Goal: Task Accomplishment & Management: Complete application form

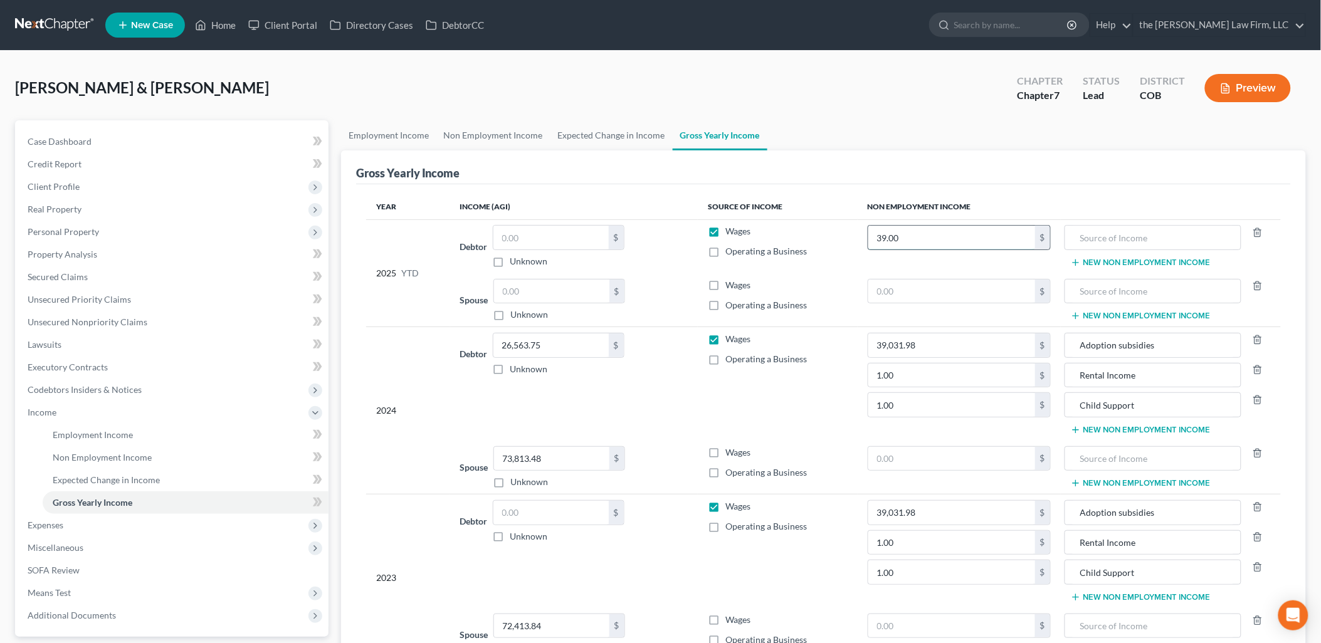
click at [924, 237] on input "39.00" at bounding box center [951, 238] width 167 height 24
type input "0"
click at [528, 234] on input "text" at bounding box center [550, 238] width 115 height 24
type input "21,348.50"
click at [390, 129] on link "Employment Income" at bounding box center [388, 135] width 95 height 30
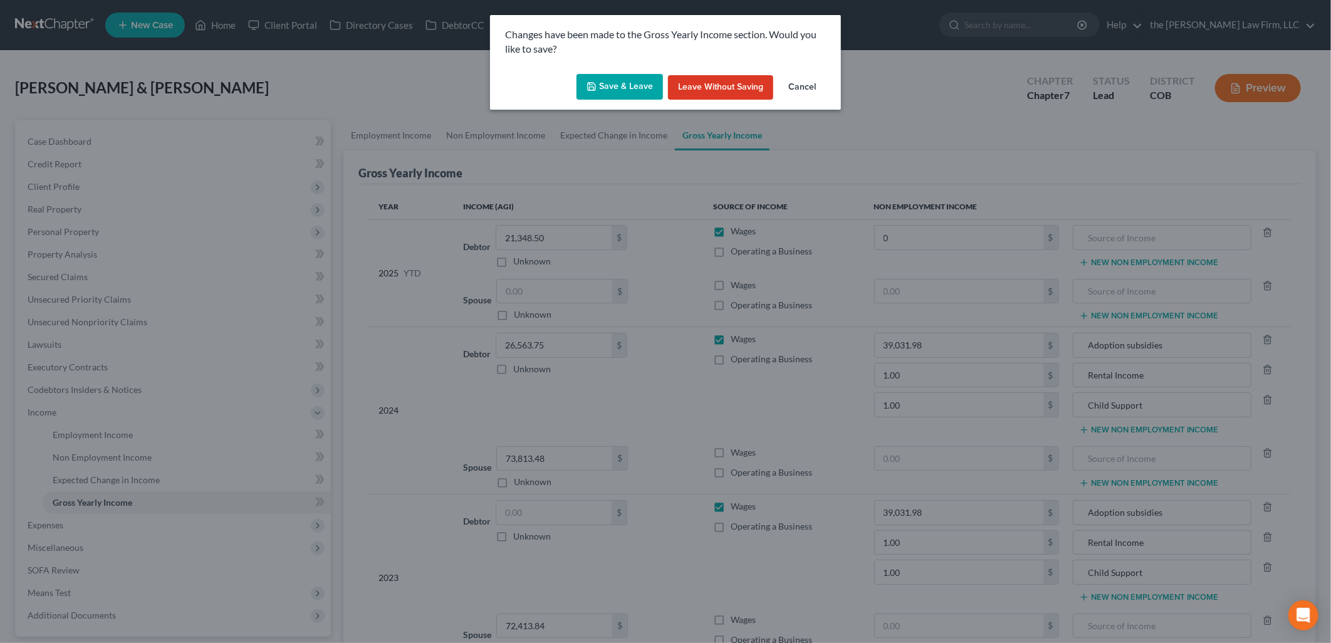
click at [622, 90] on button "Save & Leave" at bounding box center [620, 87] width 86 height 26
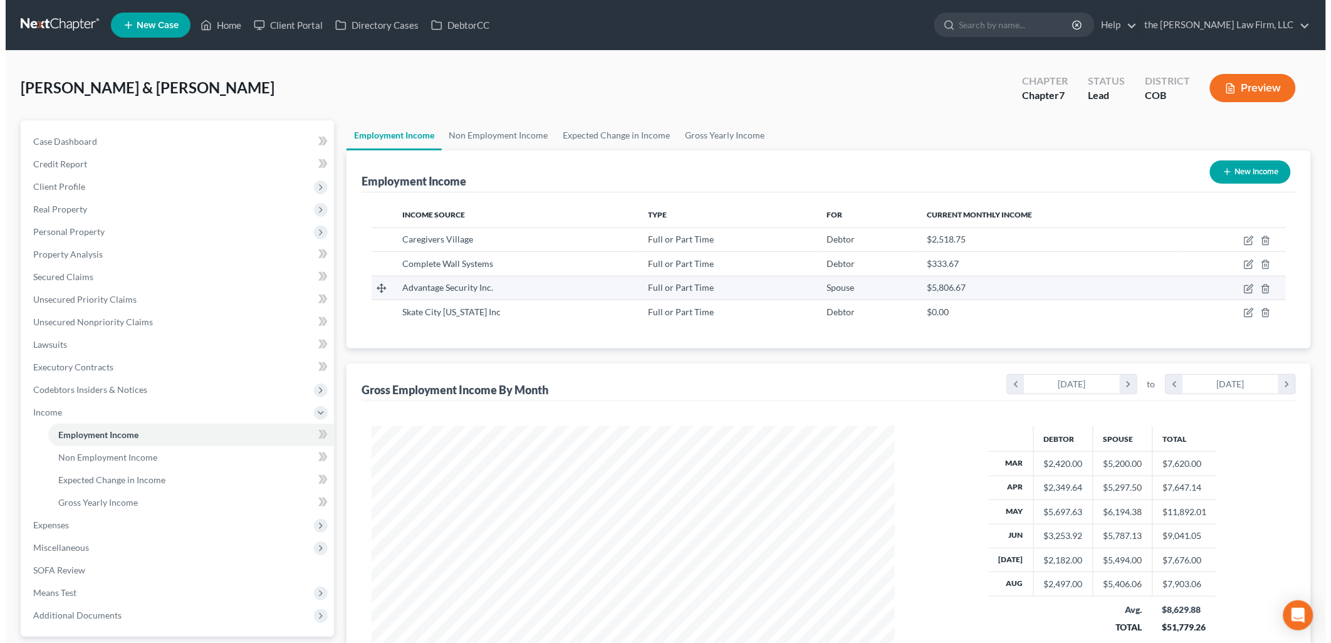
scroll to position [261, 548]
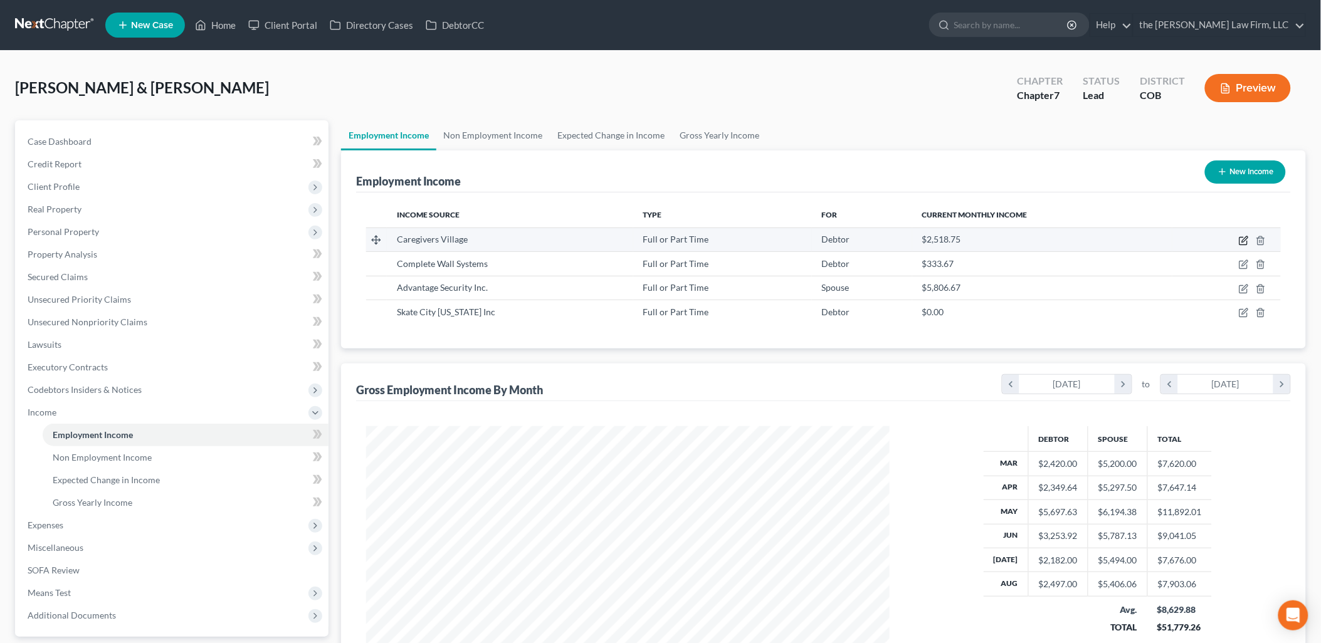
click at [1242, 240] on icon "button" at bounding box center [1243, 241] width 10 height 10
select select "0"
select select "5"
select select "2"
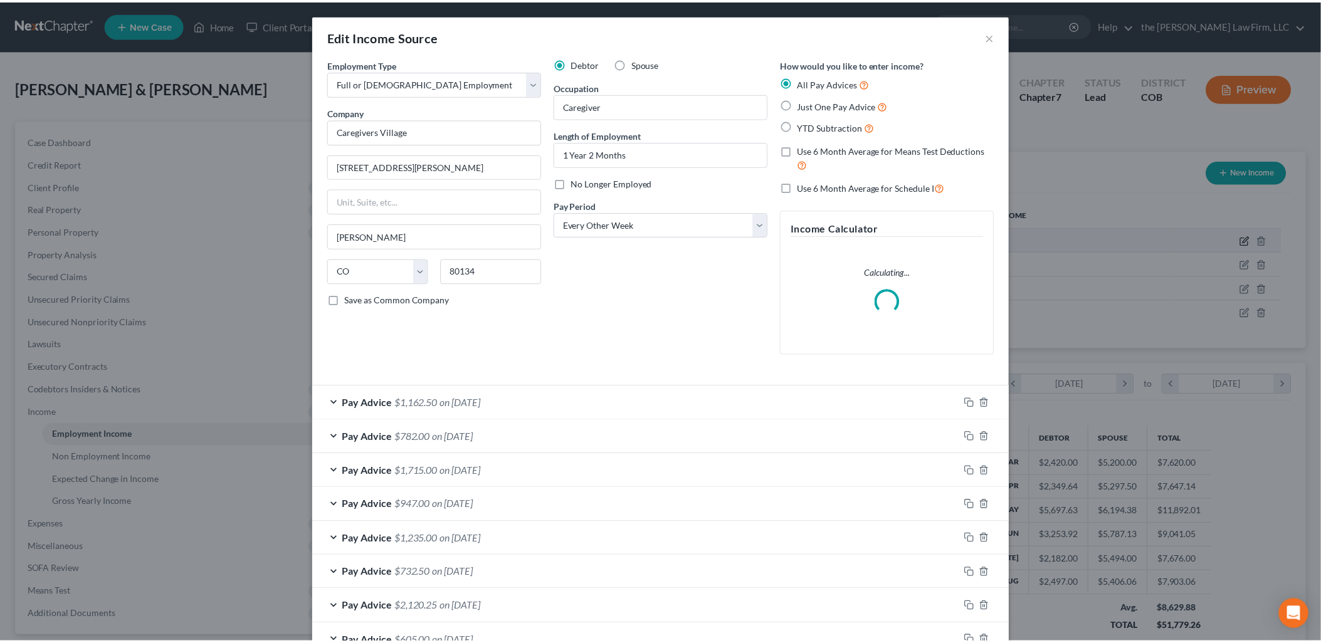
scroll to position [264, 553]
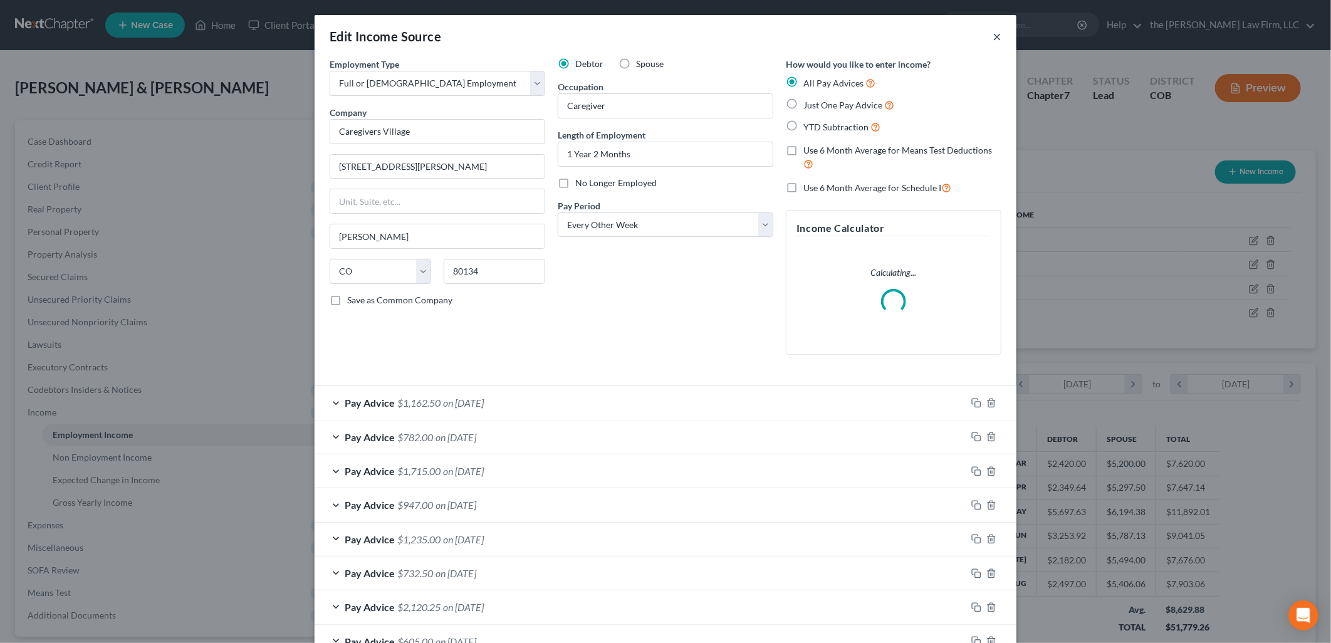
click at [993, 38] on button "×" at bounding box center [997, 36] width 9 height 15
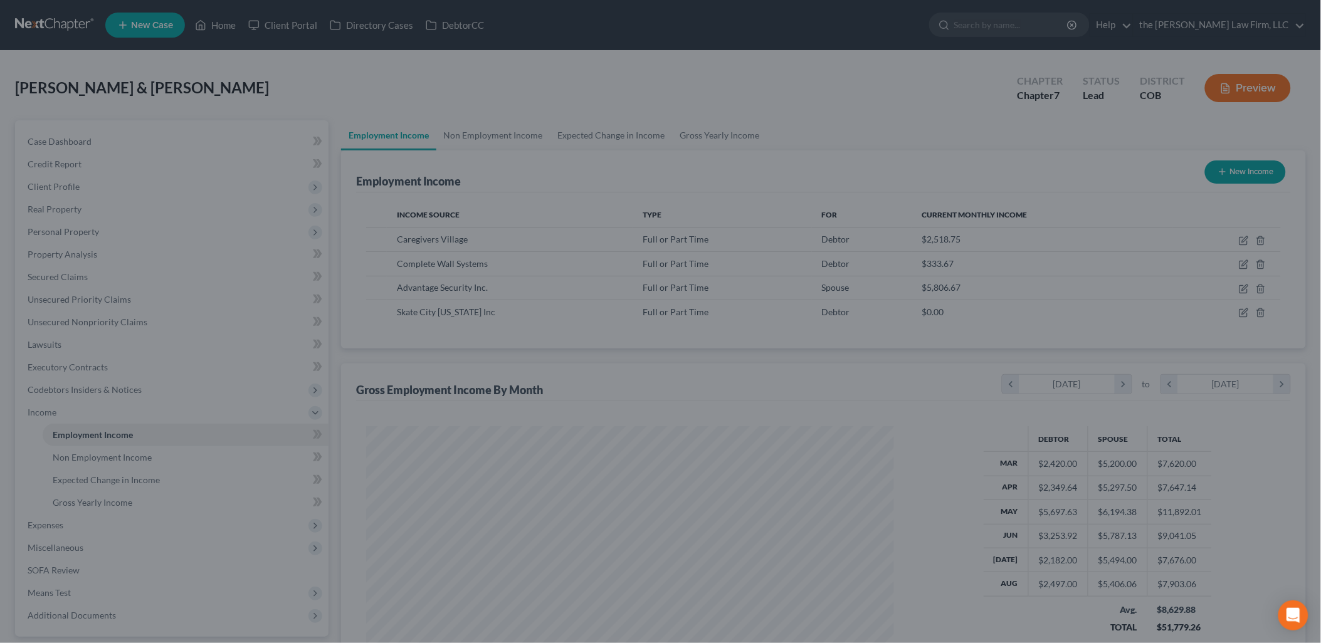
scroll to position [626471, 626184]
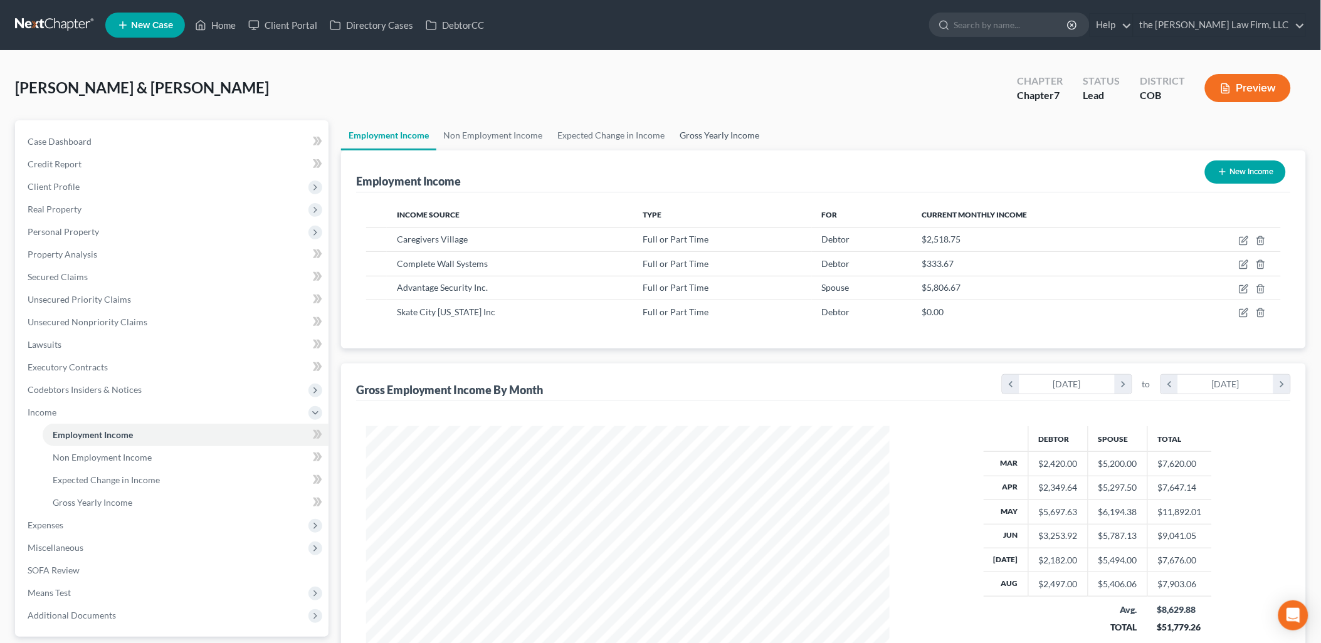
click at [707, 124] on link "Gross Yearly Income" at bounding box center [719, 135] width 95 height 30
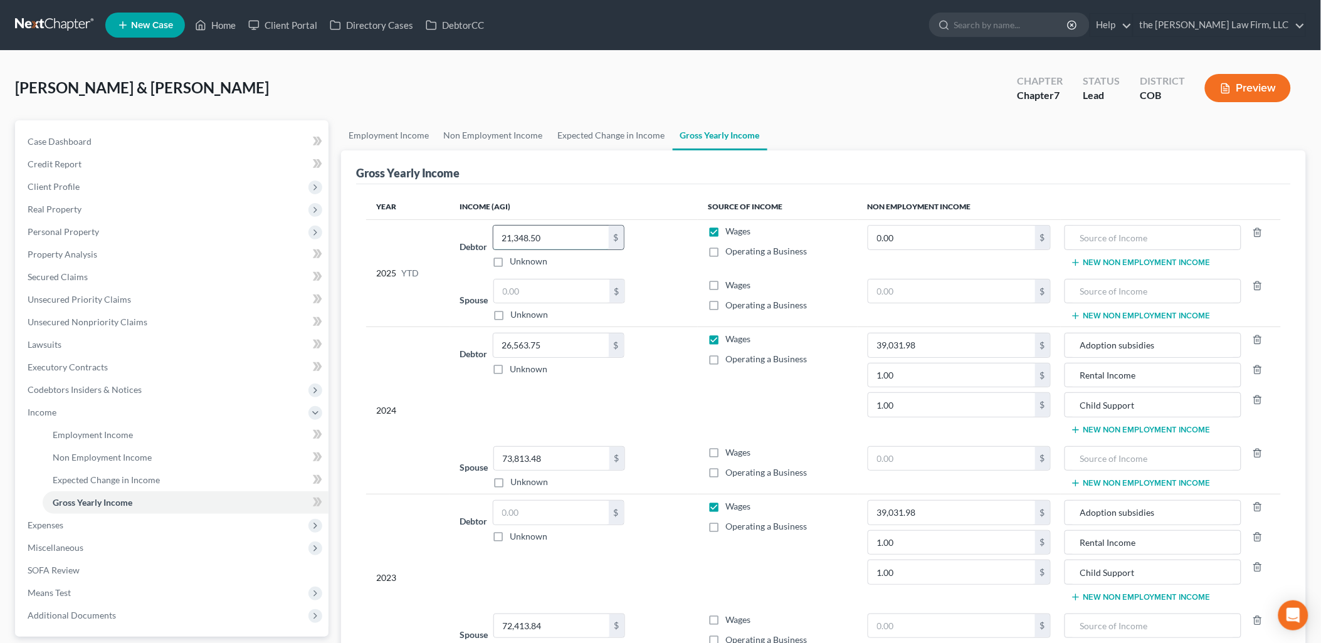
click at [562, 248] on input "21,348.50" at bounding box center [550, 238] width 115 height 24
type input "24,069.02"
click at [945, 241] on input "0.00" at bounding box center [951, 238] width 167 height 24
type input "2"
click at [511, 236] on input "24,069.02" at bounding box center [550, 238] width 115 height 24
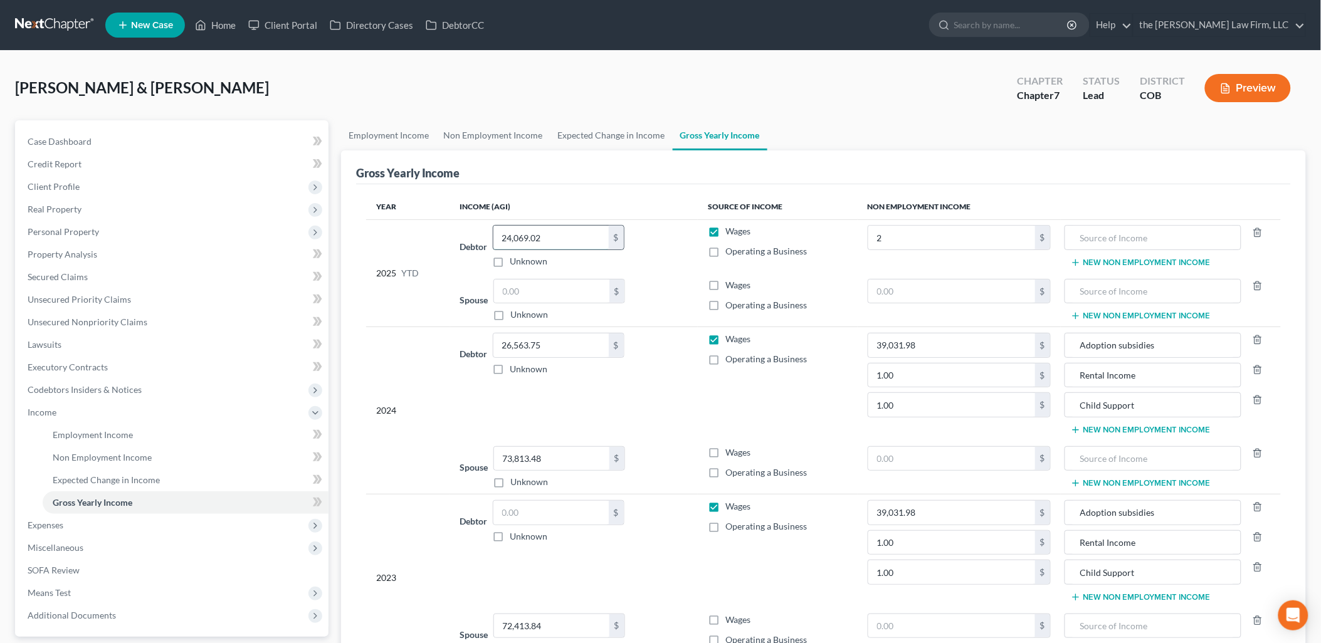
click at [513, 236] on input "24,069.02" at bounding box center [550, 238] width 115 height 24
type input "26,069.02"
click at [946, 246] on input "2" at bounding box center [951, 238] width 167 height 24
type input "0"
click at [550, 289] on input "text" at bounding box center [551, 292] width 115 height 24
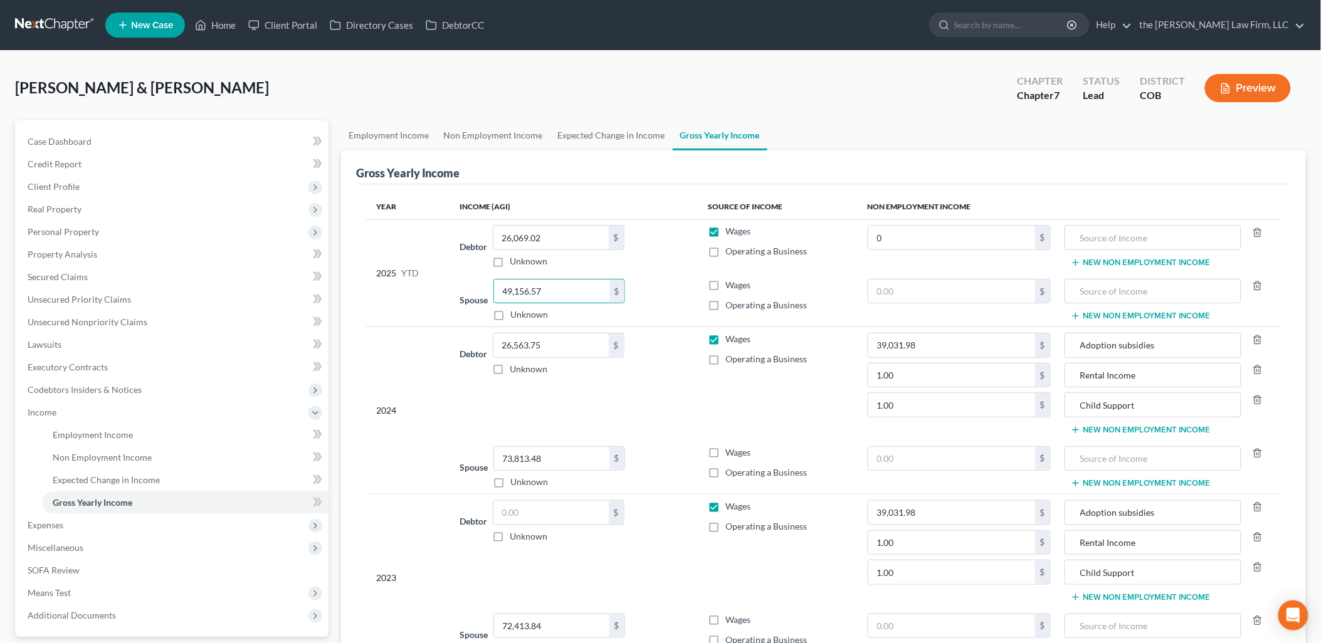
type input "49,156.57"
click at [663, 199] on th "Income (AGI)" at bounding box center [574, 206] width 248 height 25
click at [725, 291] on label "Wages" at bounding box center [737, 285] width 25 height 13
click at [730, 287] on input "Wages" at bounding box center [734, 283] width 8 height 8
checkbox input "true"
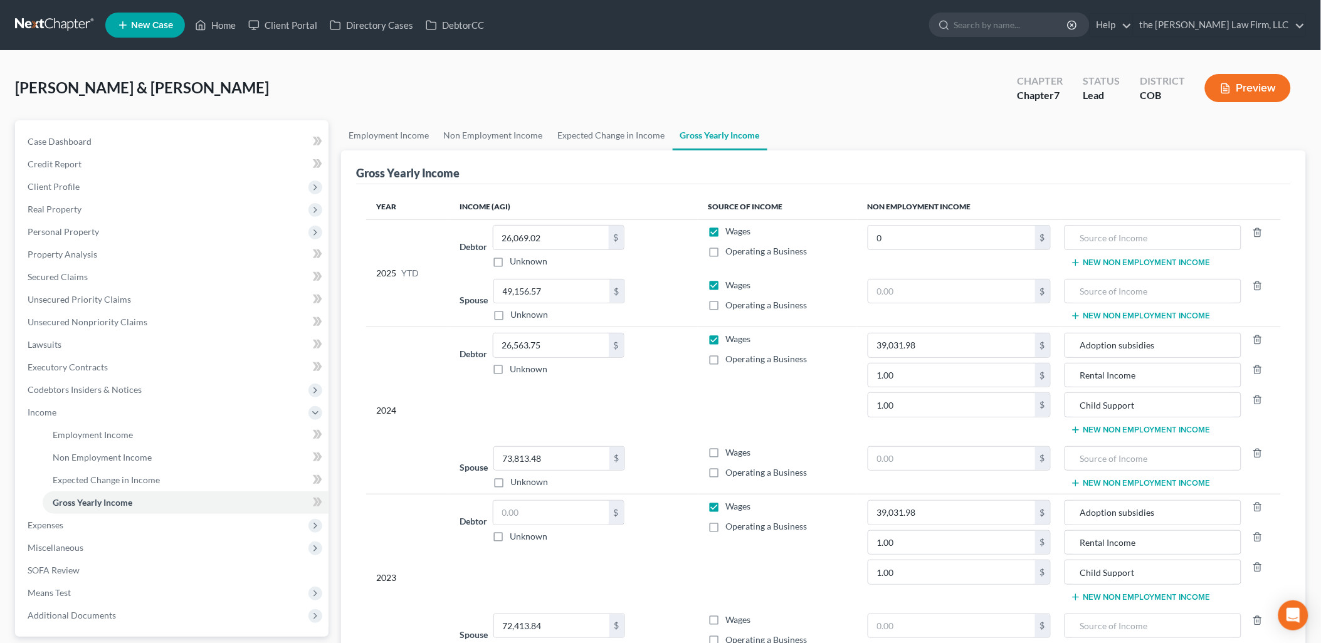
scroll to position [70, 0]
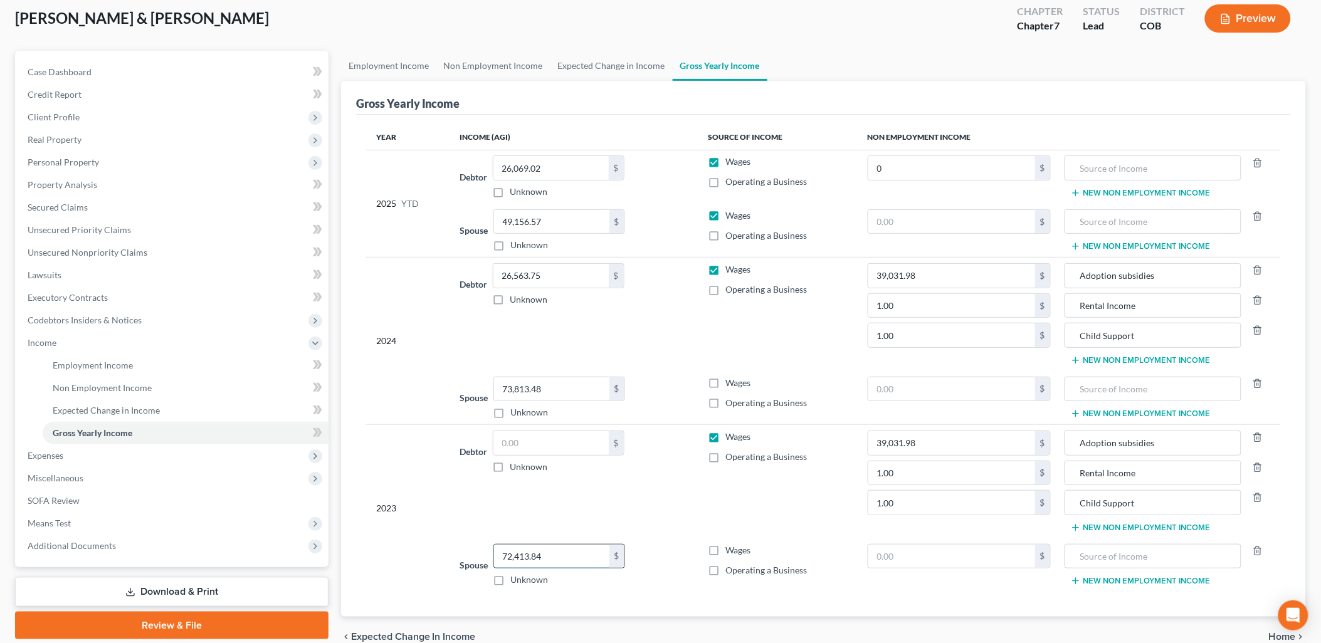
click at [589, 560] on input "72,413.84" at bounding box center [551, 557] width 115 height 24
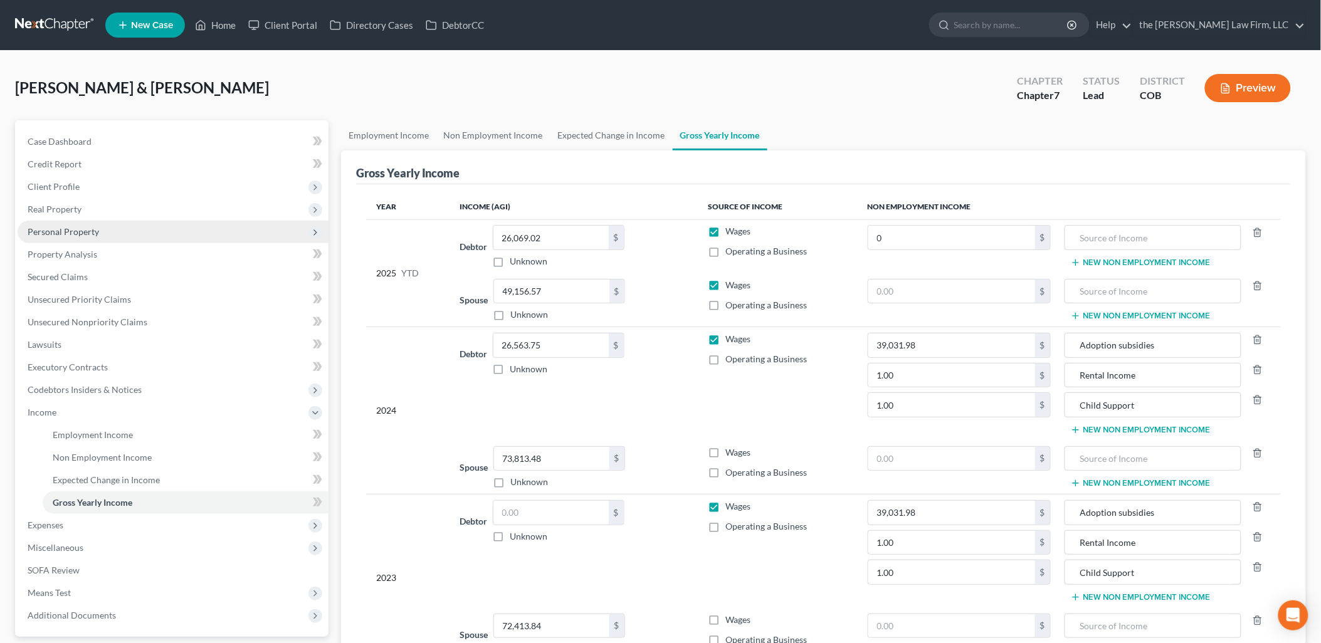
click at [67, 231] on span "Personal Property" at bounding box center [63, 231] width 71 height 11
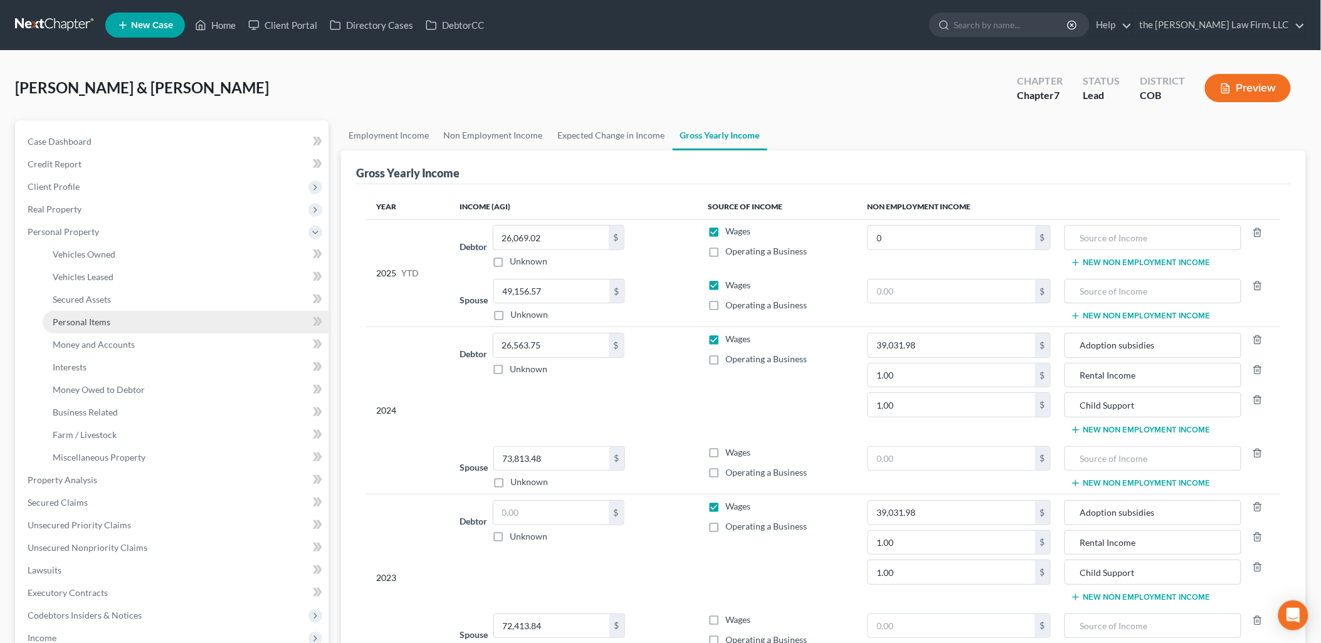
click at [88, 318] on span "Personal Items" at bounding box center [82, 322] width 58 height 11
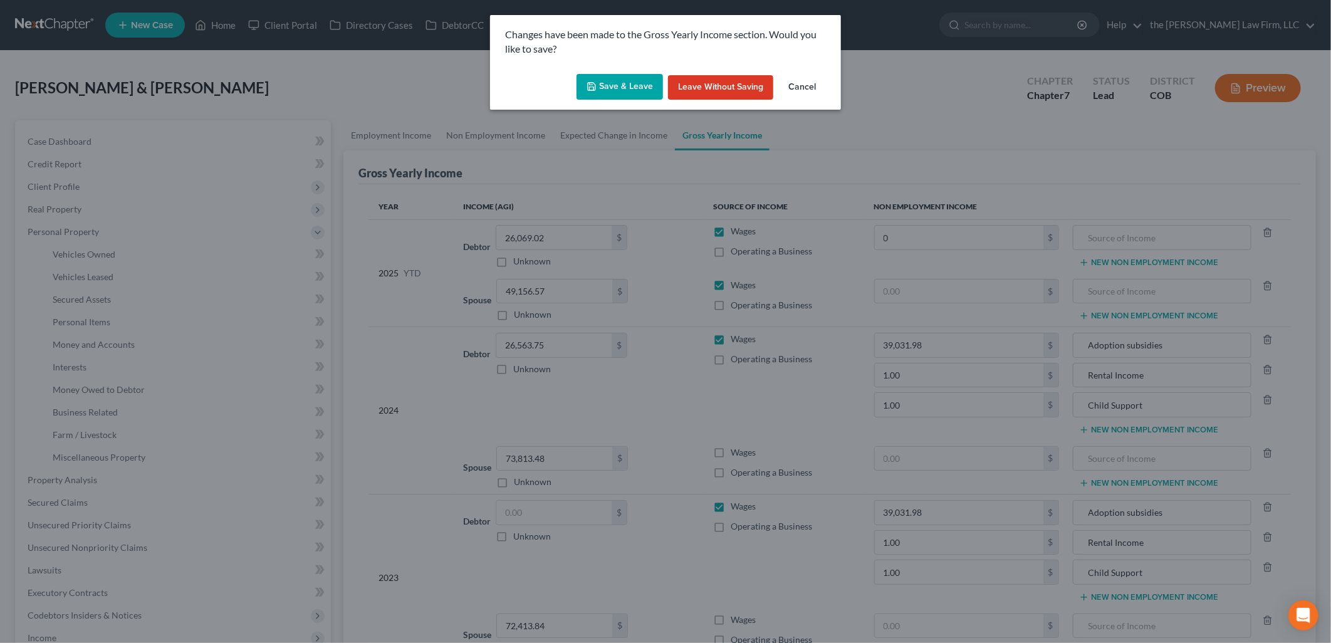
click at [644, 90] on button "Save & Leave" at bounding box center [620, 87] width 86 height 26
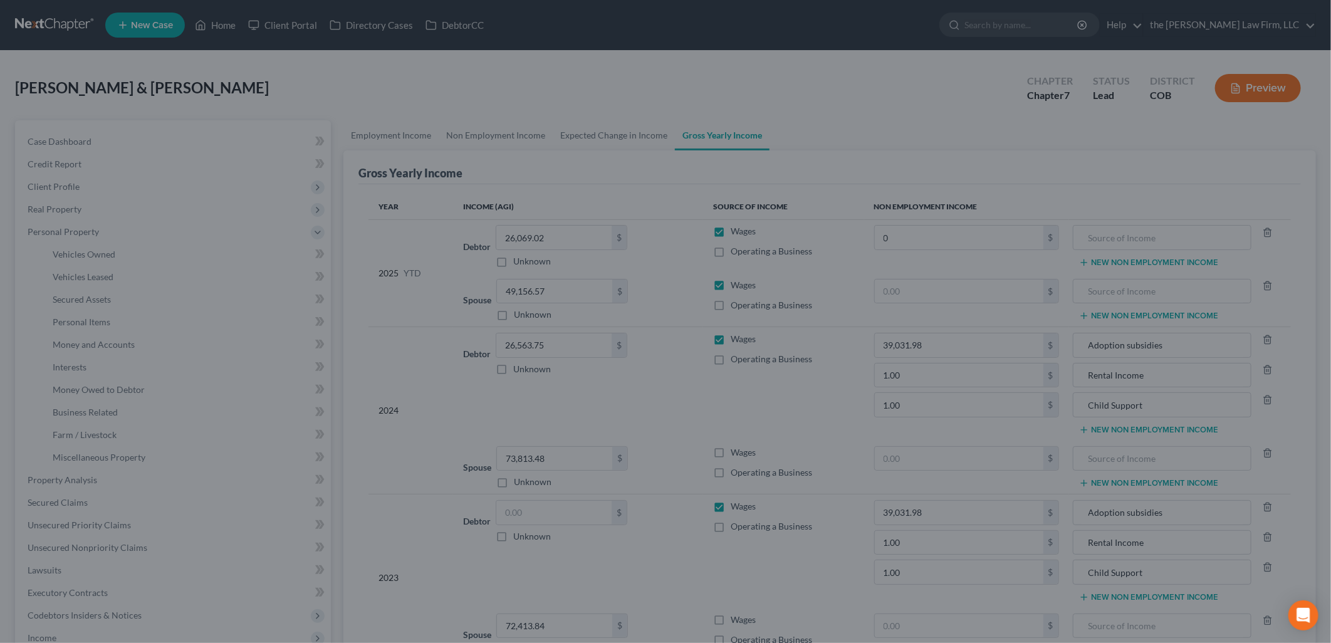
type input "0.00"
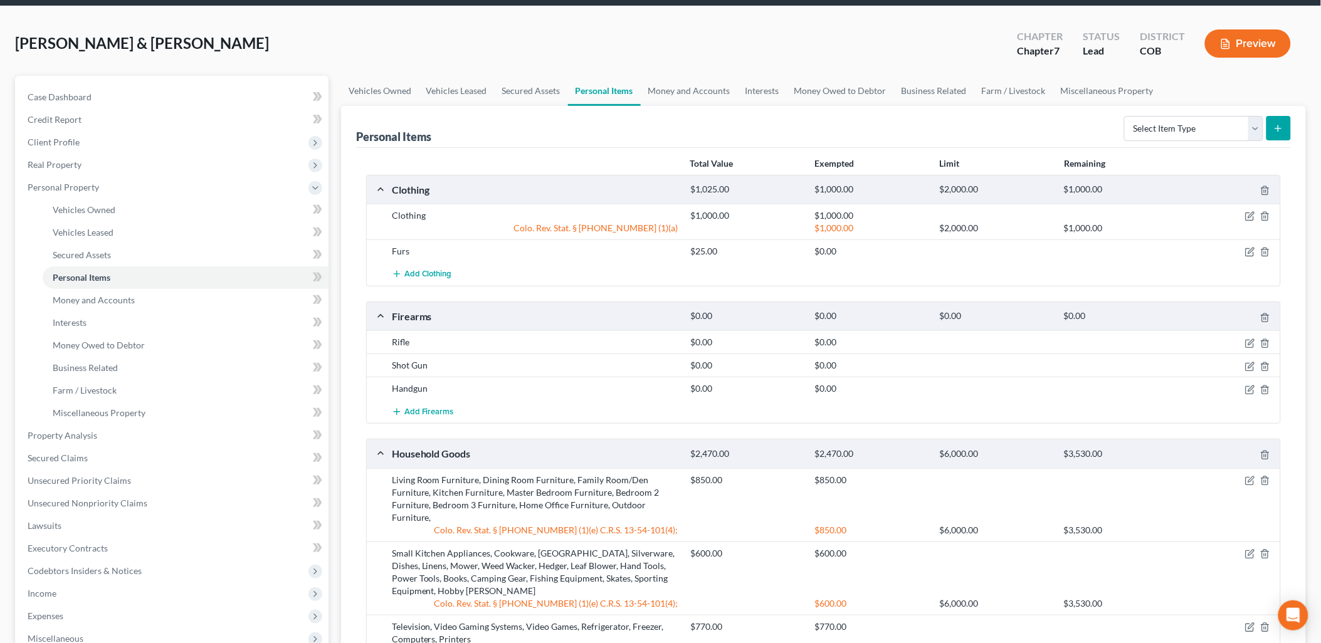
scroll to position [70, 0]
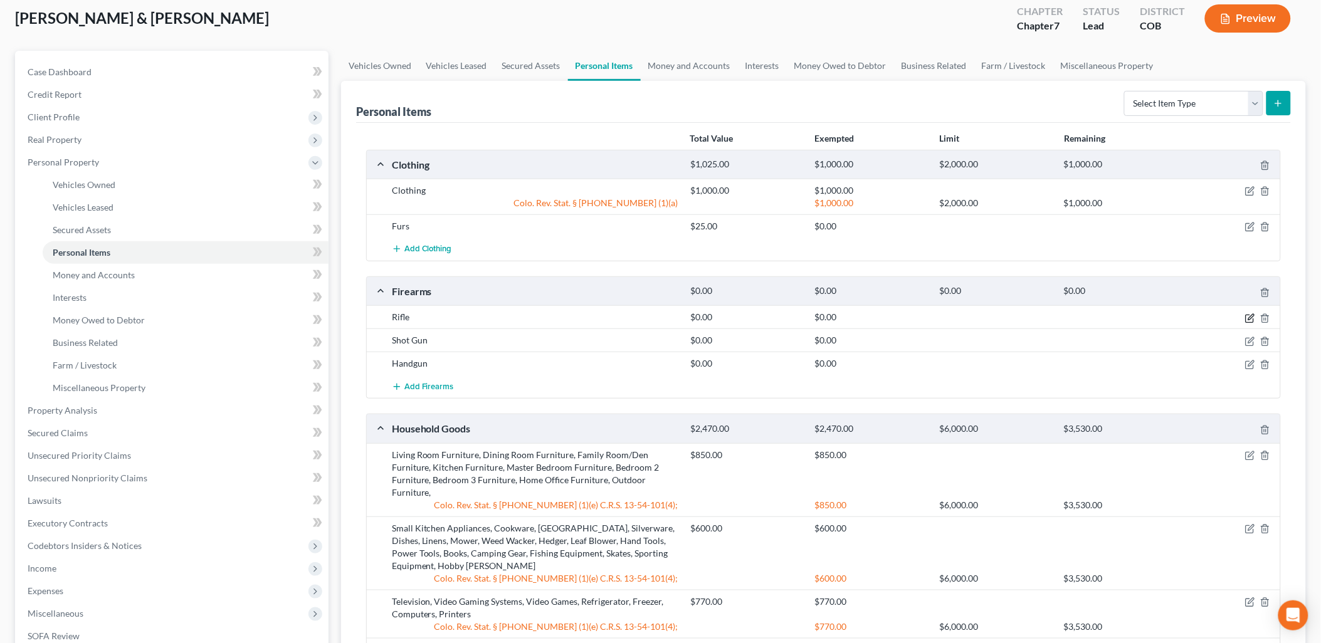
click at [1249, 317] on icon "button" at bounding box center [1251, 317] width 6 height 6
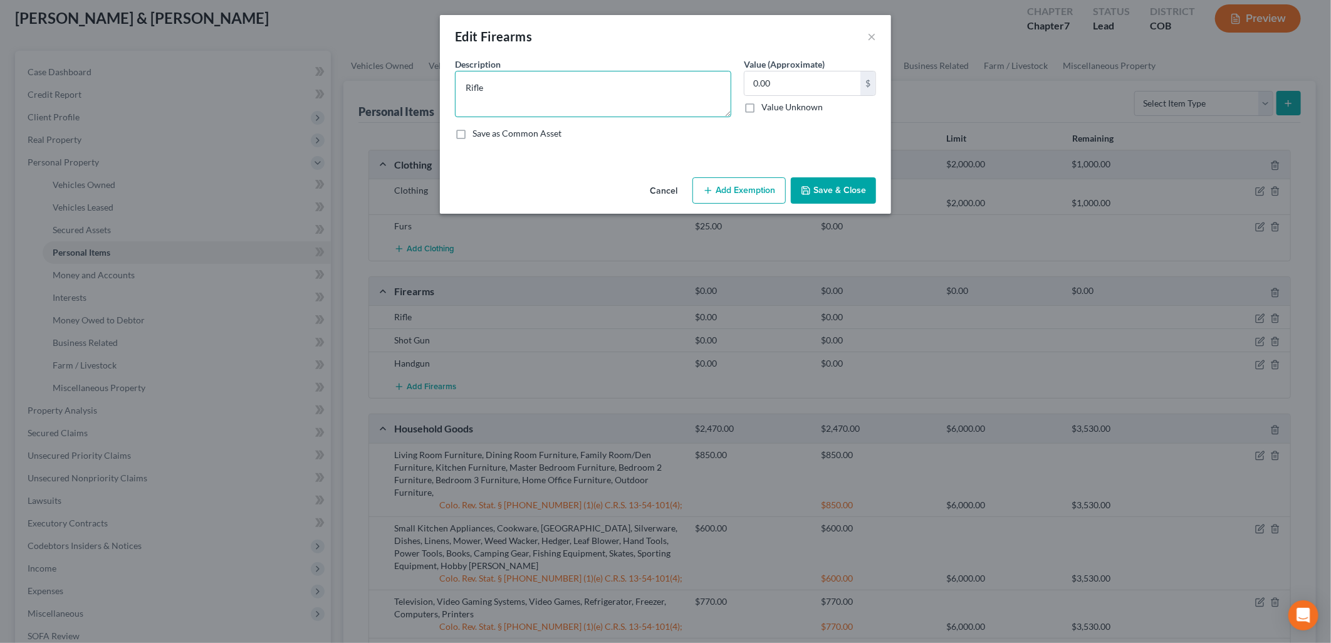
click at [545, 105] on textarea "Rifle" at bounding box center [593, 94] width 276 height 46
type textarea "R"
click at [872, 34] on button "×" at bounding box center [871, 36] width 9 height 15
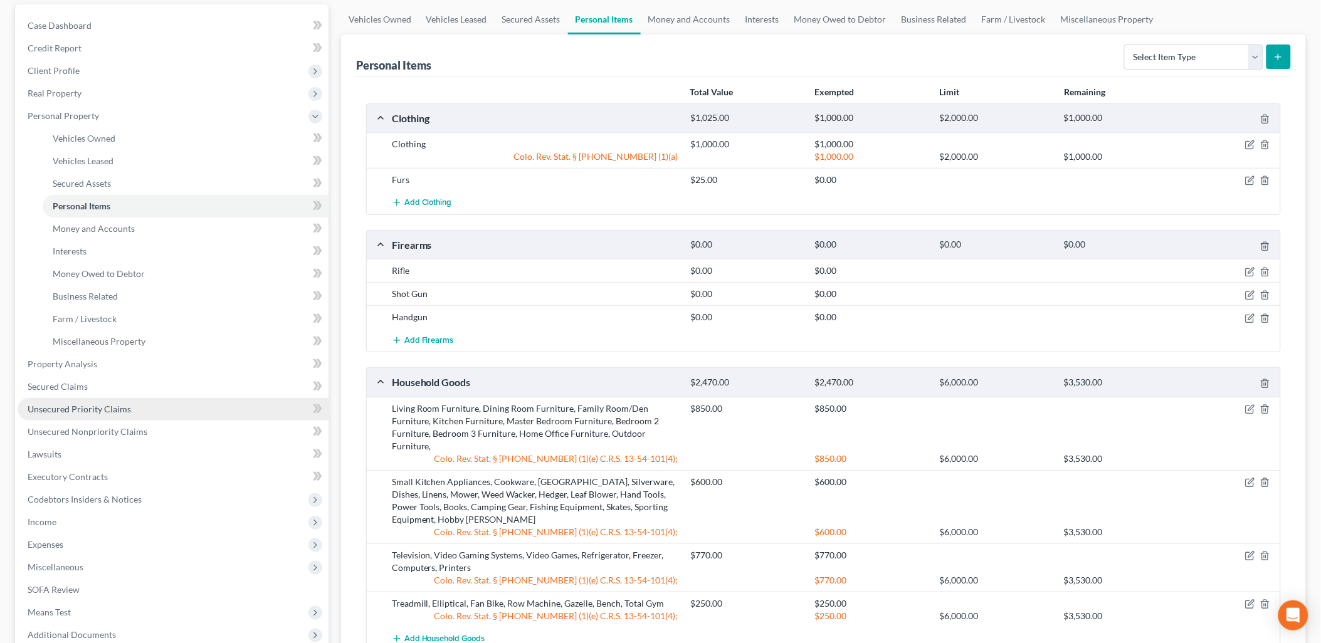
scroll to position [139, 0]
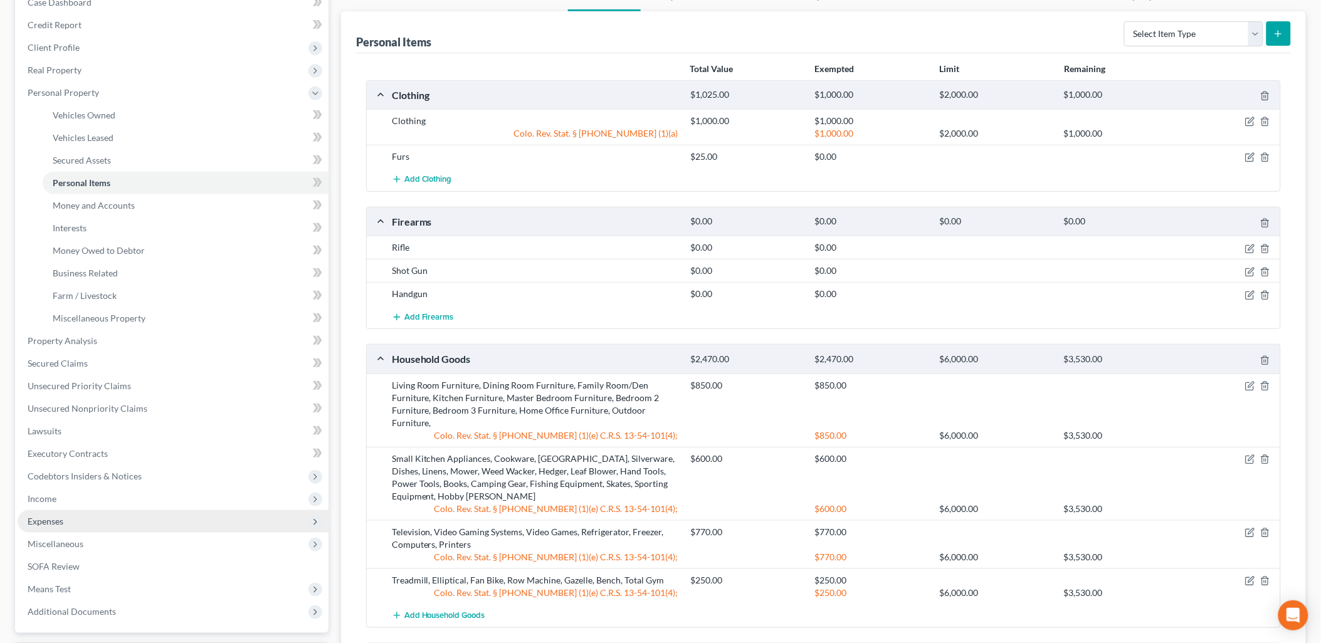
click at [52, 523] on span "Expenses" at bounding box center [46, 521] width 36 height 11
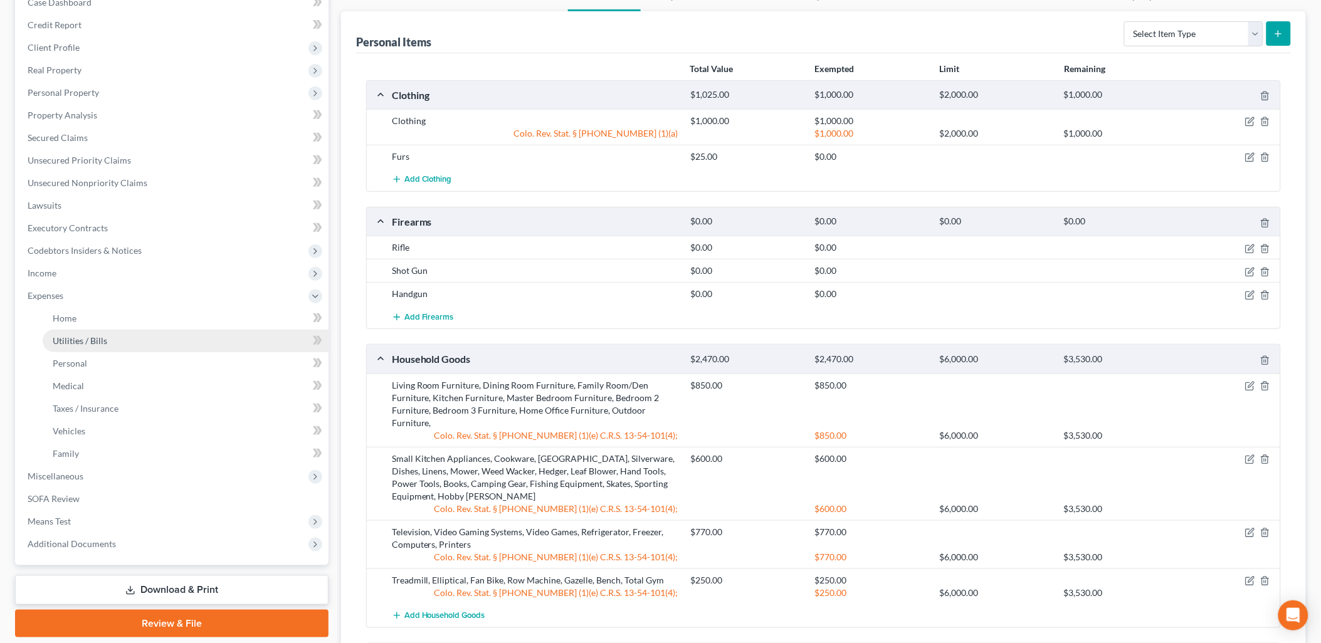
click at [63, 333] on link "Utilities / Bills" at bounding box center [186, 341] width 286 height 23
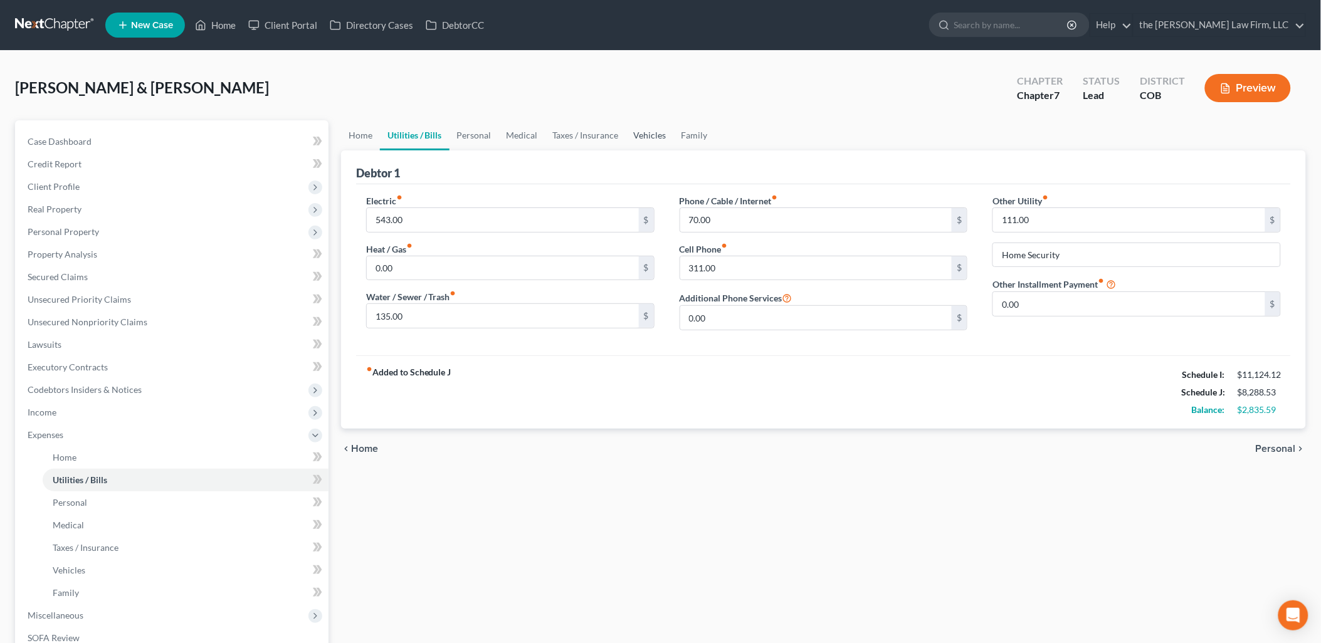
click at [638, 132] on link "Vehicles" at bounding box center [650, 135] width 48 height 30
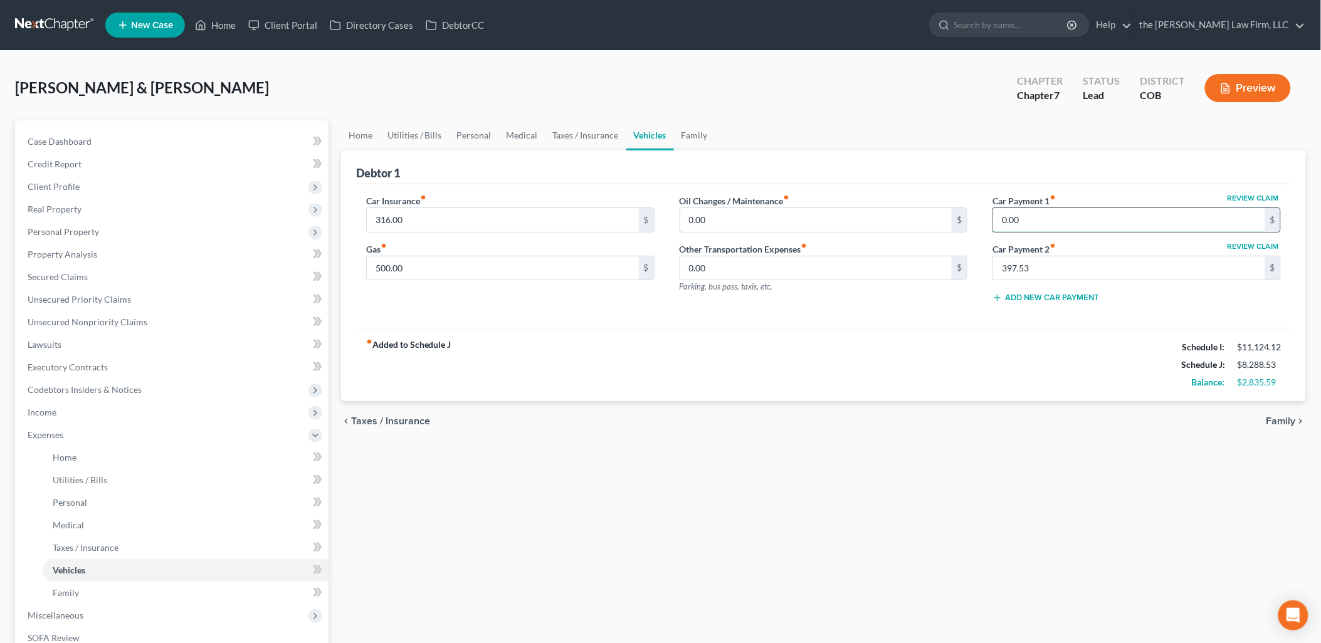
click at [1043, 223] on input "0.00" at bounding box center [1129, 220] width 272 height 24
type input "461"
click at [1047, 276] on input "397.53" at bounding box center [1129, 268] width 272 height 24
type input "3"
type input "33"
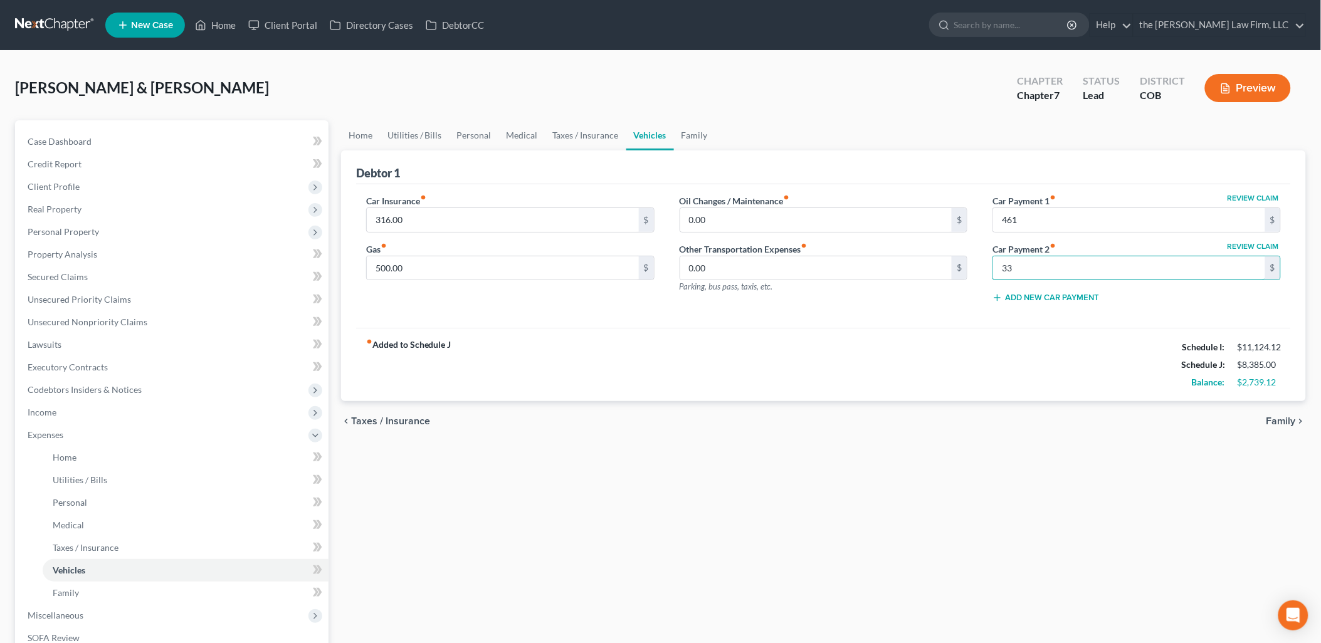
drag, startPoint x: 1031, startPoint y: 268, endPoint x: 950, endPoint y: 285, distance: 82.5
click at [950, 285] on div "Car Insurance fiber_manual_record 316.00 $ Gas fiber_manual_record 500.00 $ Oil…" at bounding box center [822, 253] width 939 height 119
click at [1062, 211] on input "461" at bounding box center [1129, 220] width 272 height 24
click at [1063, 263] on input "text" at bounding box center [1129, 268] width 272 height 24
type input "374"
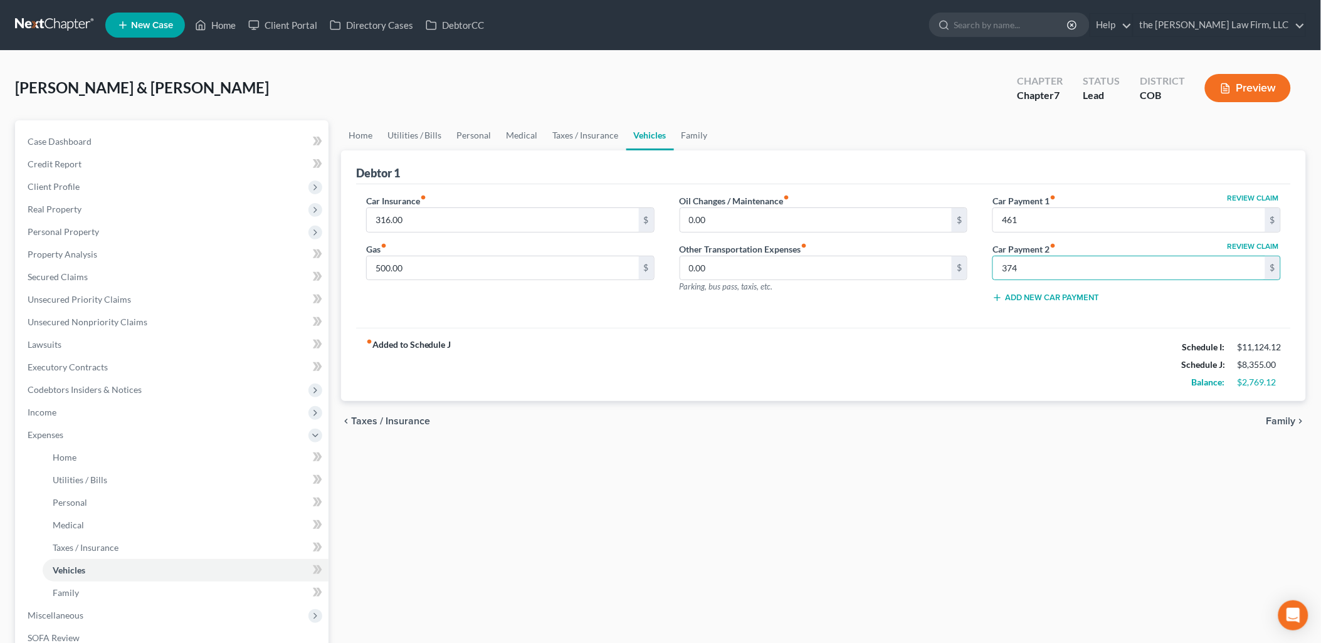
click at [1042, 298] on button "Add New Car Payment" at bounding box center [1045, 298] width 107 height 10
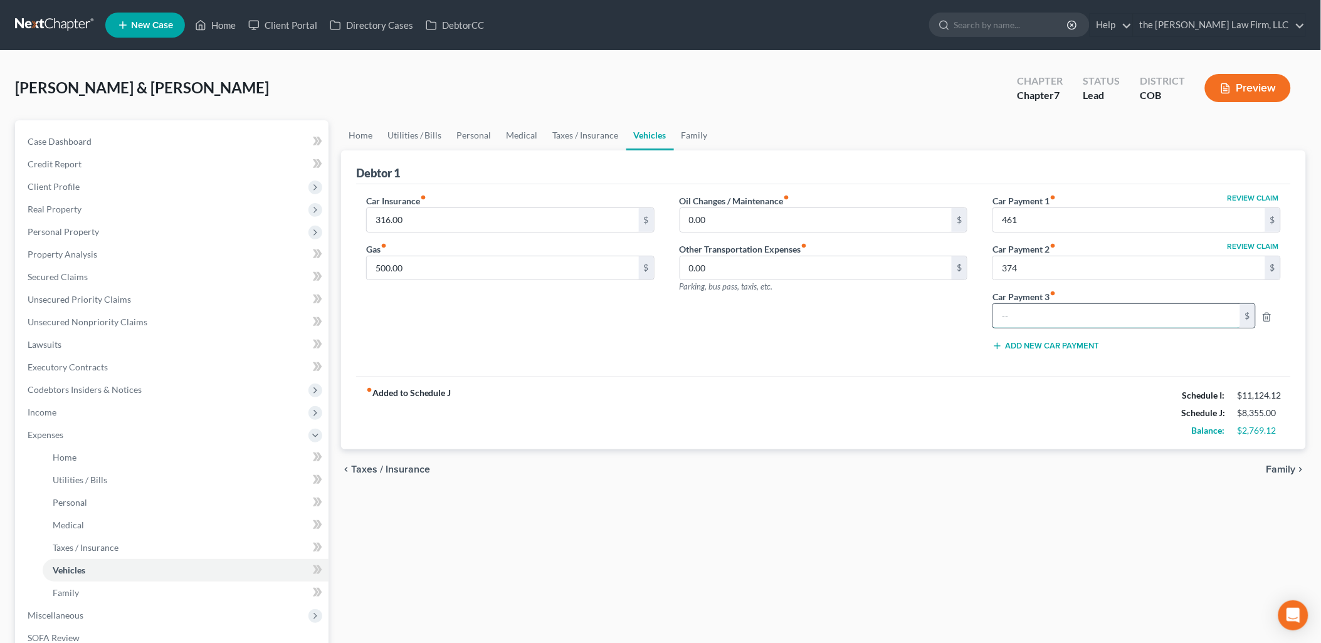
click at [1047, 308] on input "text" at bounding box center [1116, 316] width 247 height 24
click at [1267, 317] on icon "button" at bounding box center [1267, 317] width 10 height 10
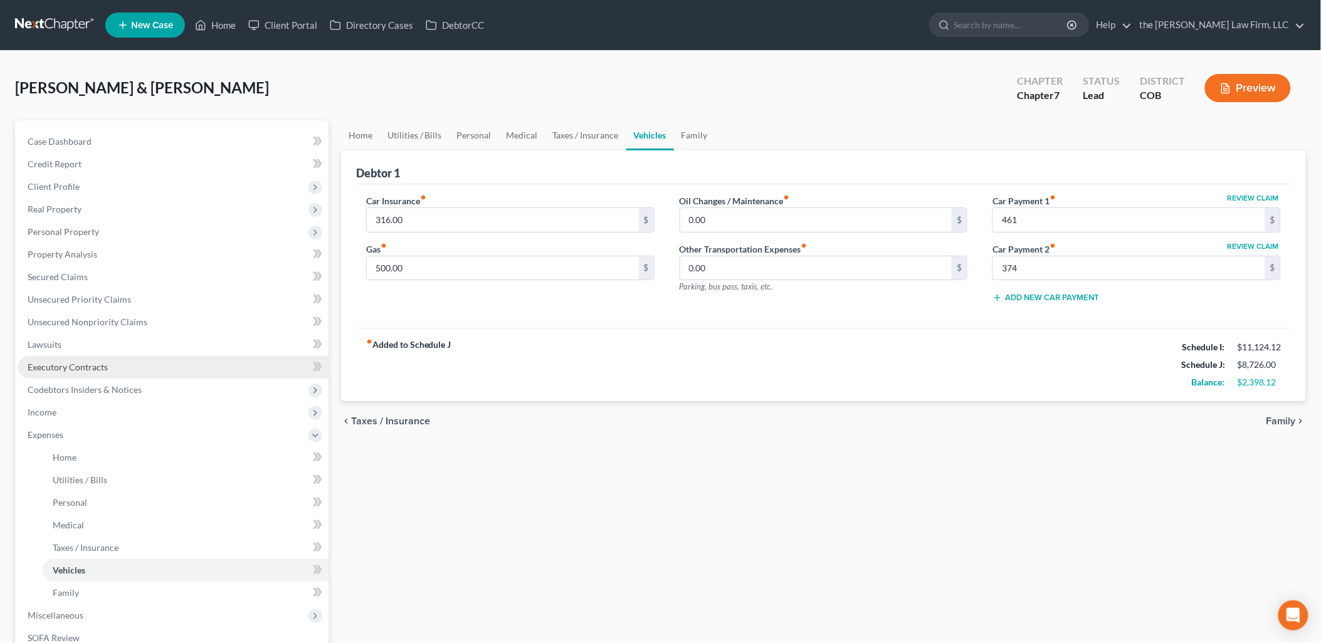
click at [81, 367] on span "Executory Contracts" at bounding box center [68, 367] width 80 height 11
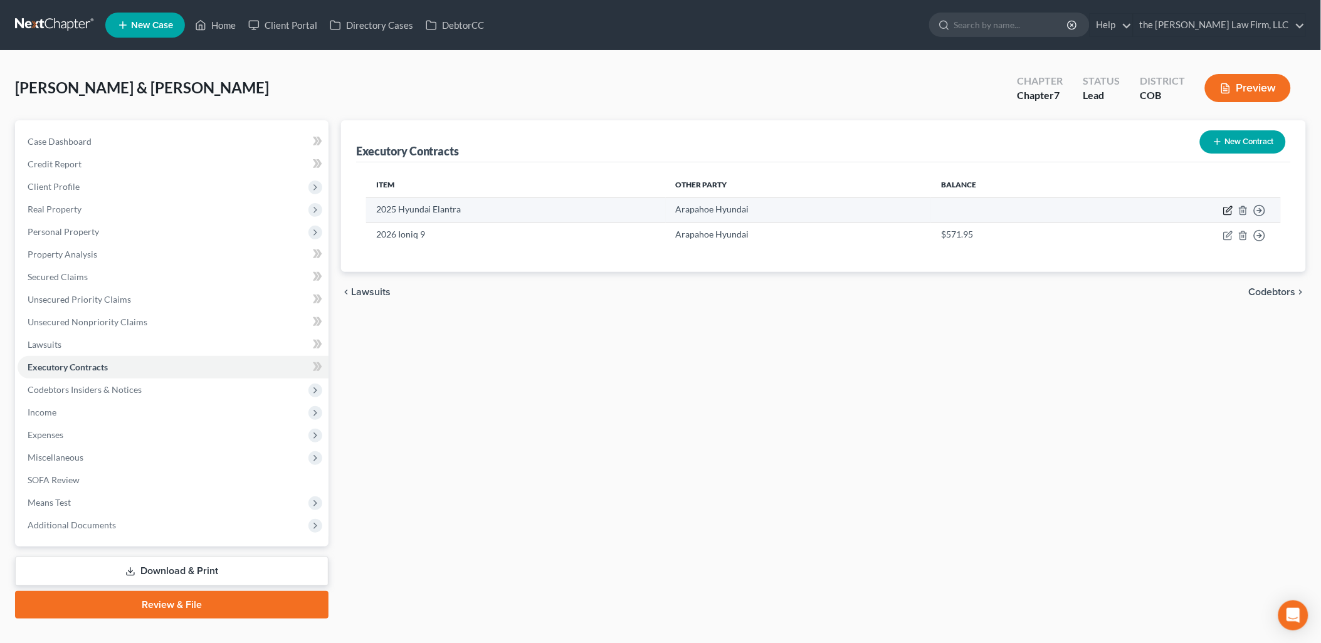
click at [1230, 209] on icon "button" at bounding box center [1229, 209] width 6 height 6
select select "3"
select select "5"
select select "1"
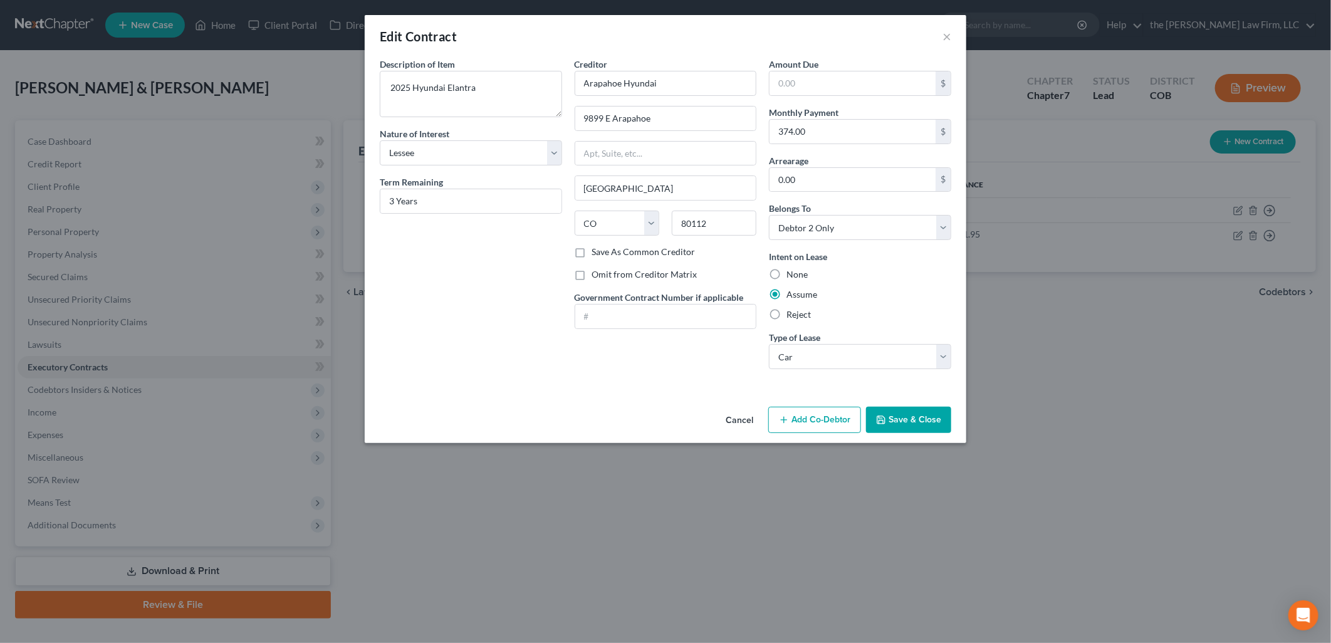
click at [934, 422] on button "Save & Close" at bounding box center [908, 420] width 85 height 26
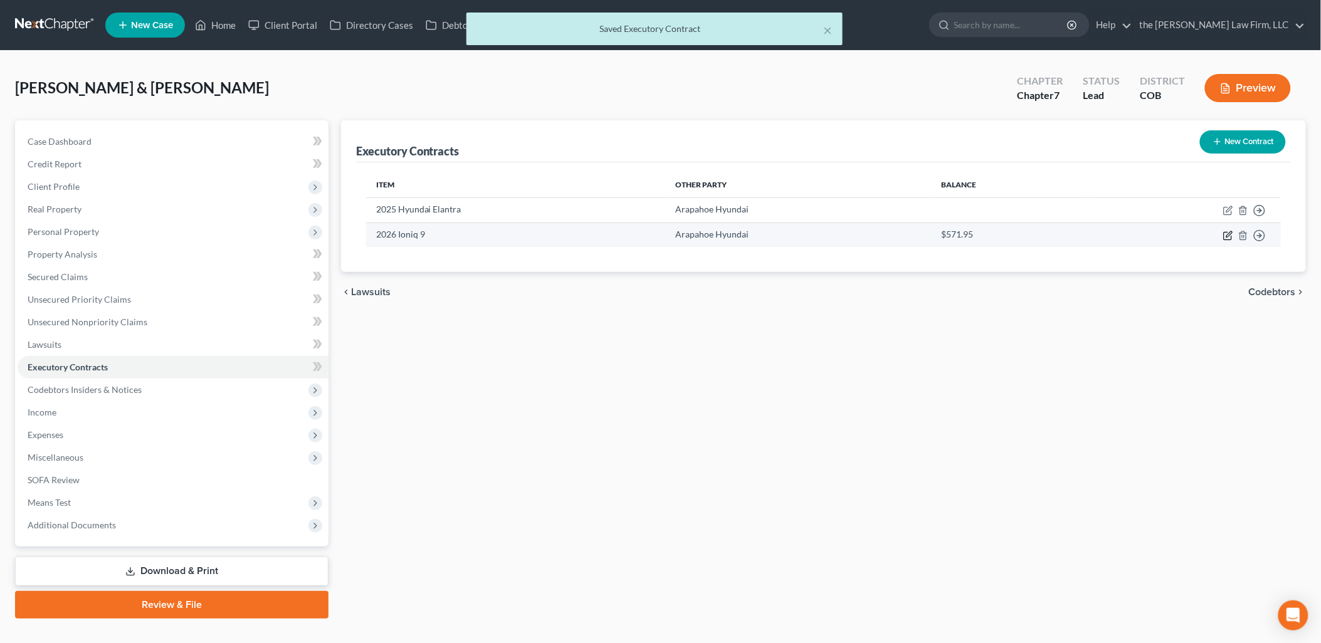
click at [1230, 235] on icon "button" at bounding box center [1228, 236] width 10 height 10
select select "3"
select select "5"
select select "0"
select select "1"
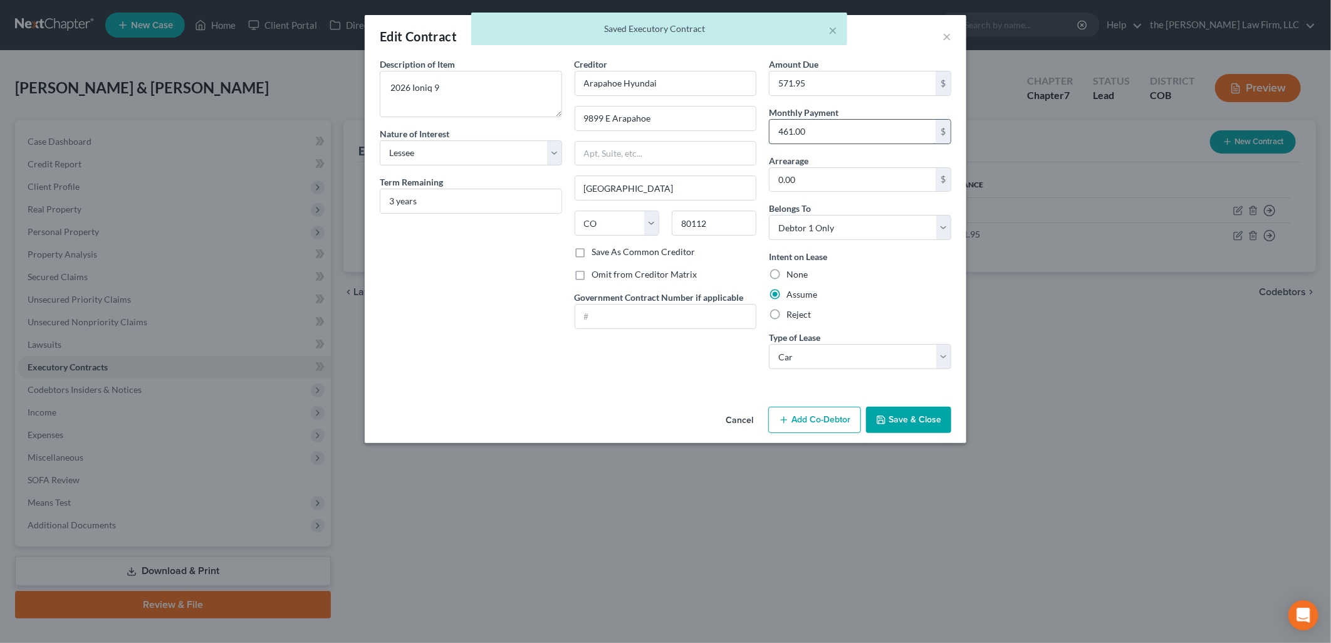
click at [817, 125] on input "461.00" at bounding box center [853, 132] width 166 height 24
click at [826, 88] on input "571.95" at bounding box center [853, 83] width 166 height 24
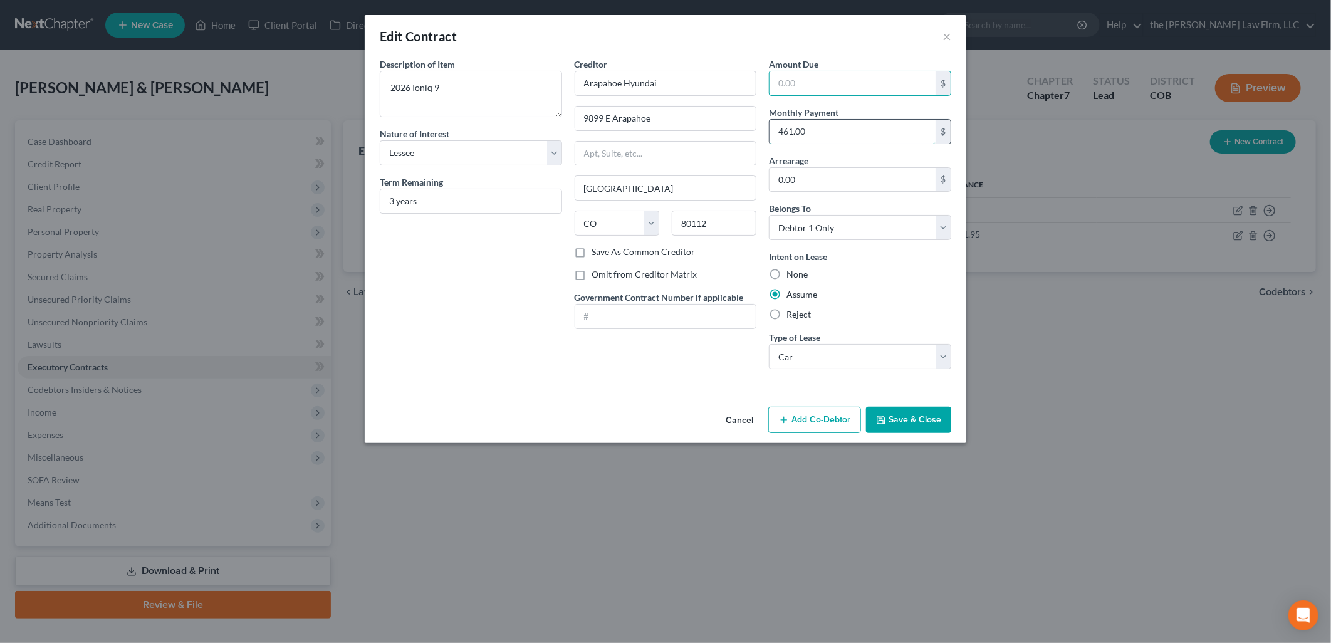
click at [826, 129] on input "461.00" at bounding box center [853, 132] width 166 height 24
type input "571.95"
click at [897, 417] on button "Save & Close" at bounding box center [908, 420] width 85 height 26
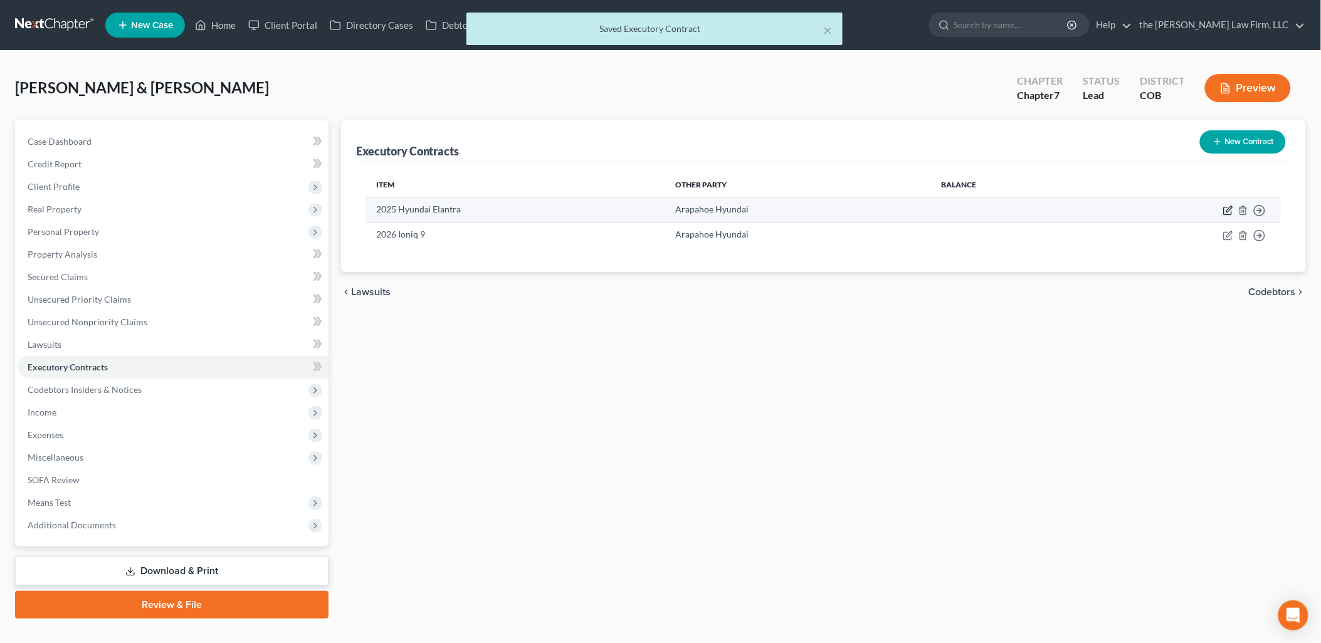
click at [1227, 208] on icon "button" at bounding box center [1228, 211] width 10 height 10
select select "3"
select select "5"
select select "1"
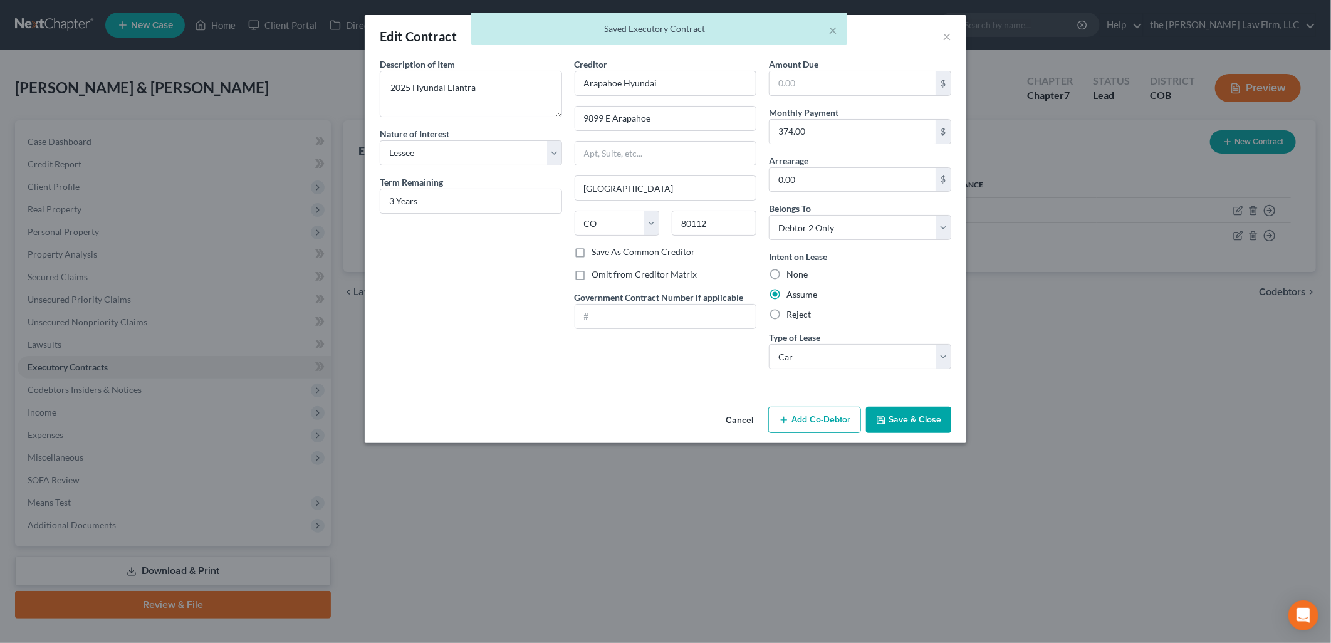
click at [916, 412] on button "Save & Close" at bounding box center [908, 420] width 85 height 26
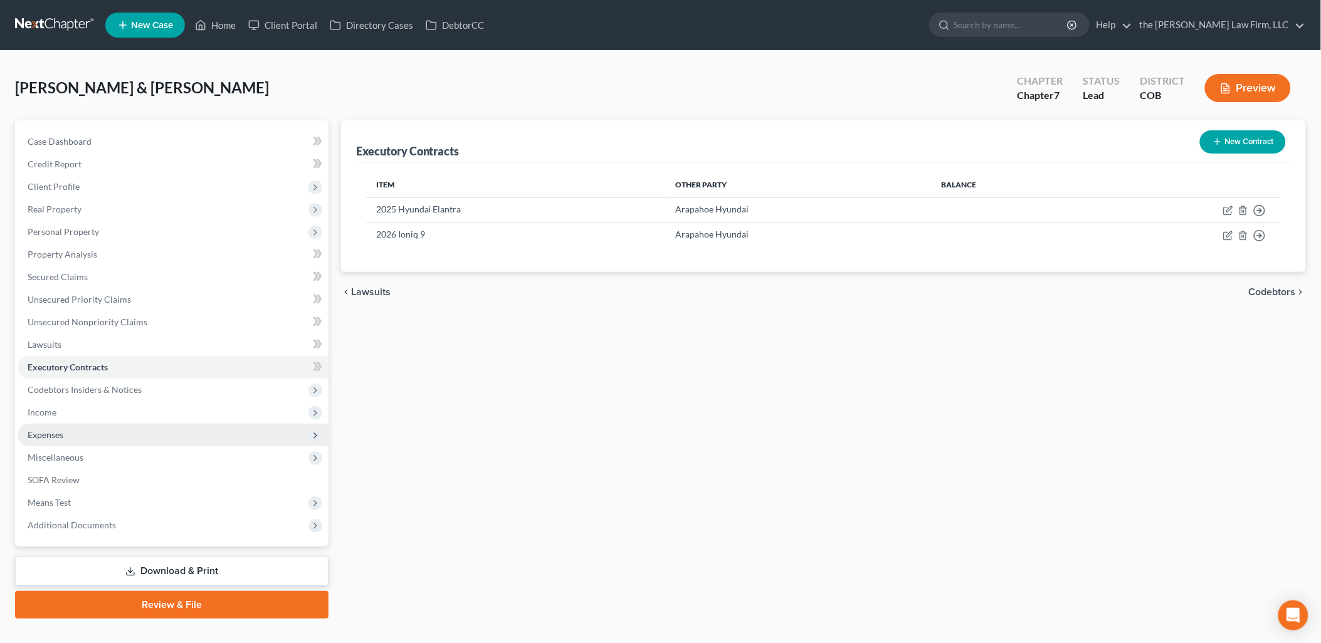
drag, startPoint x: 49, startPoint y: 436, endPoint x: 85, endPoint y: 429, distance: 36.4
click at [49, 436] on span "Expenses" at bounding box center [46, 434] width 36 height 11
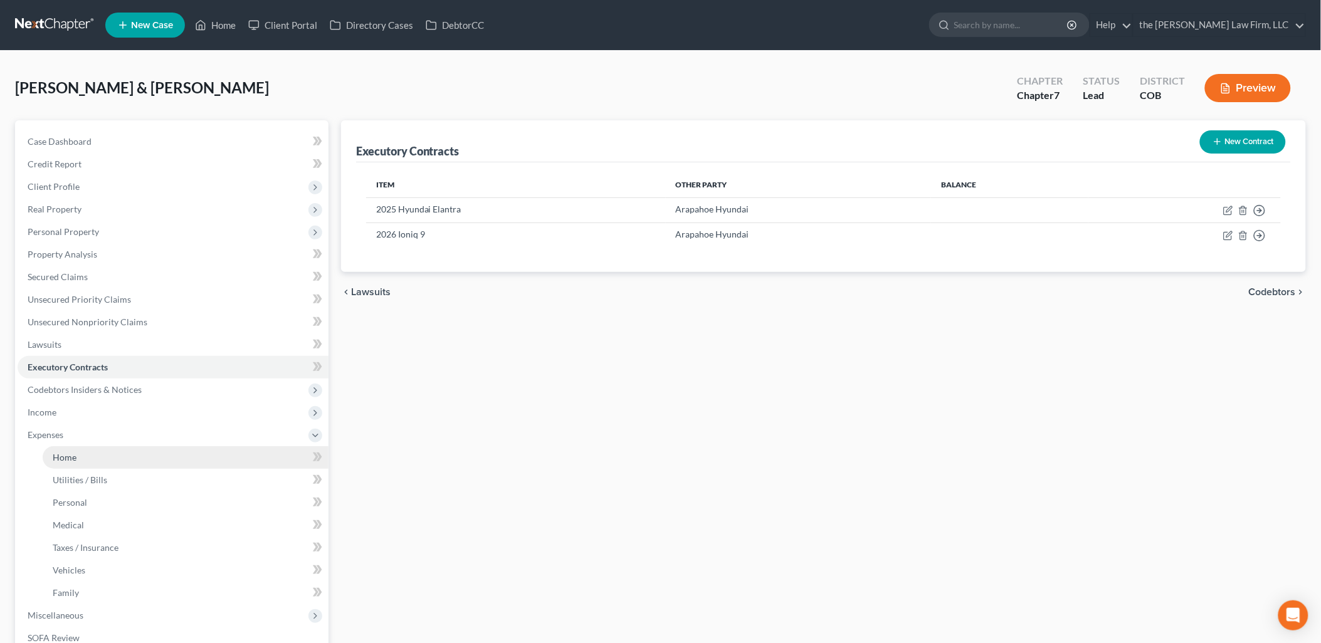
click at [80, 461] on link "Home" at bounding box center [186, 457] width 286 height 23
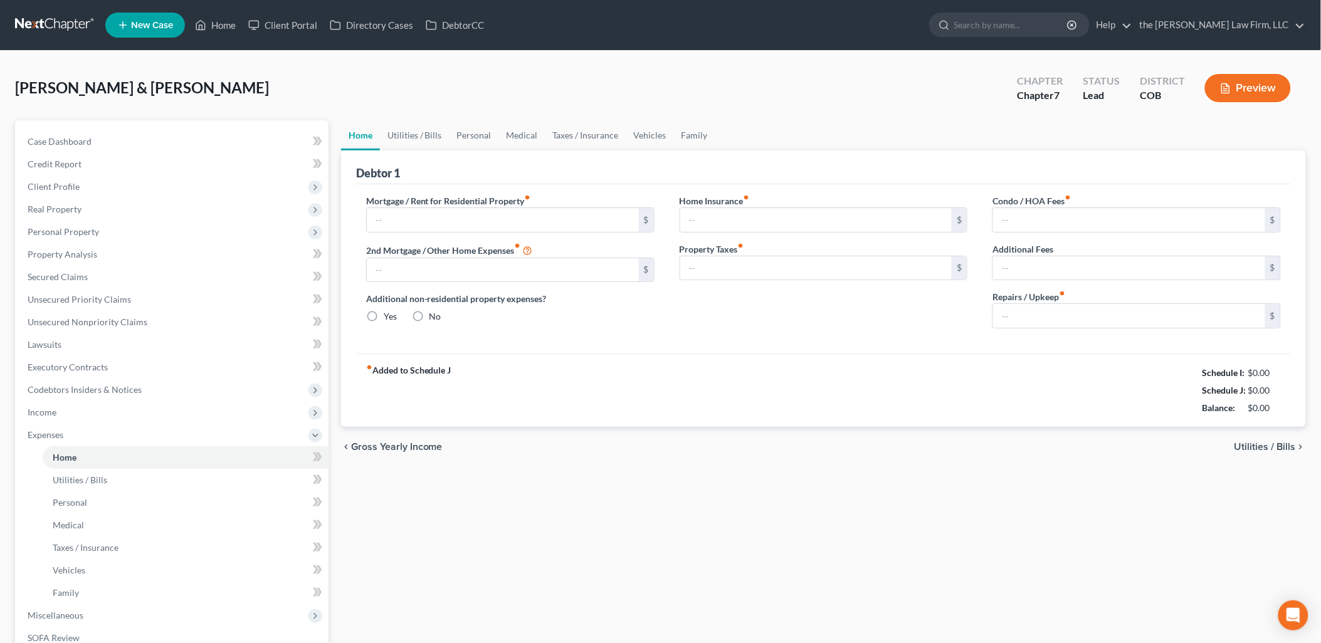
type input "3,160.00"
type input "0.00"
radio input "true"
type input "0.00"
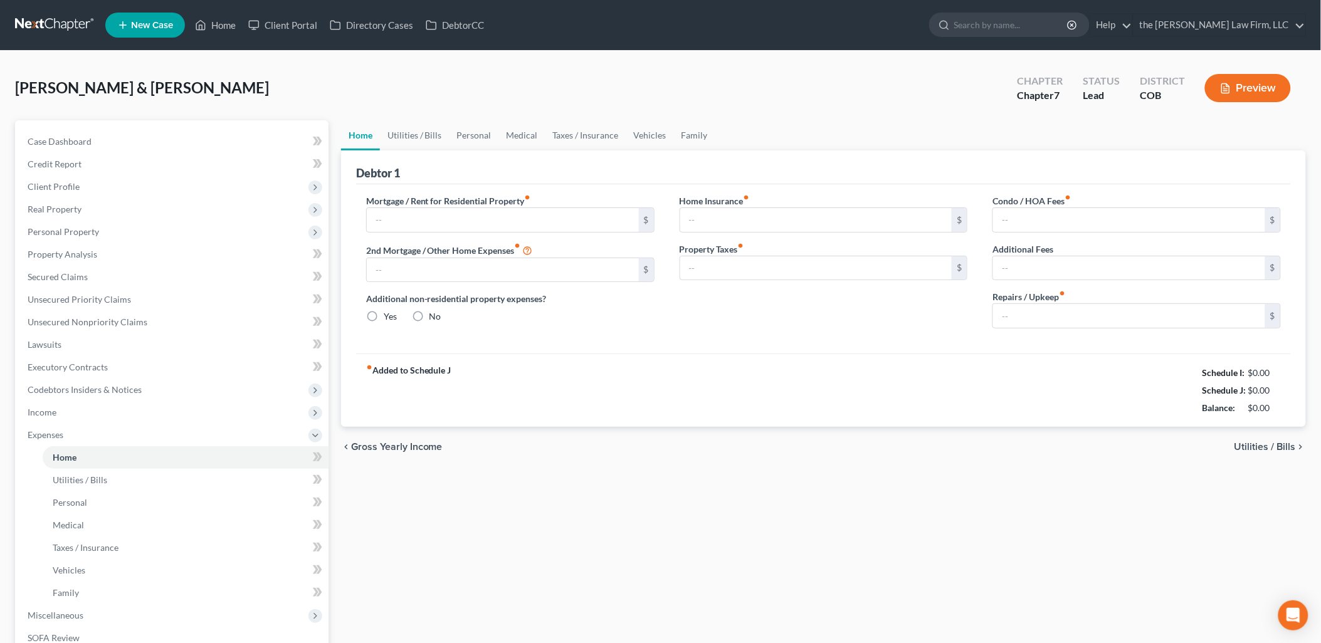
type input "95.00"
type input "0.00"
type input "360.00"
click at [643, 130] on link "Vehicles" at bounding box center [650, 135] width 48 height 30
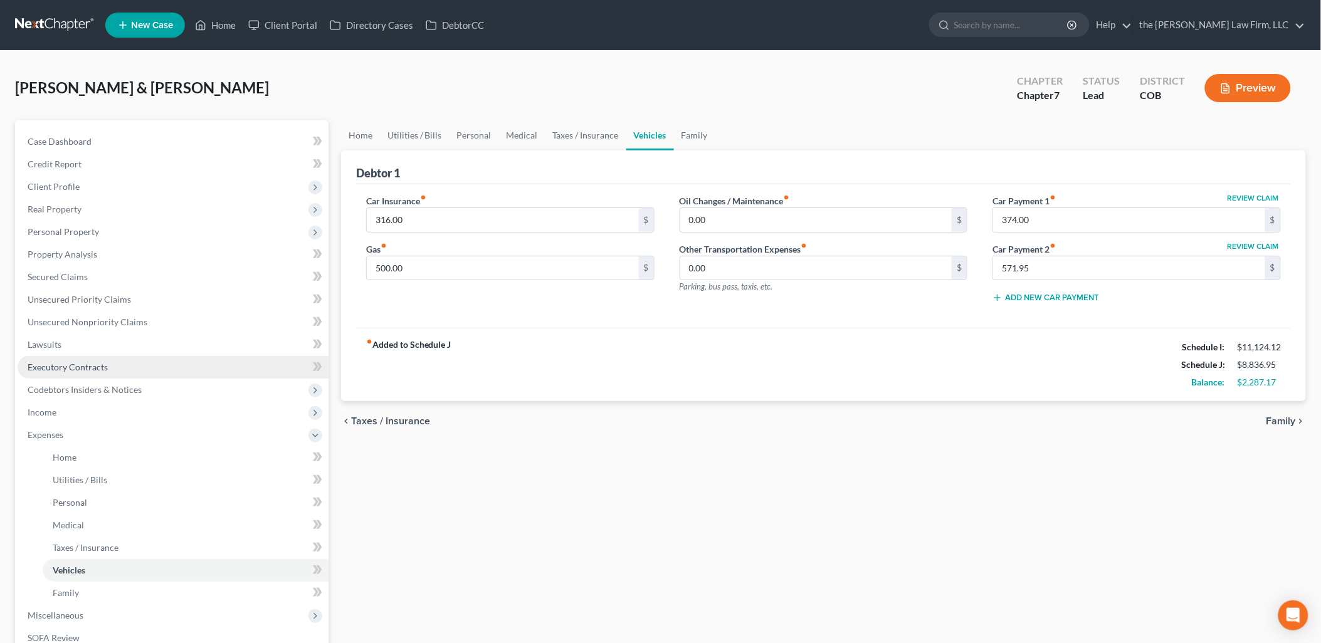
click at [51, 368] on span "Executory Contracts" at bounding box center [68, 367] width 80 height 11
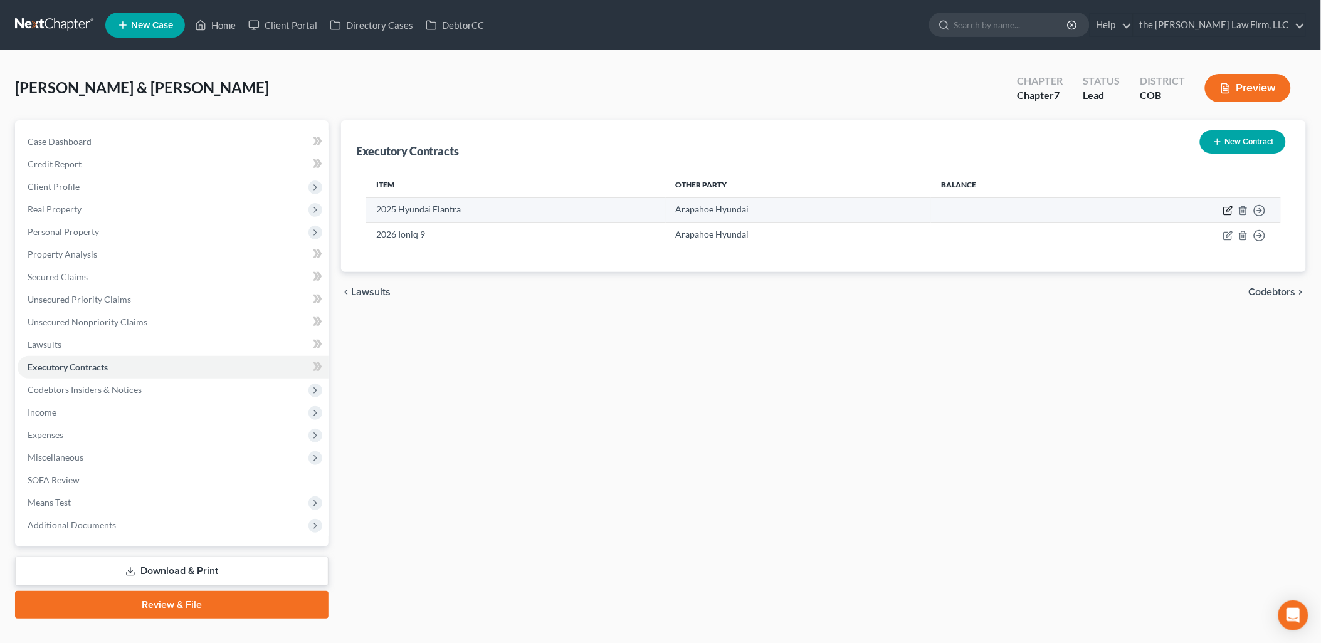
click at [1227, 208] on icon "button" at bounding box center [1228, 211] width 10 height 10
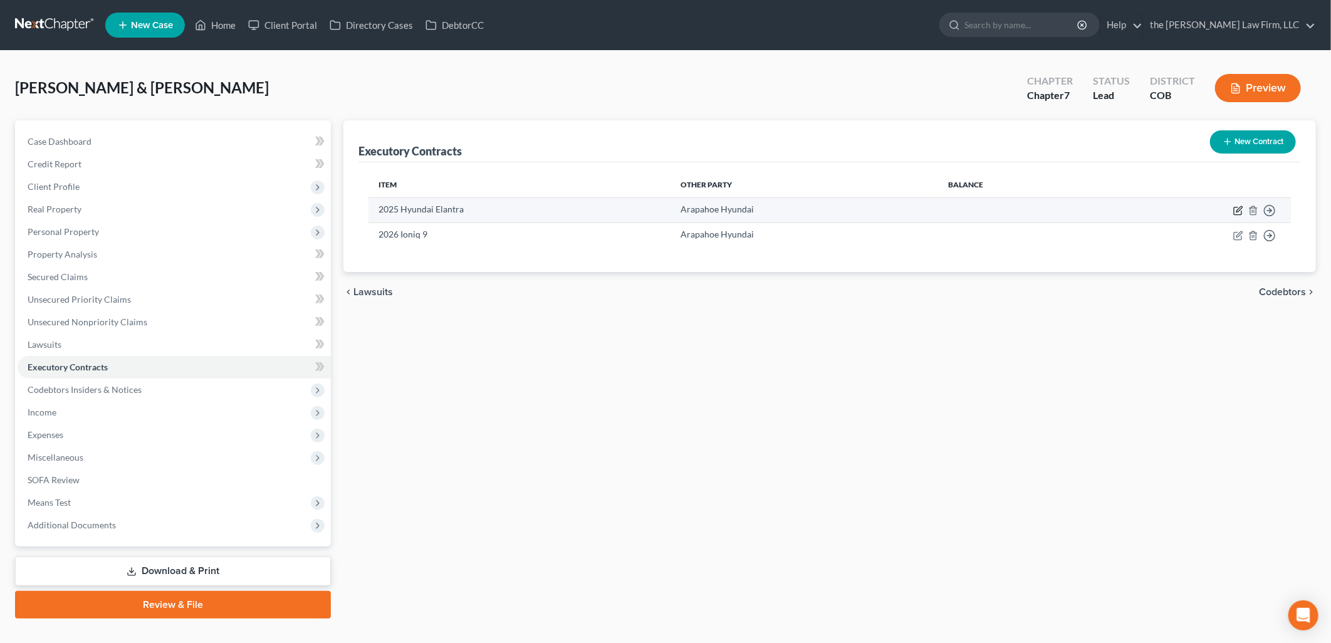
select select "3"
select select "5"
select select "1"
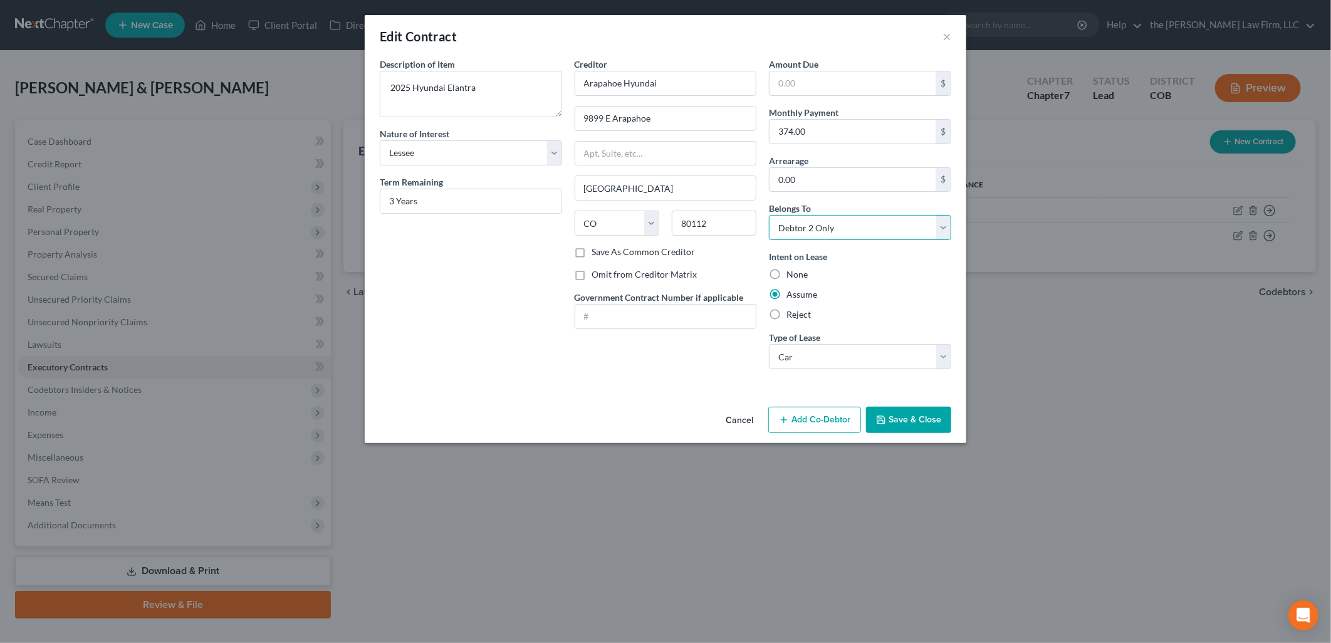
click at [819, 226] on select "Select Debtor 1 Only Debtor 2 Only Debtor 1 And Debtor 2 Only At Least One Of T…" at bounding box center [860, 227] width 182 height 25
select select "2"
click at [769, 215] on select "Select Debtor 1 Only Debtor 2 Only Debtor 1 And Debtor 2 Only At Least One Of T…" at bounding box center [860, 227] width 182 height 25
click at [900, 421] on button "Save & Close" at bounding box center [908, 420] width 85 height 26
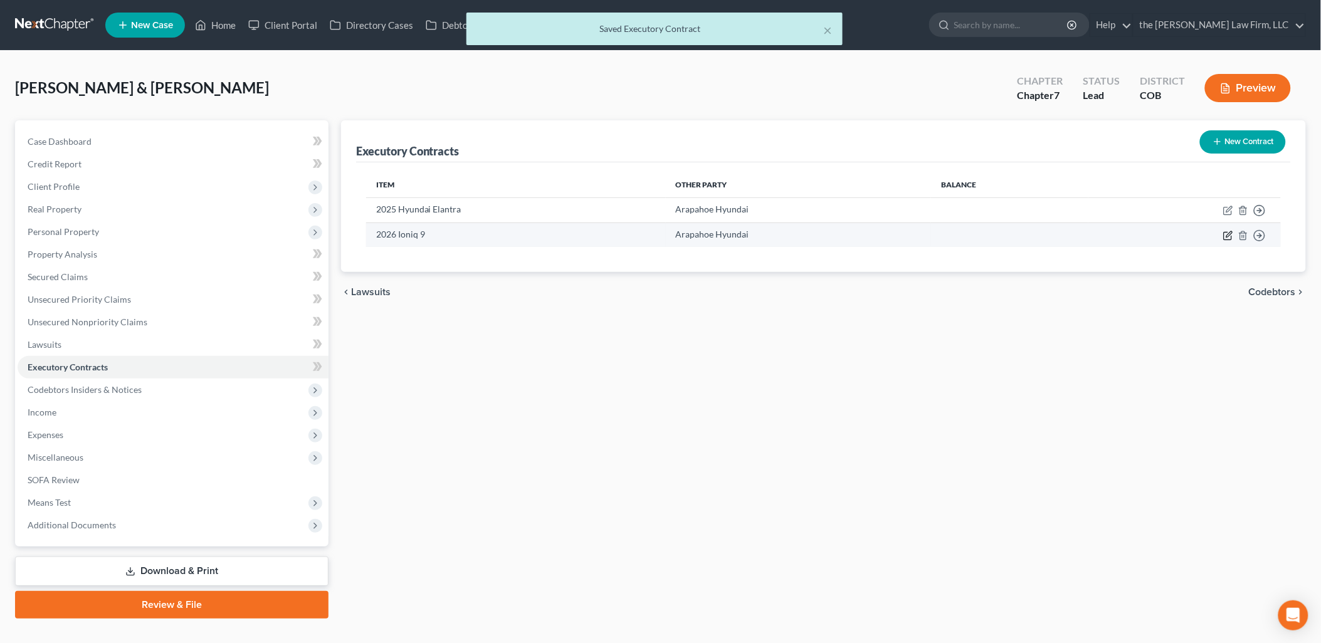
click at [1230, 231] on icon "button" at bounding box center [1228, 236] width 10 height 10
select select "3"
select select "5"
select select "0"
select select "1"
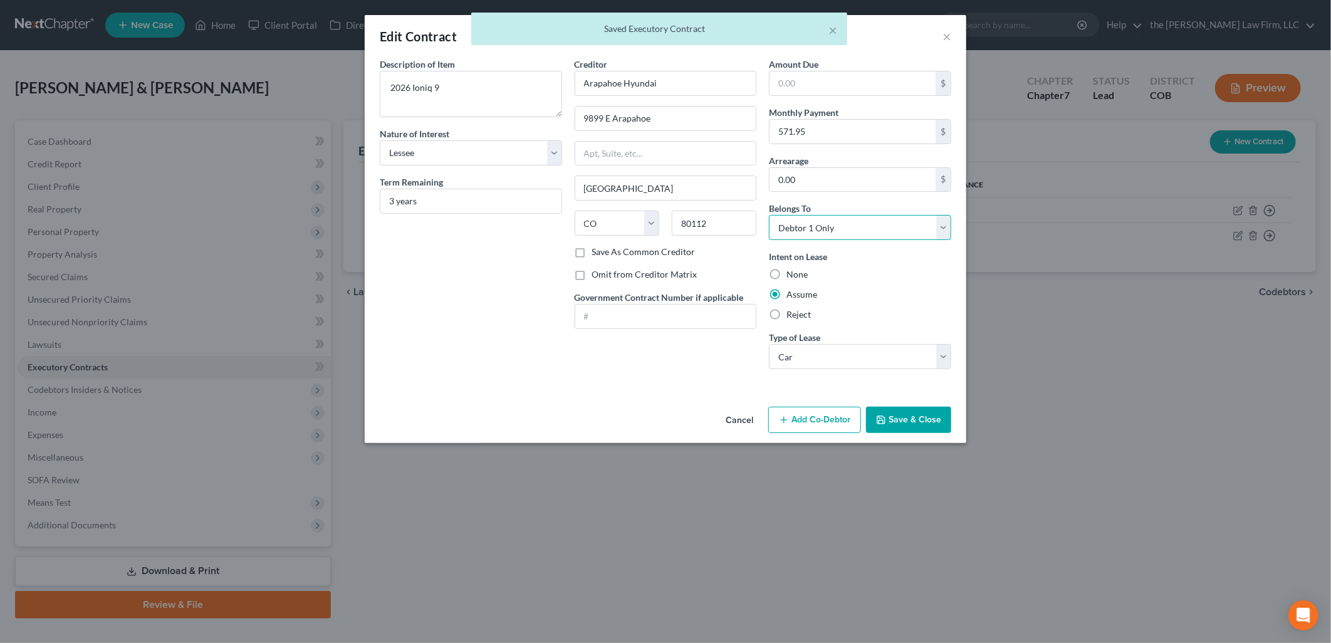
click at [798, 234] on select "Select Debtor 1 Only Debtor 2 Only Debtor 1 And Debtor 2 Only At Least One Of T…" at bounding box center [860, 227] width 182 height 25
select select "2"
click at [769, 215] on select "Select Debtor 1 Only Debtor 2 Only Debtor 1 And Debtor 2 Only At Least One Of T…" at bounding box center [860, 227] width 182 height 25
click at [921, 427] on button "Save & Close" at bounding box center [908, 420] width 85 height 26
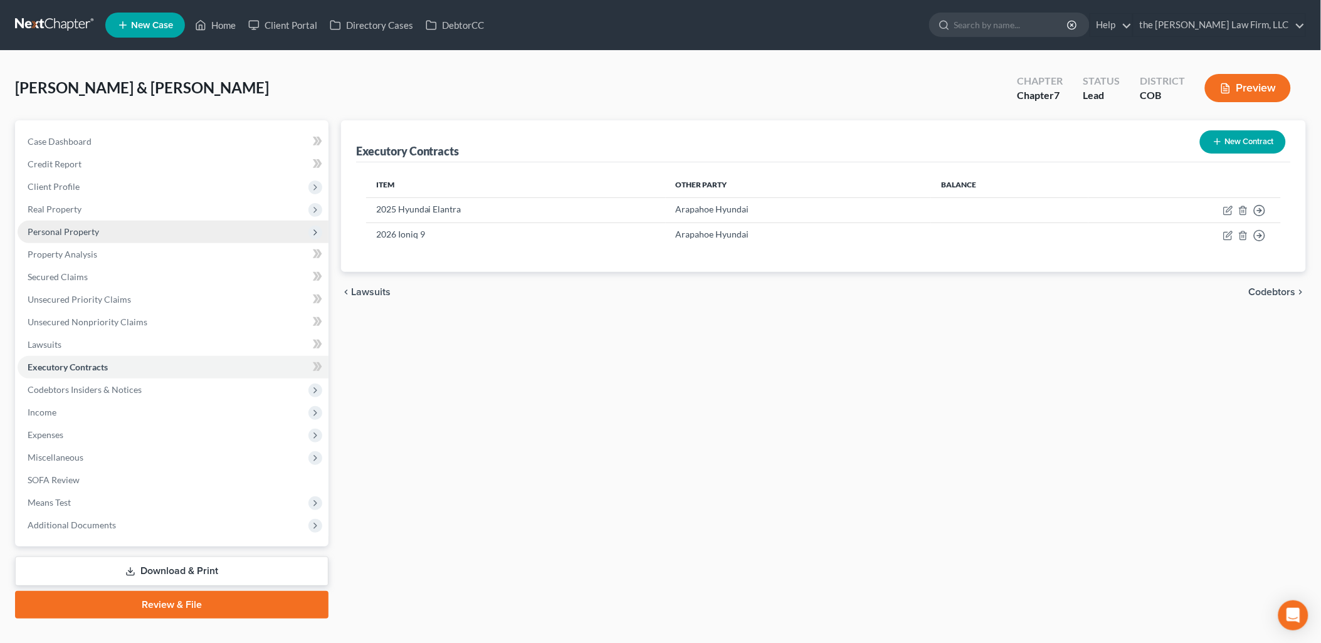
click at [63, 228] on span "Personal Property" at bounding box center [63, 231] width 71 height 11
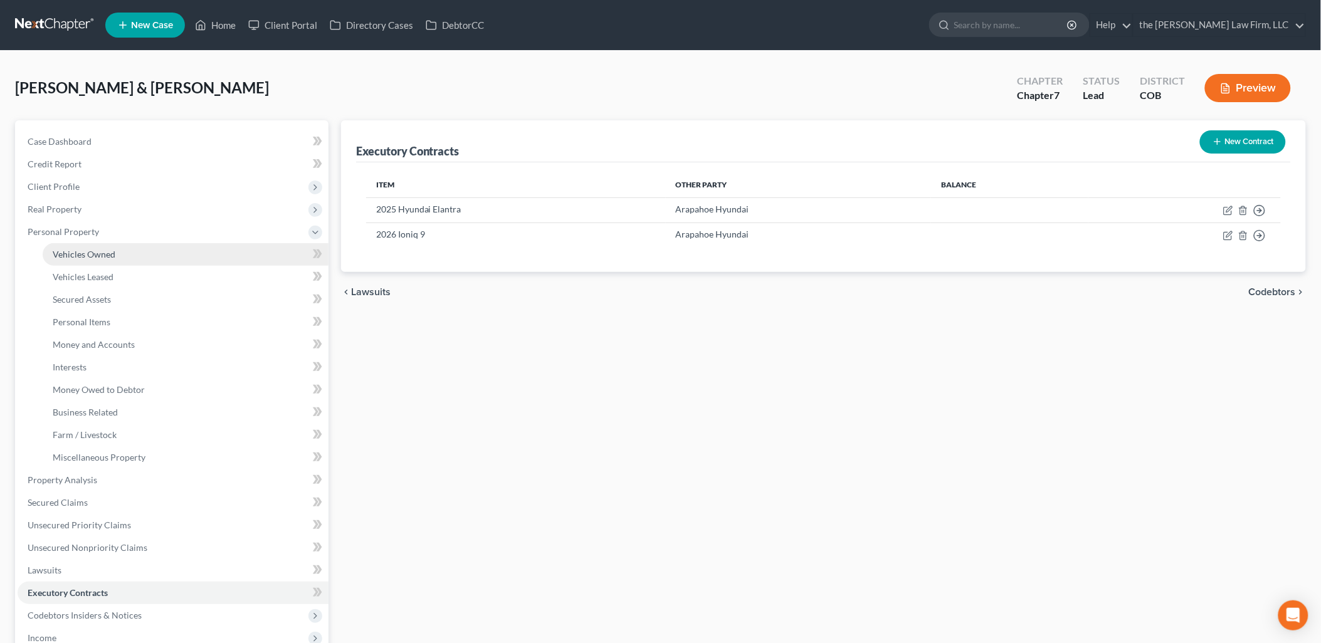
click at [88, 254] on span "Vehicles Owned" at bounding box center [84, 254] width 63 height 11
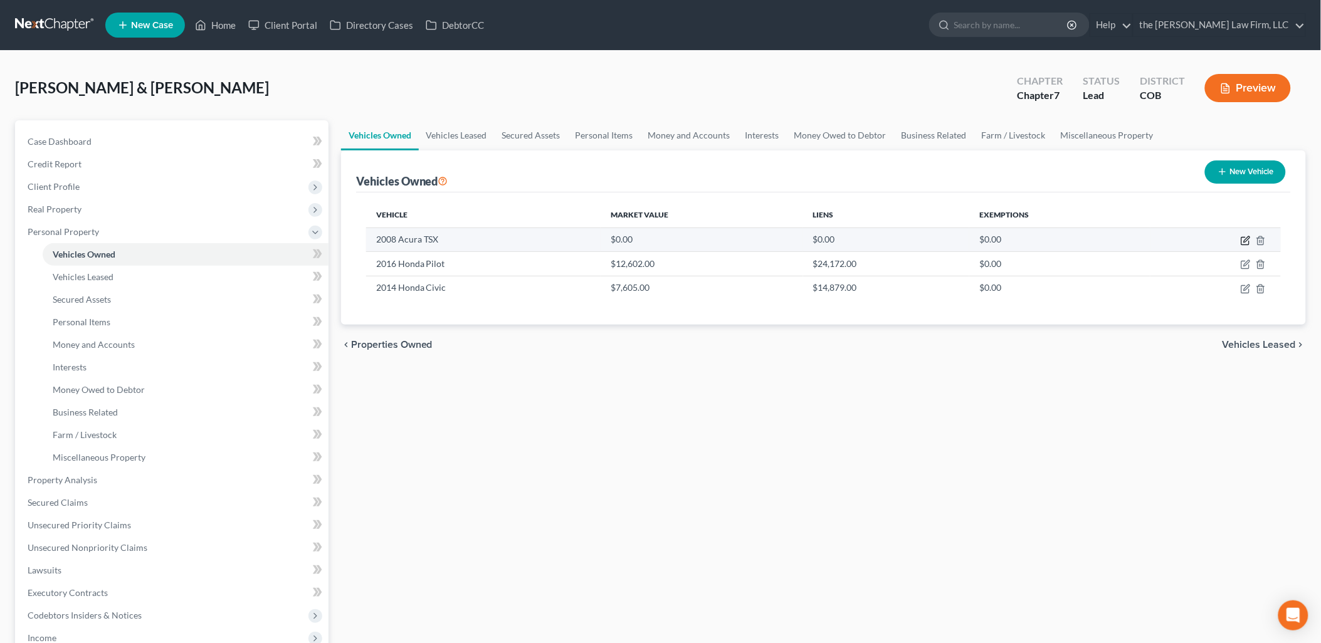
click at [1246, 238] on icon "button" at bounding box center [1246, 239] width 6 height 6
select select "0"
select select "18"
select select "2"
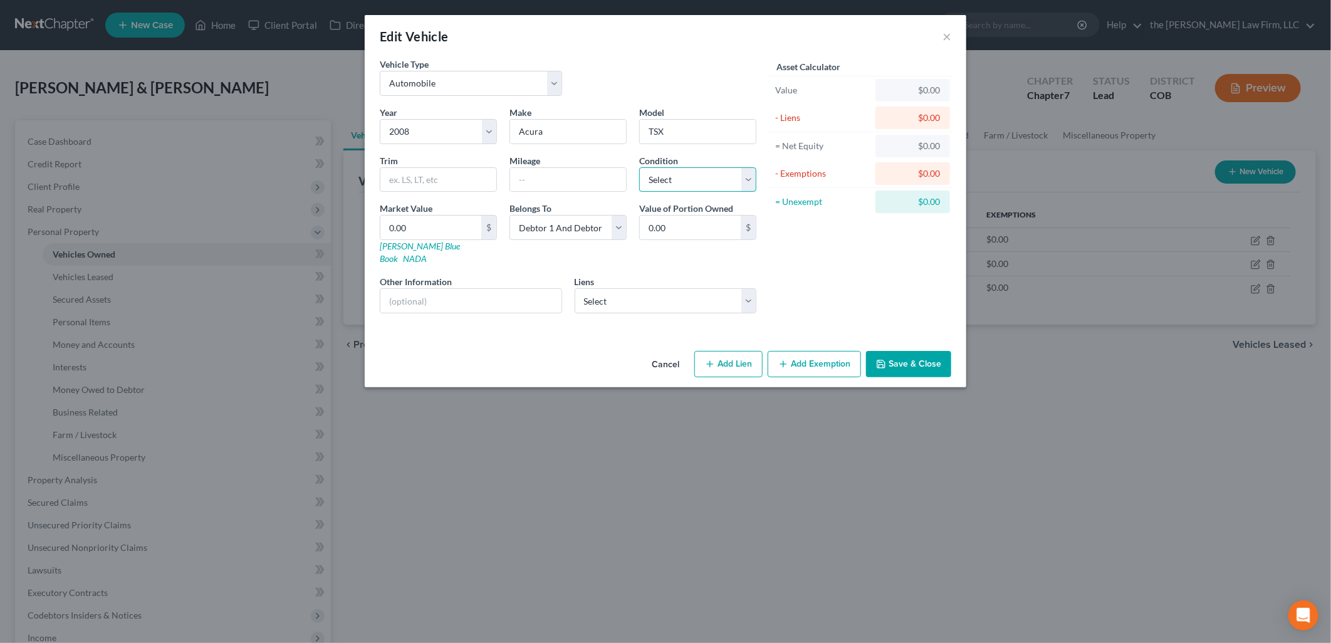
click at [666, 185] on select "Select Excellent Very Good Good Fair Poor" at bounding box center [697, 179] width 117 height 25
click at [639, 167] on select "Select Excellent Very Good Good Fair Poor" at bounding box center [697, 179] width 117 height 25
click at [683, 185] on select "Select Excellent Very Good Good Fair Poor" at bounding box center [697, 179] width 117 height 25
select select "2"
click at [639, 167] on select "Select Excellent Very Good Good Fair Poor" at bounding box center [697, 179] width 117 height 25
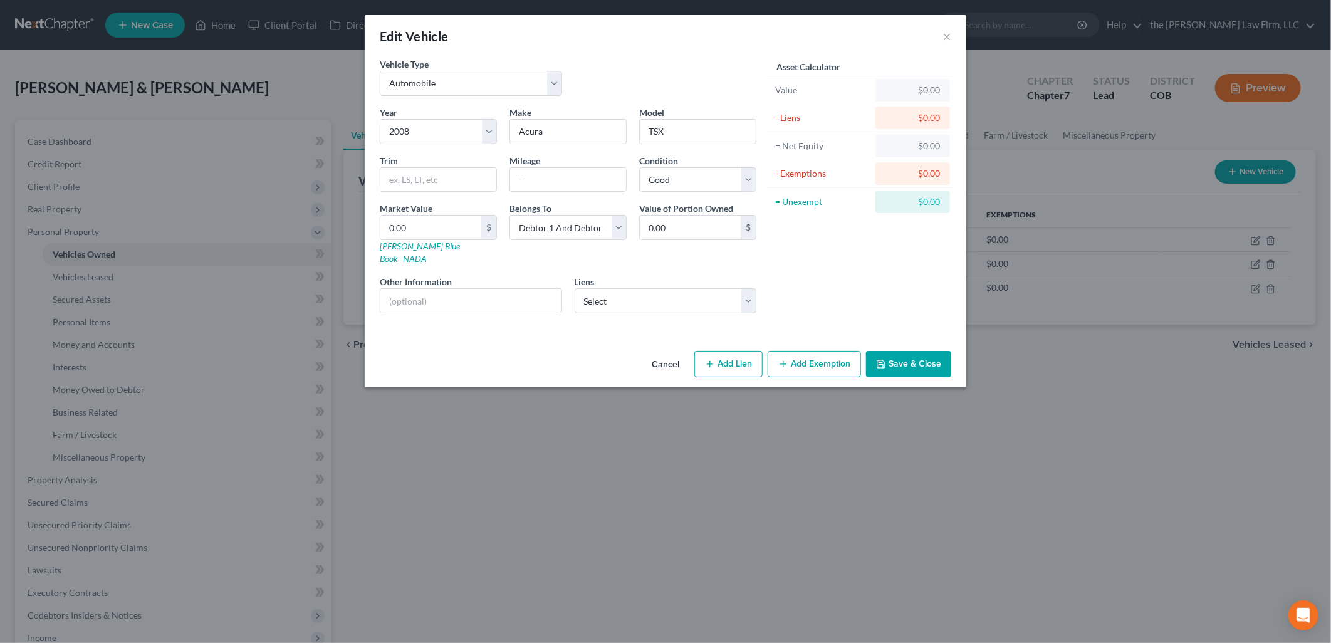
click at [868, 272] on div "Asset Calculator Value $0.00 - Liens $0.00 = Net Equity $0.00 - Exemptions $0.0…" at bounding box center [860, 191] width 195 height 266
click at [439, 218] on input "0.00" at bounding box center [430, 228] width 101 height 24
click at [935, 352] on button "Save & Close" at bounding box center [908, 364] width 85 height 26
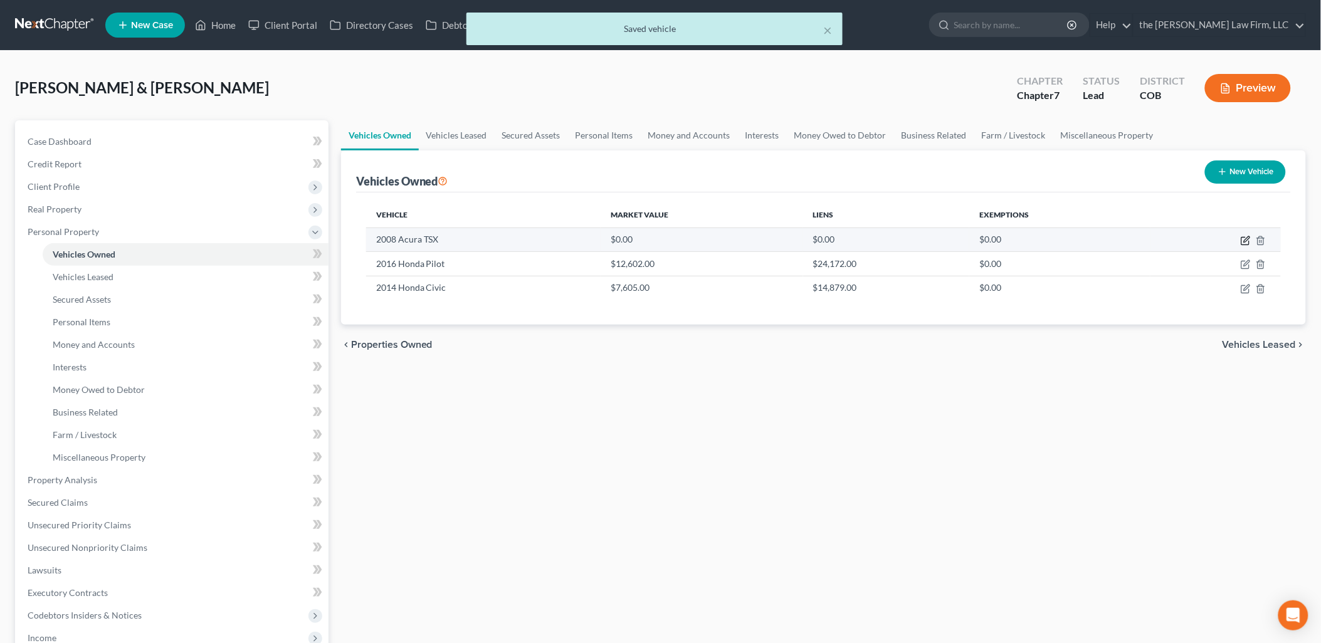
click at [1243, 241] on icon "button" at bounding box center [1245, 241] width 10 height 10
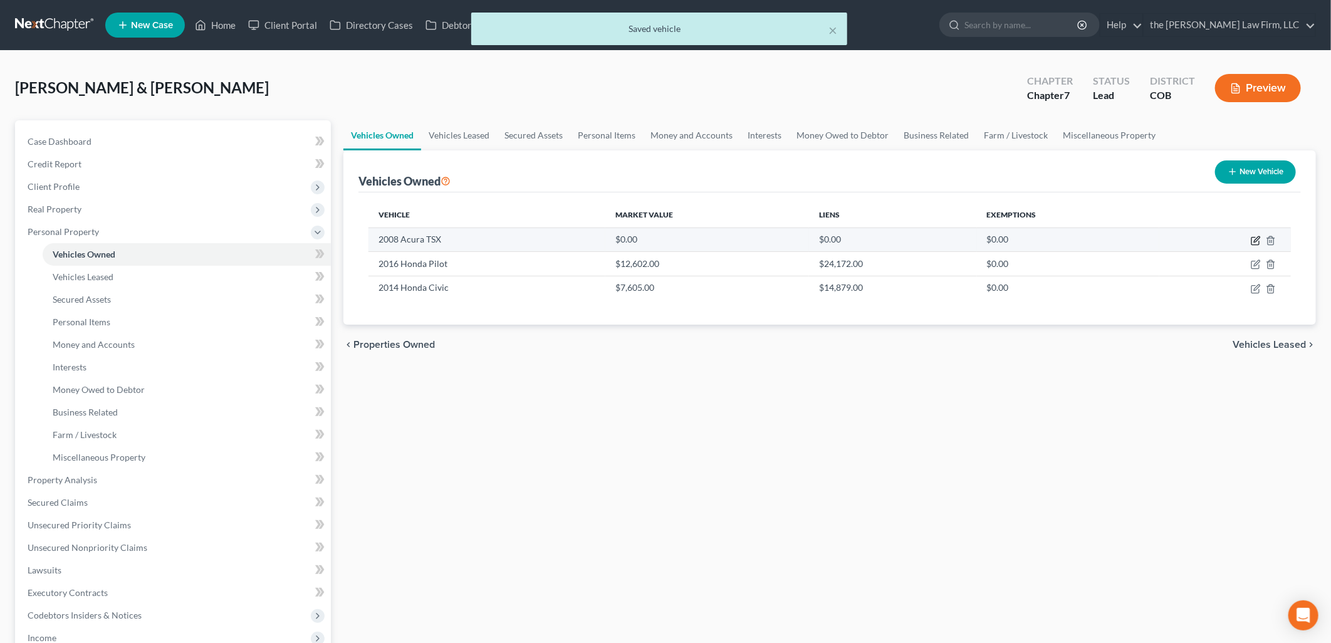
select select "0"
select select "18"
select select "2"
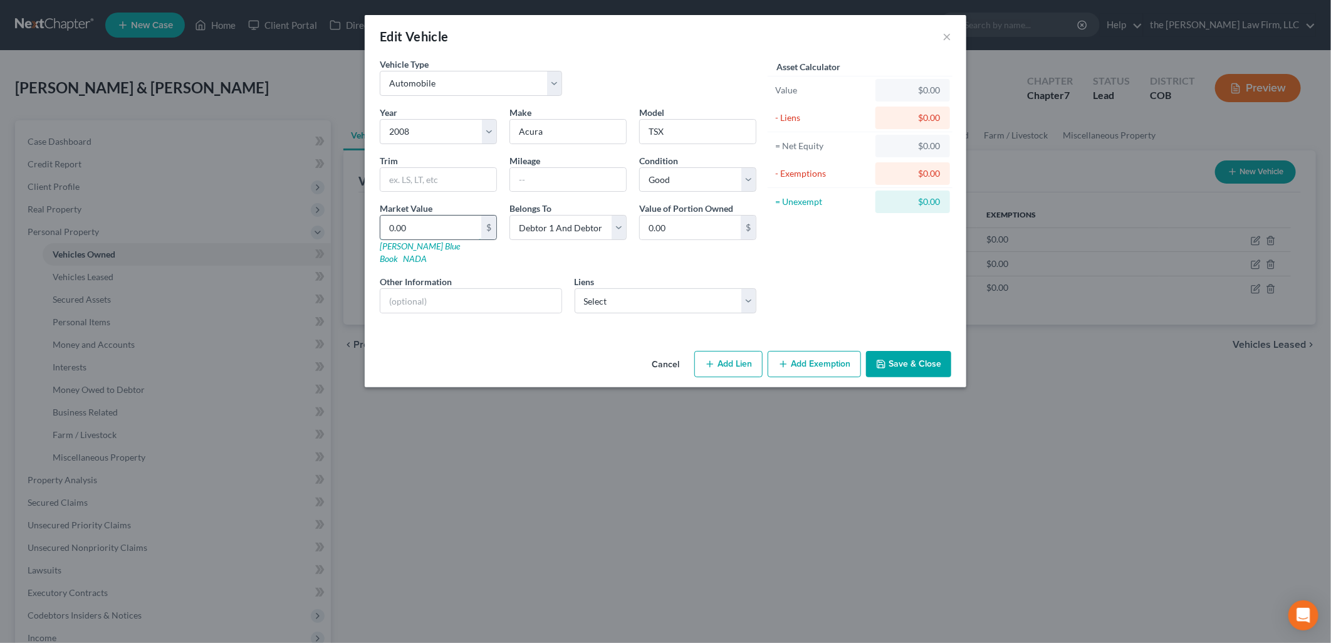
click at [421, 234] on input "0.00" at bounding box center [430, 228] width 101 height 24
drag, startPoint x: 642, startPoint y: 293, endPoint x: 646, endPoint y: 280, distance: 14.3
click at [642, 293] on select "Select An/[PERSON_NAME] Managemen - Unknown Canvas Credit Union - Unknown Penta…" at bounding box center [666, 300] width 182 height 25
click at [857, 255] on div "Asset Calculator Value $0.00 - Liens $0.00 = Net Equity $0.00 - Exemptions $0.0…" at bounding box center [860, 191] width 195 height 266
click at [471, 221] on input "0.00" at bounding box center [430, 228] width 101 height 24
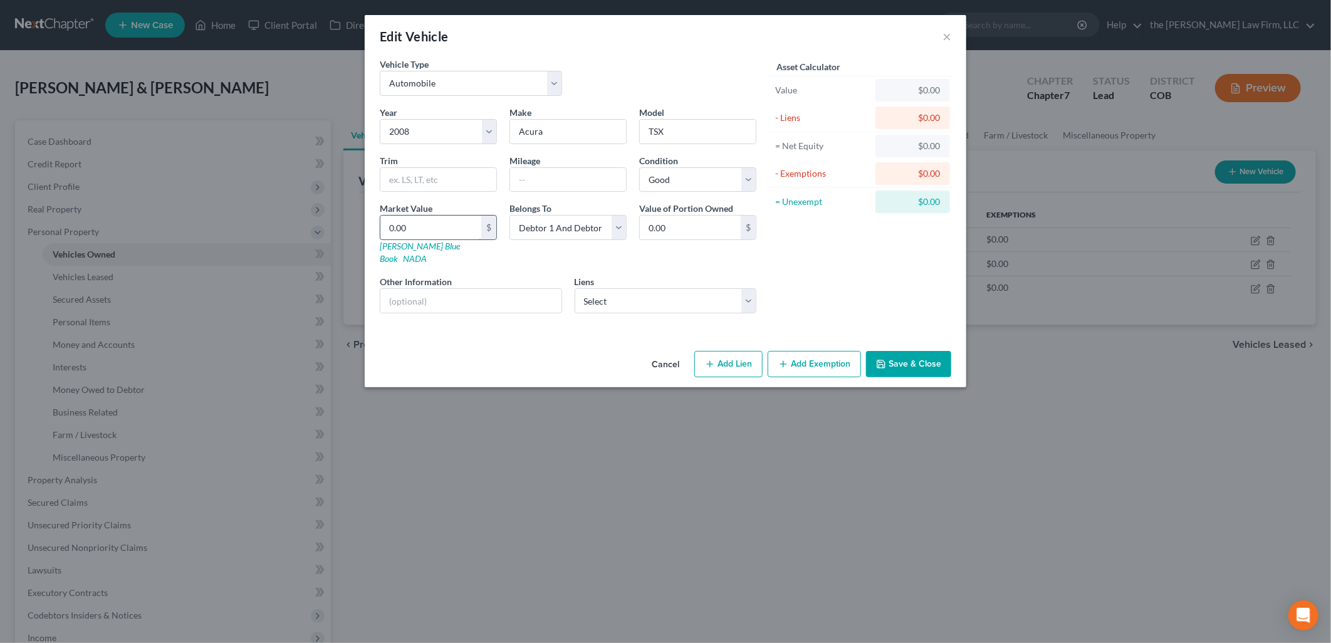
type input "5"
type input "5.00"
type input "57"
type input "57.00"
type input "576"
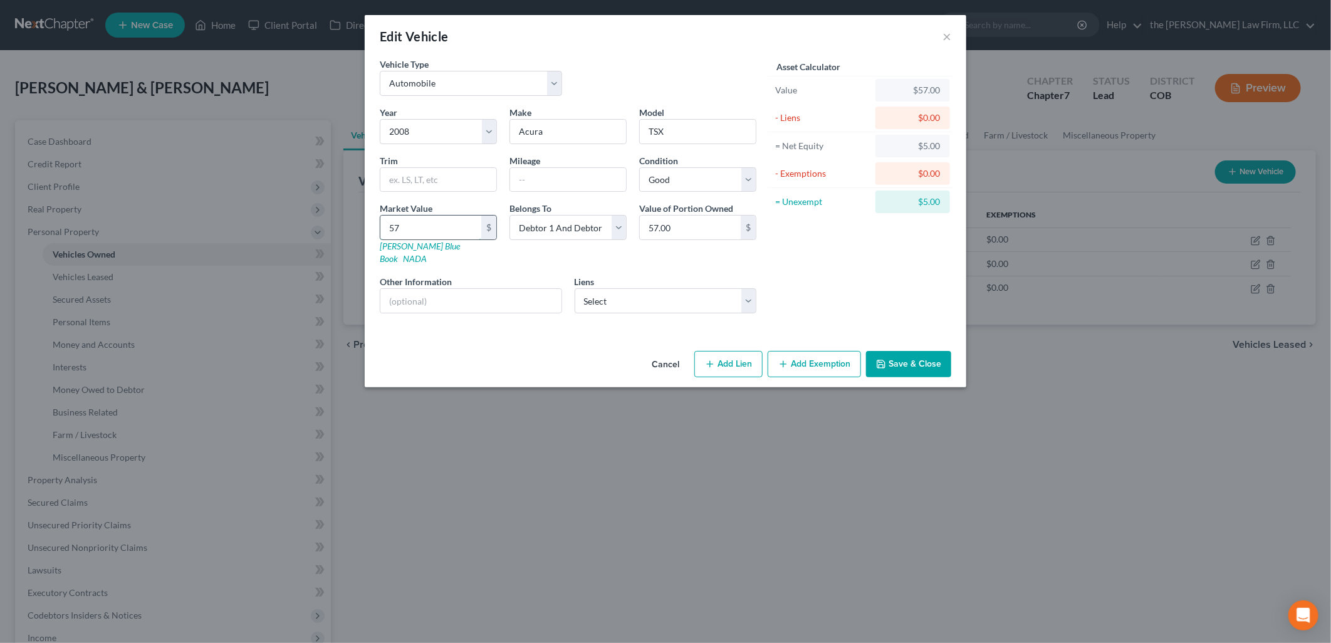
type input "576.00"
type input "5769"
type input "5,769.00"
type input "5,769"
click at [837, 357] on button "Add Exemption" at bounding box center [814, 364] width 93 height 26
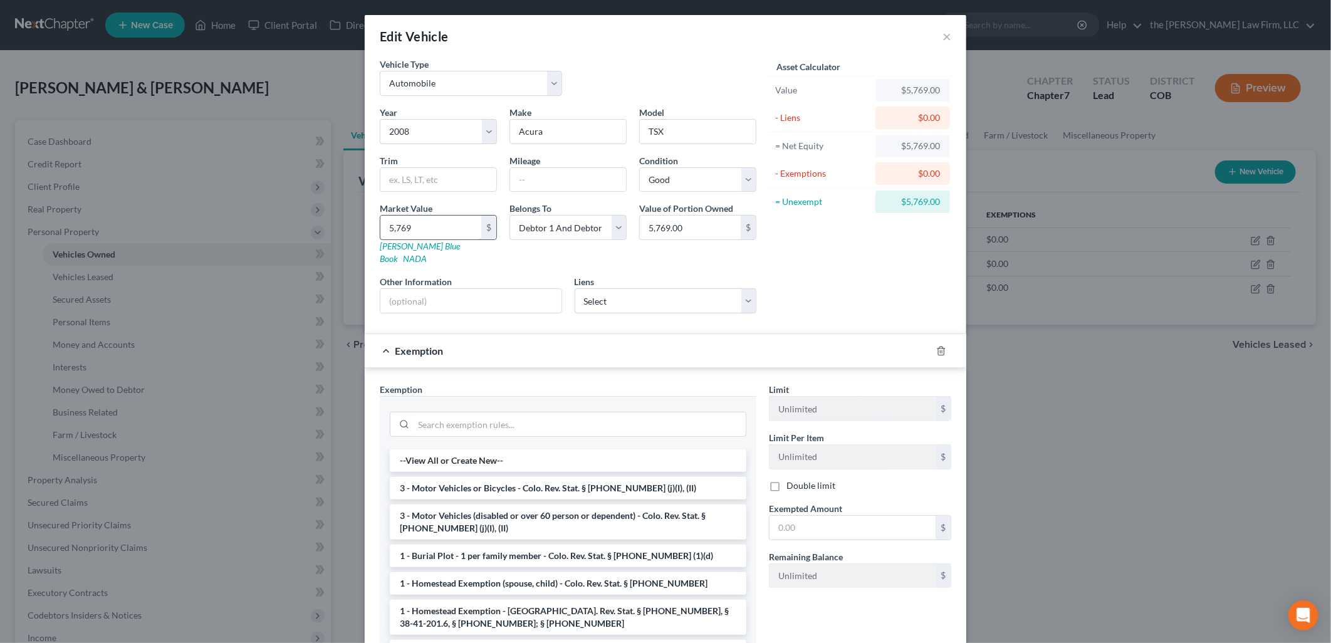
click at [442, 230] on input "5,769" at bounding box center [430, 228] width 101 height 24
click at [472, 477] on li "3 - Motor Vehicles or Bicycles - Colo. Rev. Stat. § [PHONE_NUMBER] (j)(I), (II)" at bounding box center [568, 488] width 357 height 23
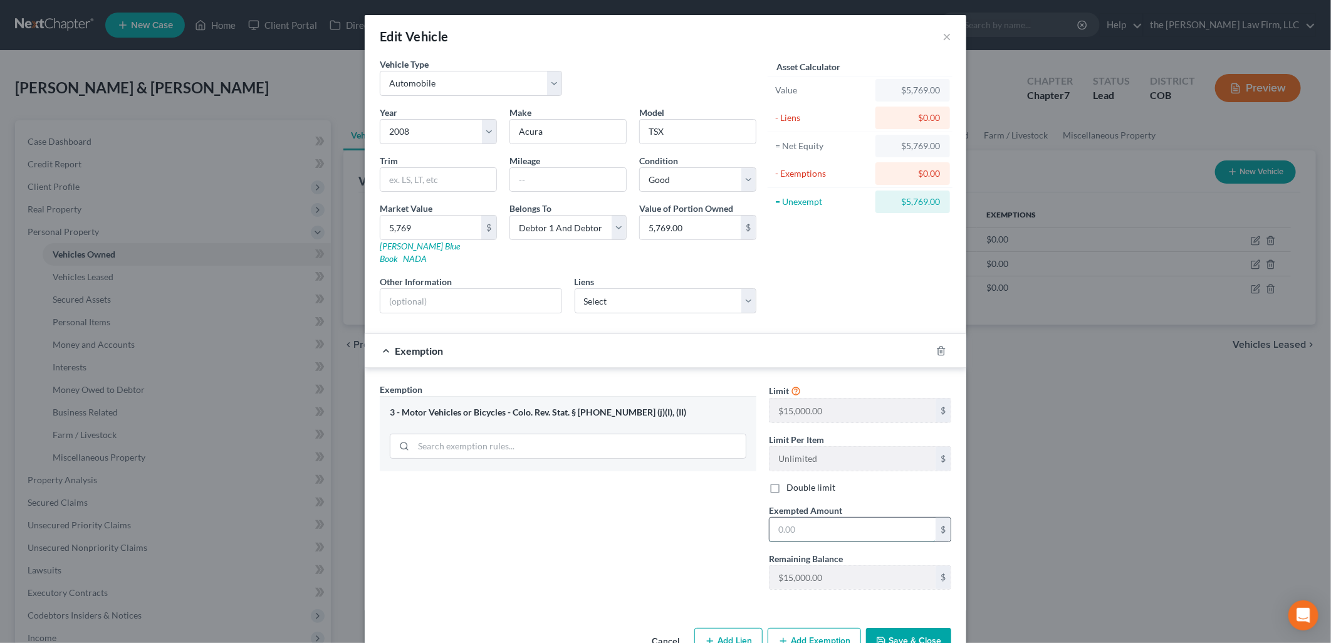
click at [813, 526] on input "text" at bounding box center [853, 530] width 166 height 24
type input "5,769"
click at [585, 506] on div "Exemption Set must be selected for CA. Exemption * 3 - Motor Vehicles or Bicycl…" at bounding box center [568, 491] width 389 height 217
click at [816, 234] on div "Asset Calculator Value $5,769.00 - Liens $0.00 = Net Equity $5,769.00 - Exempti…" at bounding box center [860, 191] width 195 height 266
drag, startPoint x: 692, startPoint y: 178, endPoint x: 693, endPoint y: 191, distance: 13.2
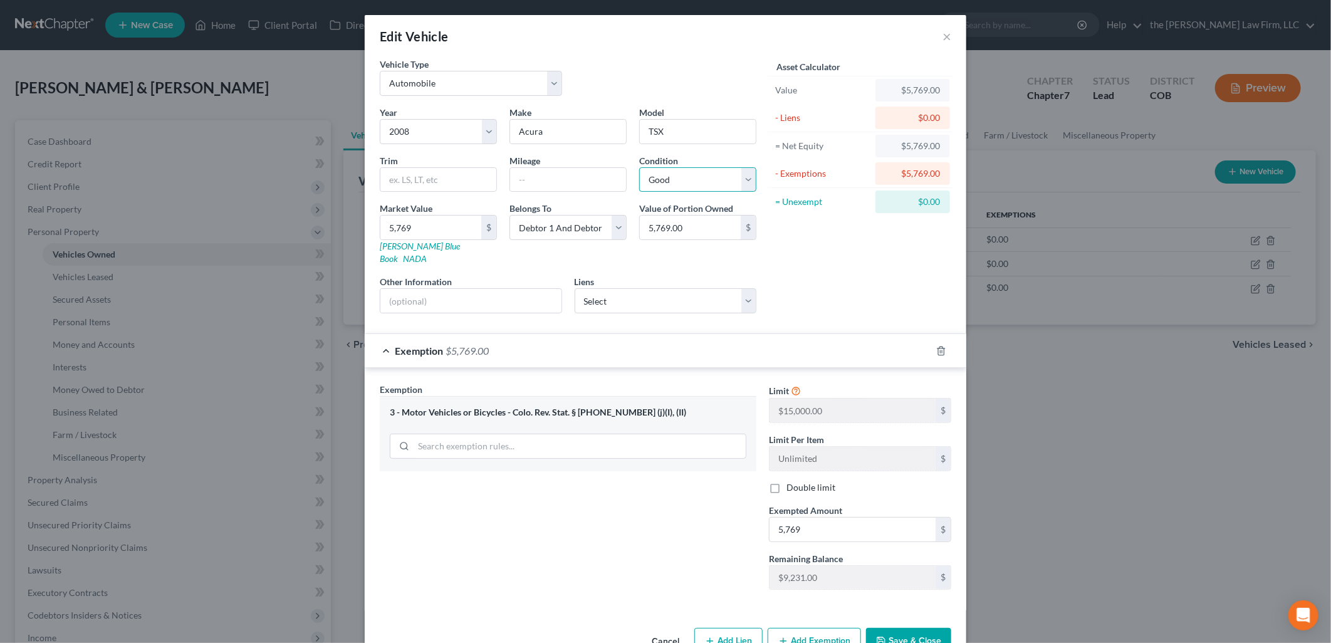
click at [692, 178] on select "Select Excellent Very Good Good Fair Poor" at bounding box center [697, 179] width 117 height 25
click at [639, 167] on select "Select Excellent Very Good Good Fair Poor" at bounding box center [697, 179] width 117 height 25
click at [842, 273] on div "Asset Calculator Value $5,769.00 - Liens $0.00 = Net Equity $5,769.00 - Exempti…" at bounding box center [860, 191] width 195 height 266
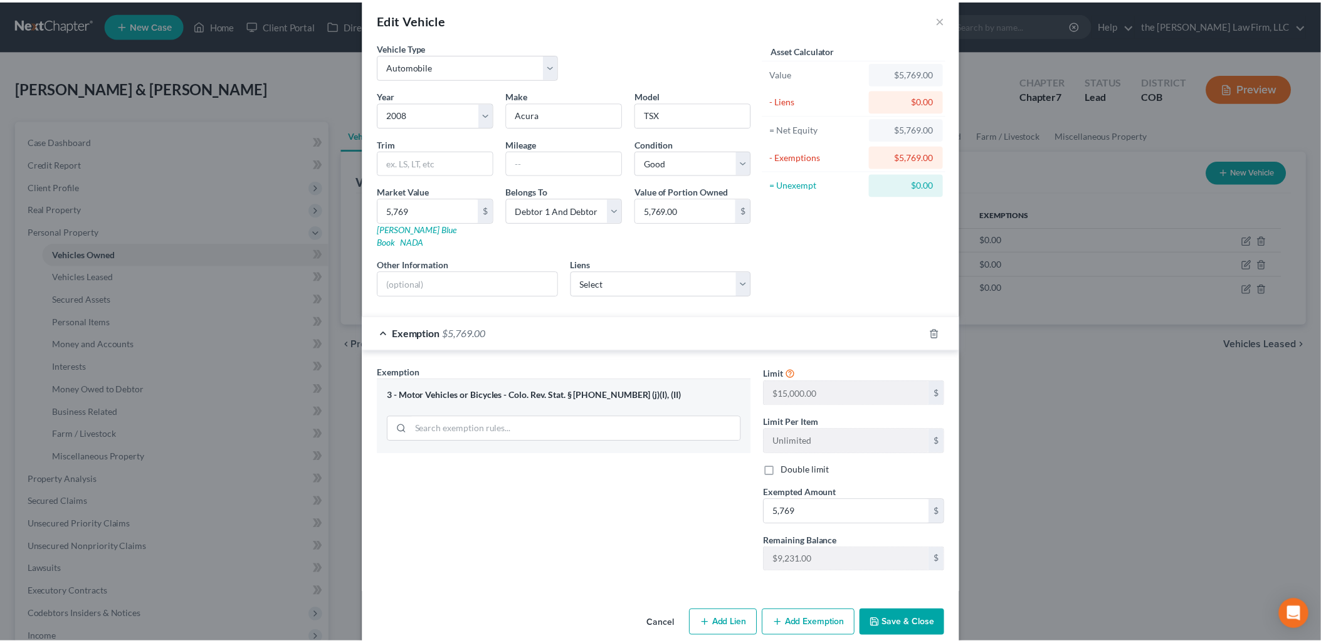
scroll to position [25, 0]
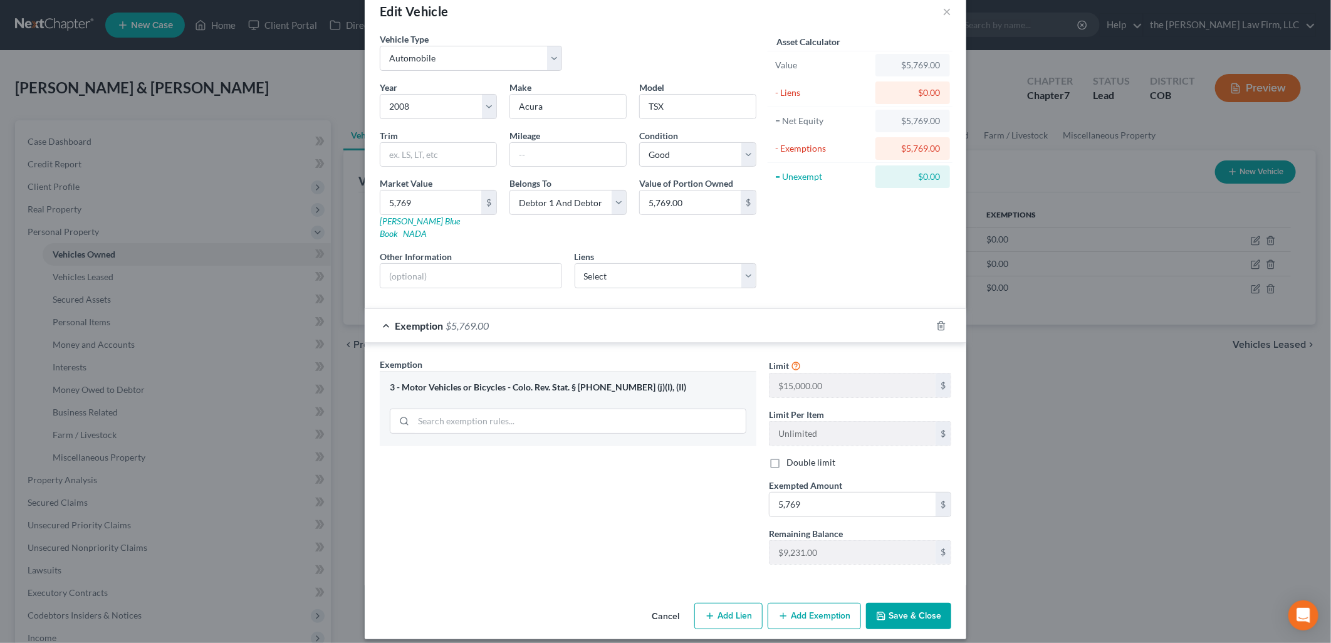
click at [904, 603] on button "Save & Close" at bounding box center [908, 616] width 85 height 26
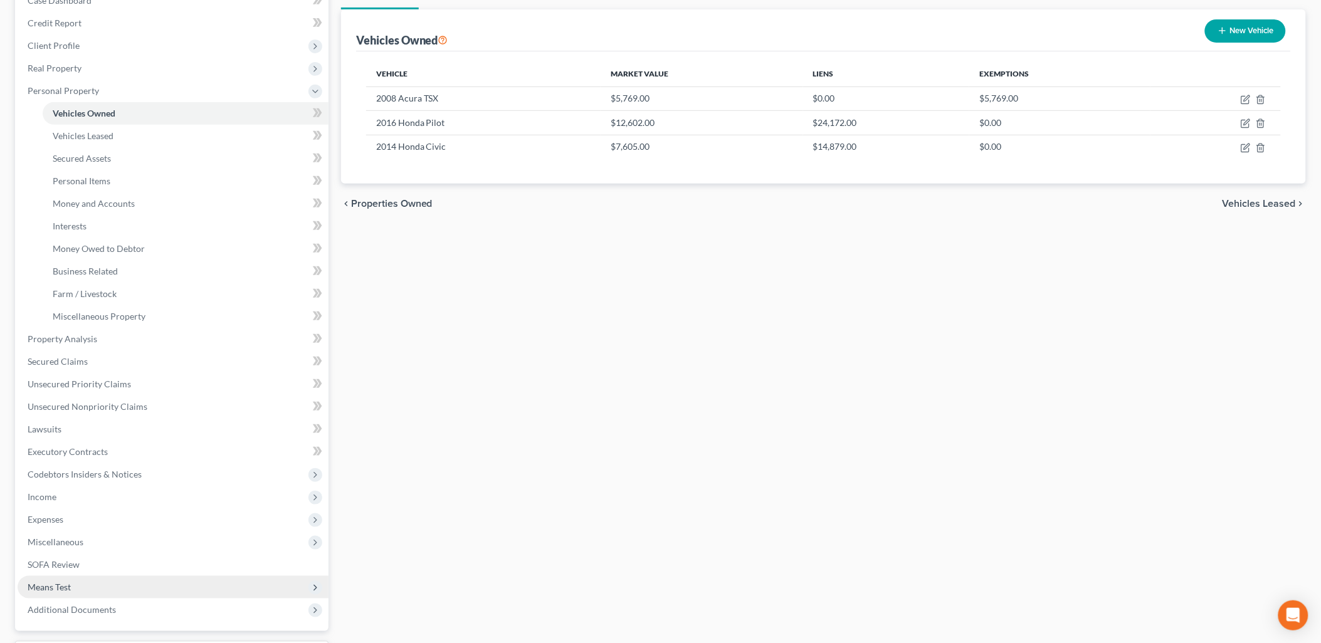
scroll to position [209, 0]
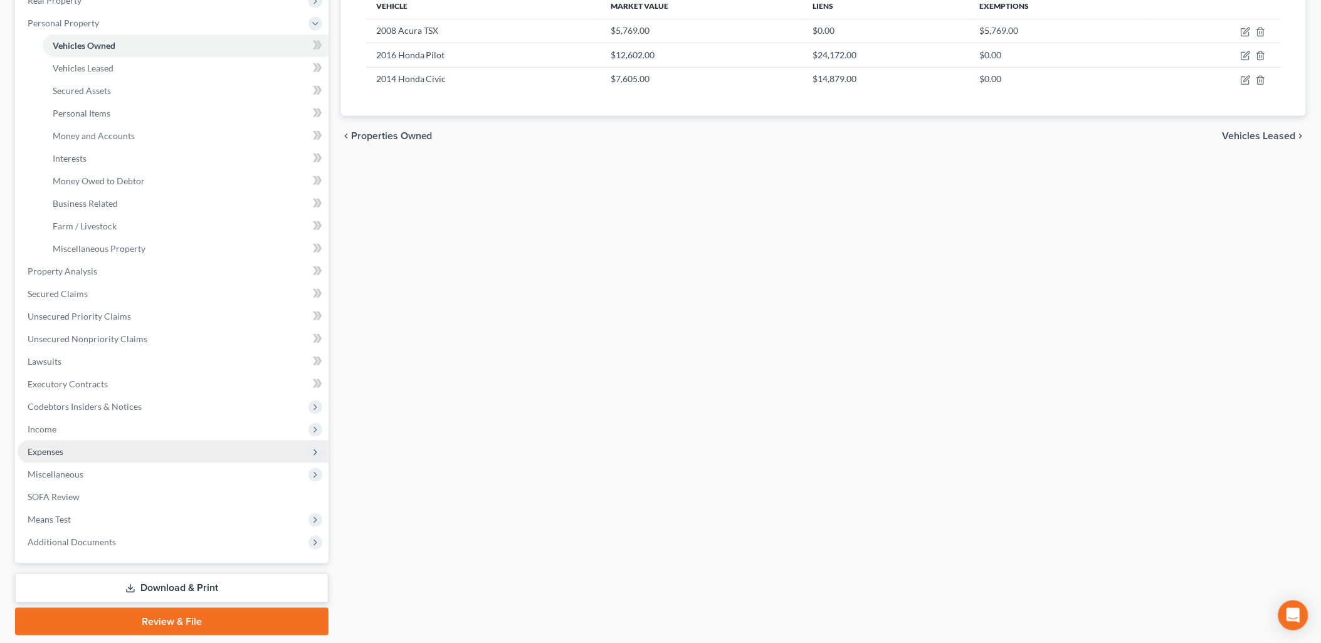
drag, startPoint x: 58, startPoint y: 451, endPoint x: 89, endPoint y: 452, distance: 31.3
click at [58, 451] on span "Expenses" at bounding box center [46, 451] width 36 height 11
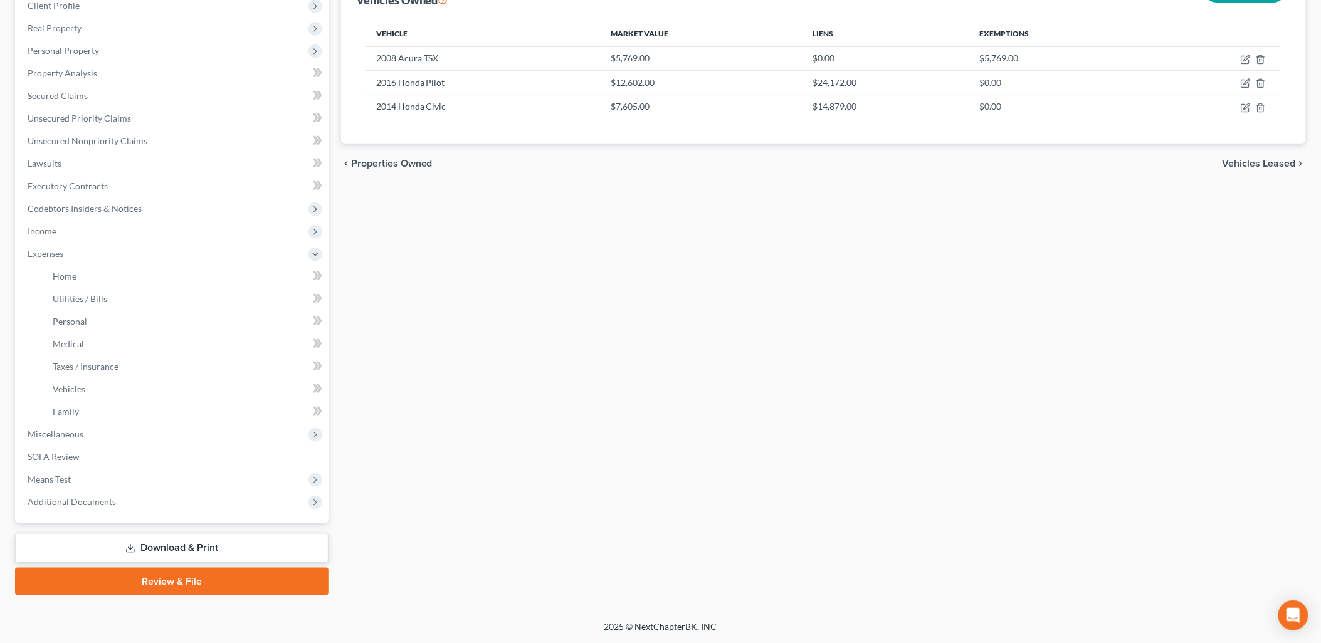
scroll to position [179, 0]
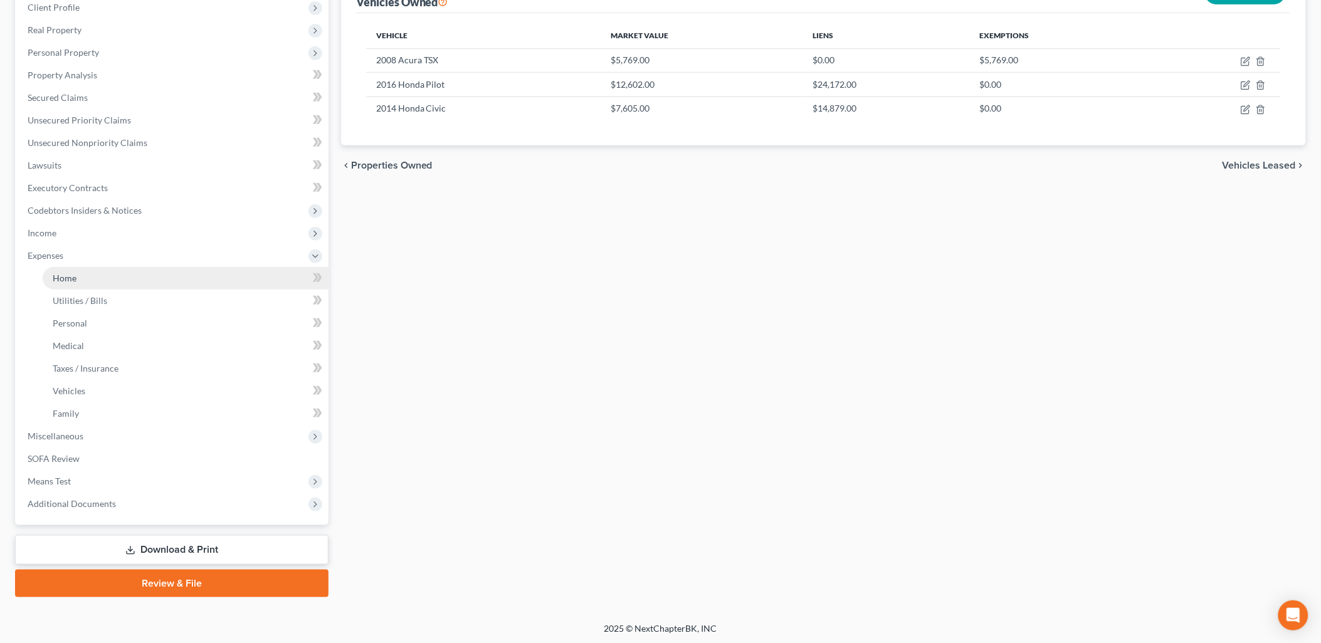
click at [78, 270] on link "Home" at bounding box center [186, 278] width 286 height 23
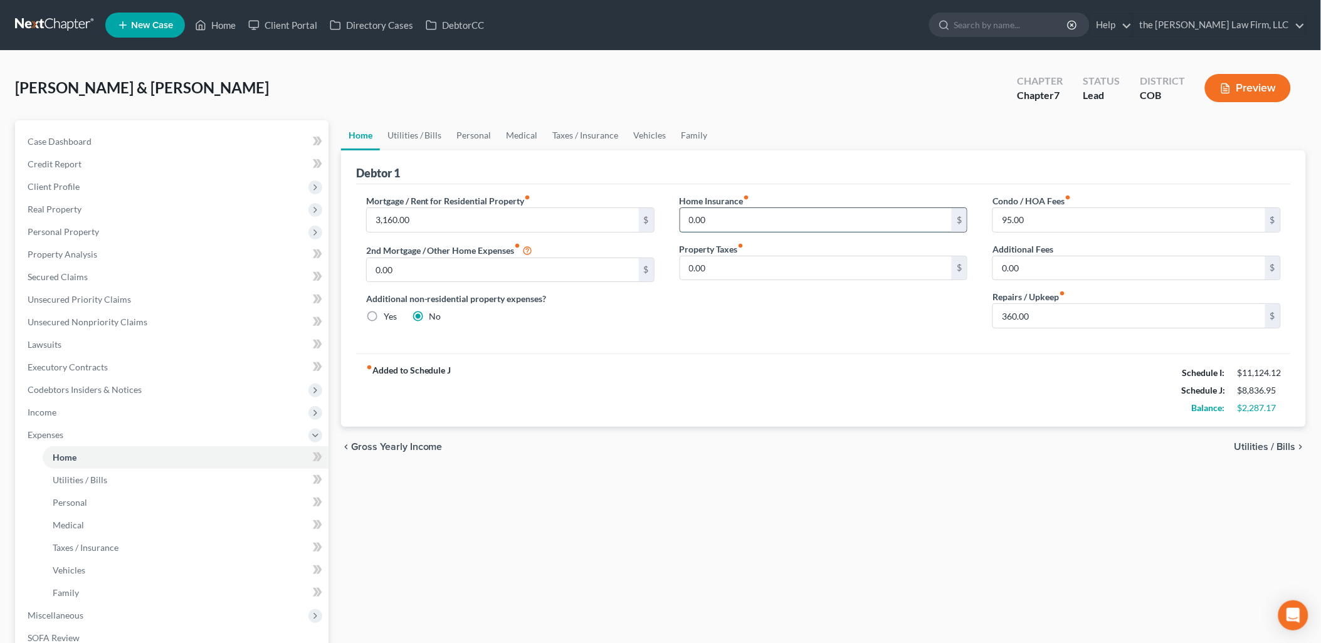
click at [827, 222] on input "0.00" at bounding box center [816, 220] width 272 height 24
click at [423, 136] on link "Utilities / Bills" at bounding box center [415, 135] width 70 height 30
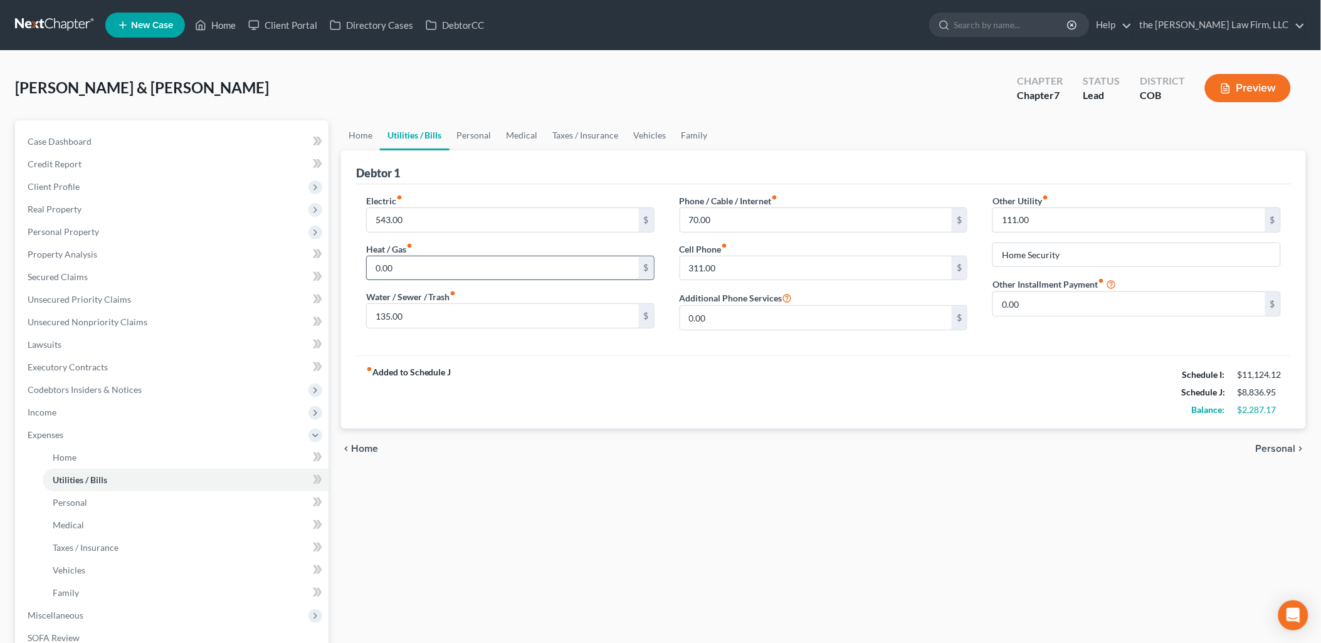
click at [426, 258] on input "0.00" at bounding box center [503, 268] width 272 height 24
click at [699, 386] on div "fiber_manual_record Added to Schedule J Schedule I: $11,124.12 Schedule J: $8,8…" at bounding box center [823, 391] width 934 height 73
click at [485, 139] on link "Personal" at bounding box center [474, 135] width 50 height 30
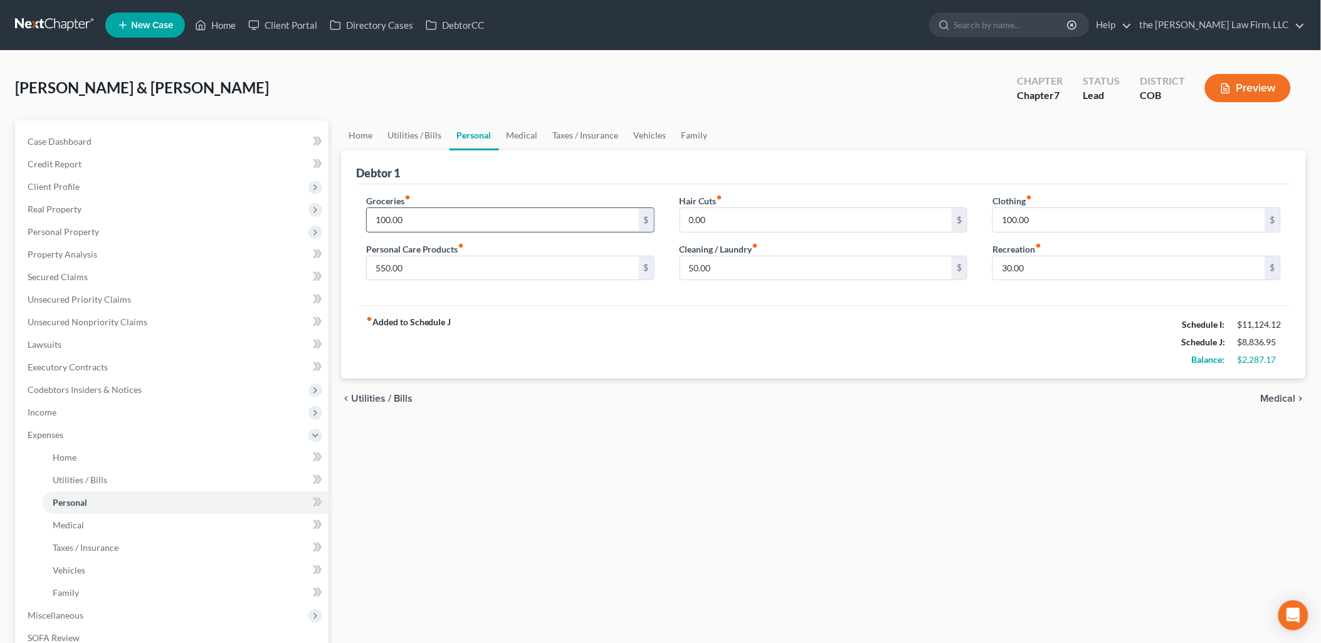
click at [479, 215] on input "100.00" at bounding box center [503, 220] width 272 height 24
type input "4"
type input "1,000"
click at [553, 182] on div "Debtor 1" at bounding box center [823, 167] width 934 height 34
click at [561, 315] on div "fiber_manual_record Added to Schedule J Schedule I: $11,124.12 Schedule J: $9,7…" at bounding box center [823, 341] width 934 height 73
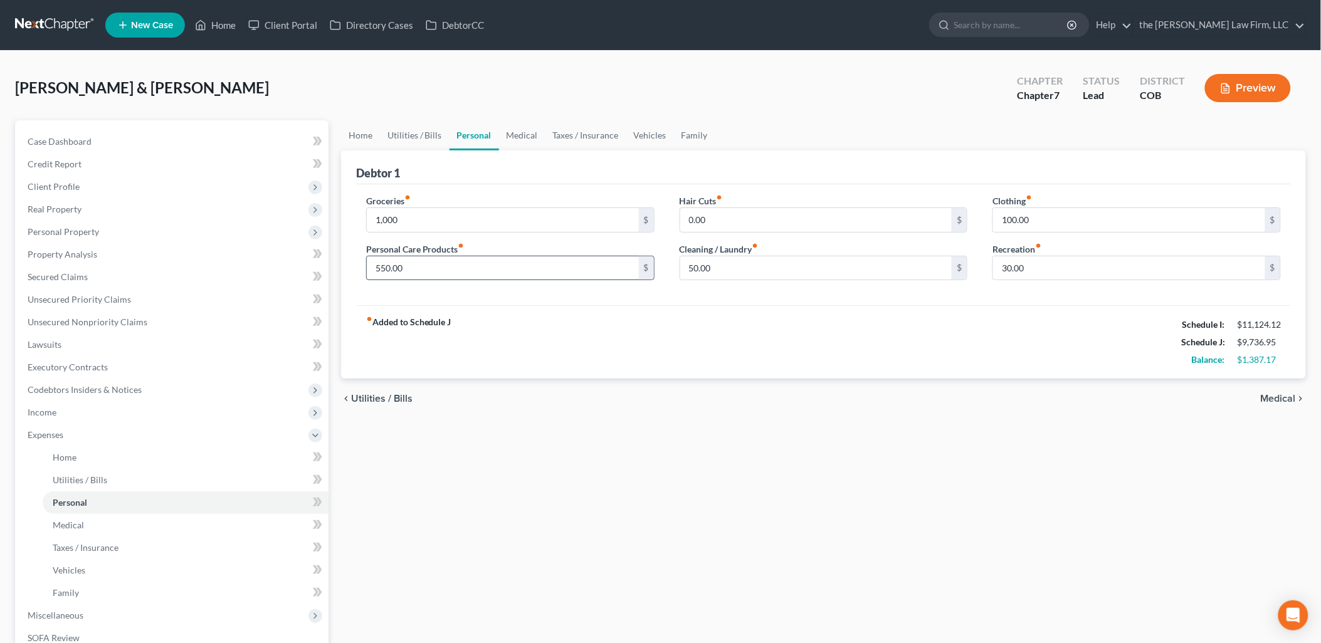
click at [414, 256] on input "550.00" at bounding box center [503, 268] width 272 height 24
type input "0"
click at [514, 137] on link "Medical" at bounding box center [522, 135] width 46 height 30
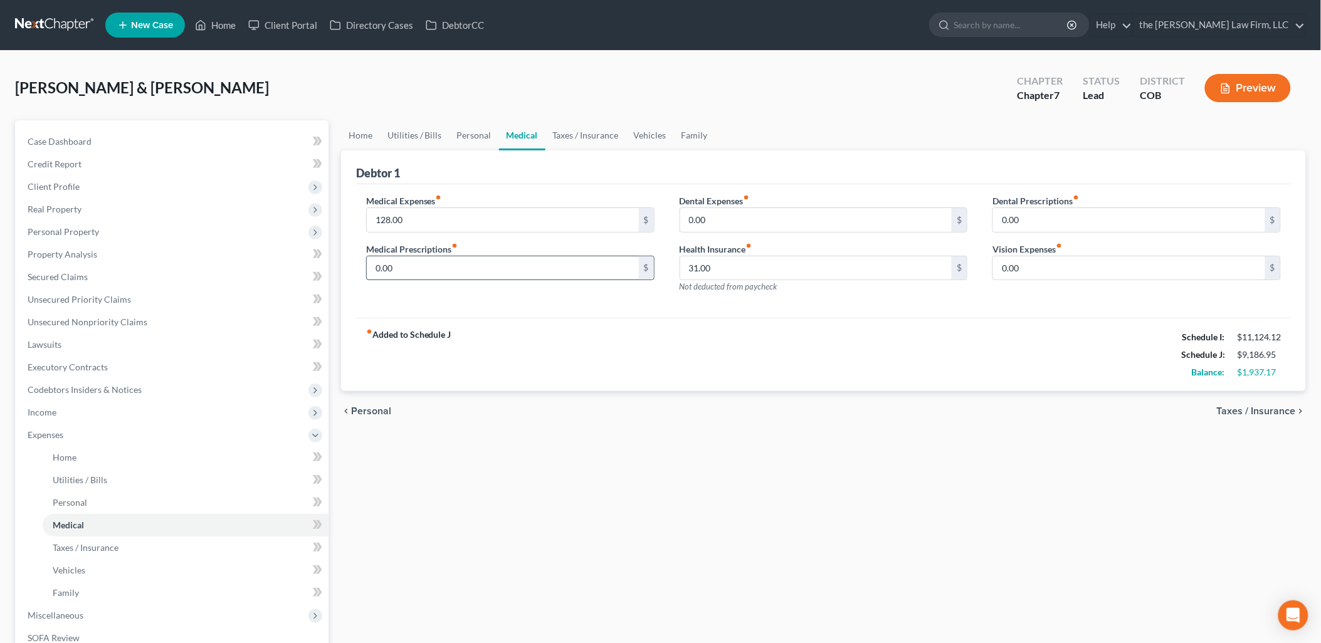
click at [553, 273] on input "0.00" at bounding box center [503, 268] width 272 height 24
click at [441, 217] on input "128.00" at bounding box center [503, 220] width 272 height 24
click at [649, 133] on link "Vehicles" at bounding box center [650, 135] width 48 height 30
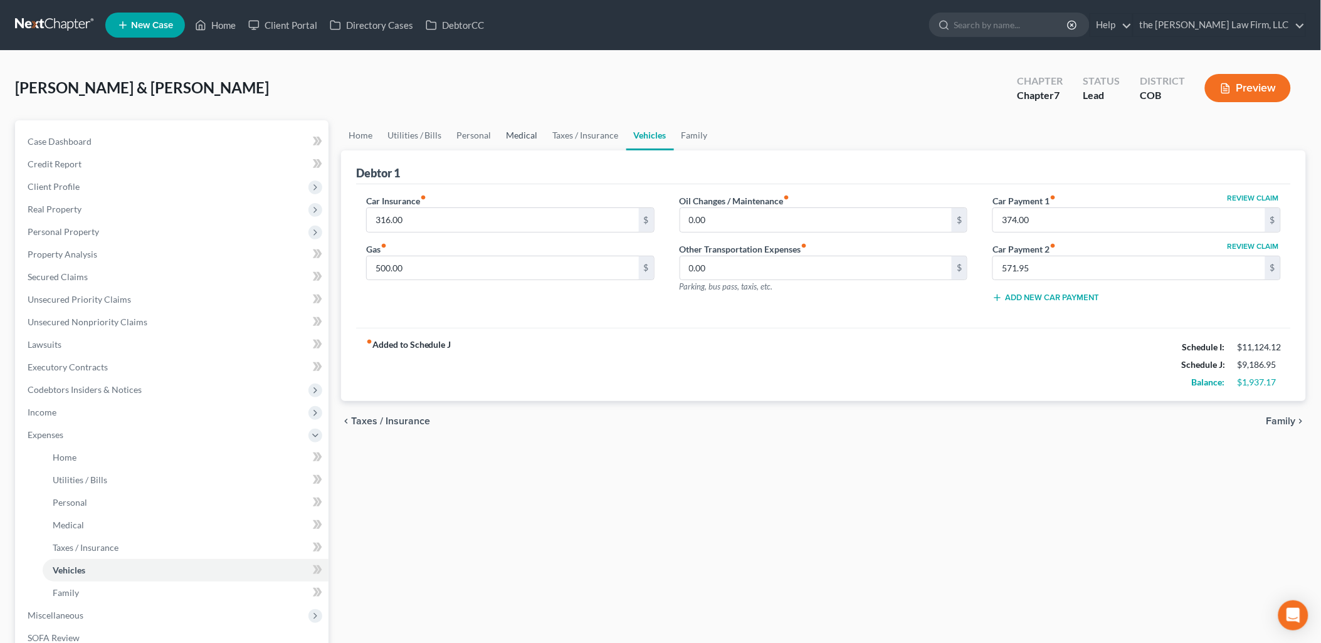
click at [531, 132] on link "Medical" at bounding box center [522, 135] width 46 height 30
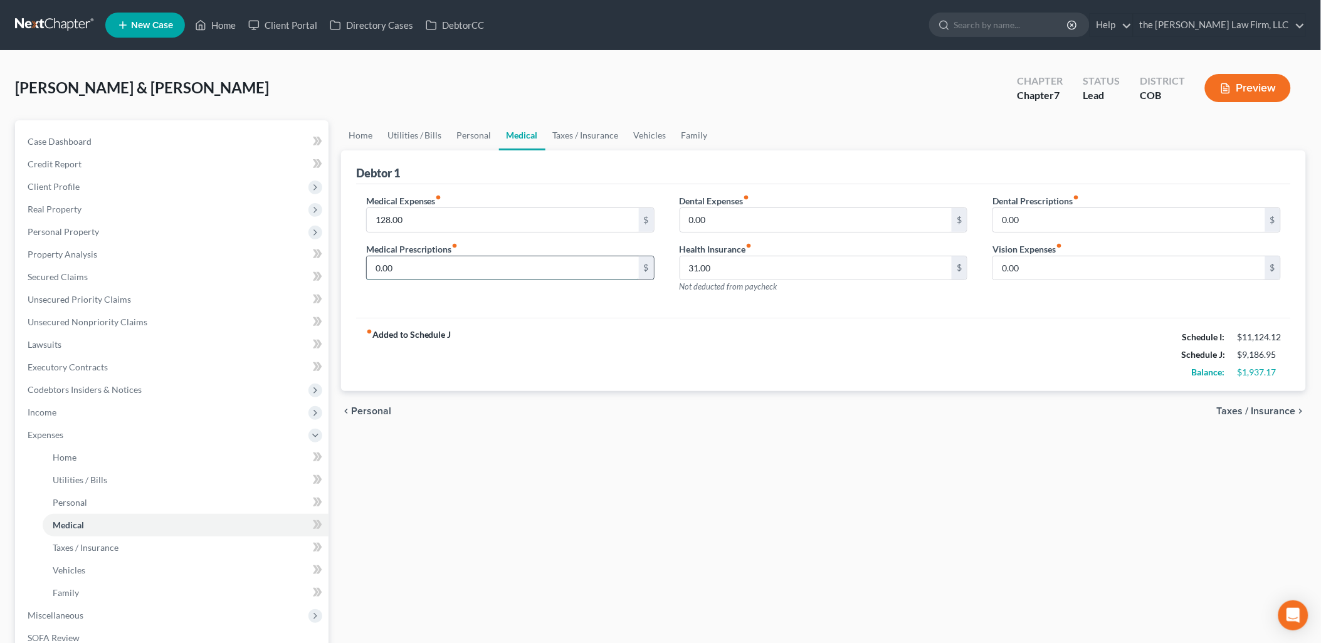
click at [431, 262] on input "0.00" at bounding box center [503, 268] width 272 height 24
type input "150"
drag, startPoint x: 787, startPoint y: 353, endPoint x: 700, endPoint y: 322, distance: 92.0
click at [787, 353] on div "fiber_manual_record Added to Schedule J Schedule I: $11,124.12 Schedule J: $9,3…" at bounding box center [823, 354] width 934 height 73
click at [473, 137] on link "Personal" at bounding box center [474, 135] width 50 height 30
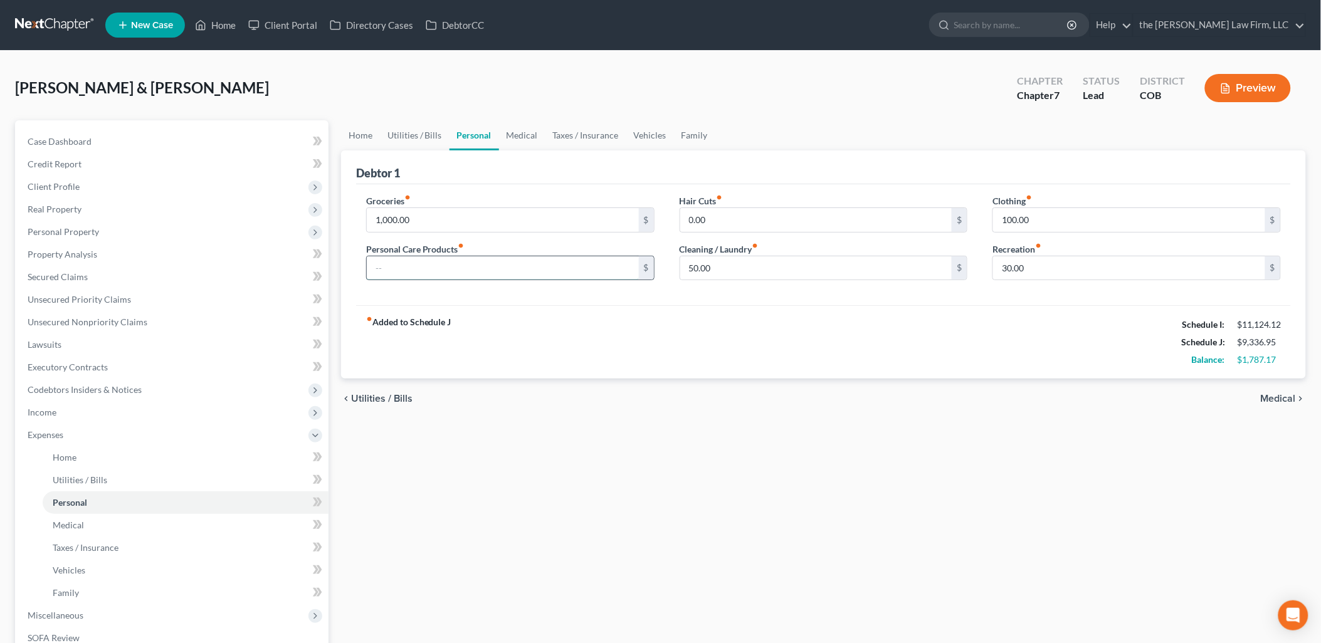
click at [442, 266] on input "text" at bounding box center [503, 268] width 272 height 24
click at [403, 213] on input "1,000.00" at bounding box center [503, 220] width 272 height 24
type input "1,200"
click at [406, 261] on input "text" at bounding box center [503, 268] width 272 height 24
type input "200"
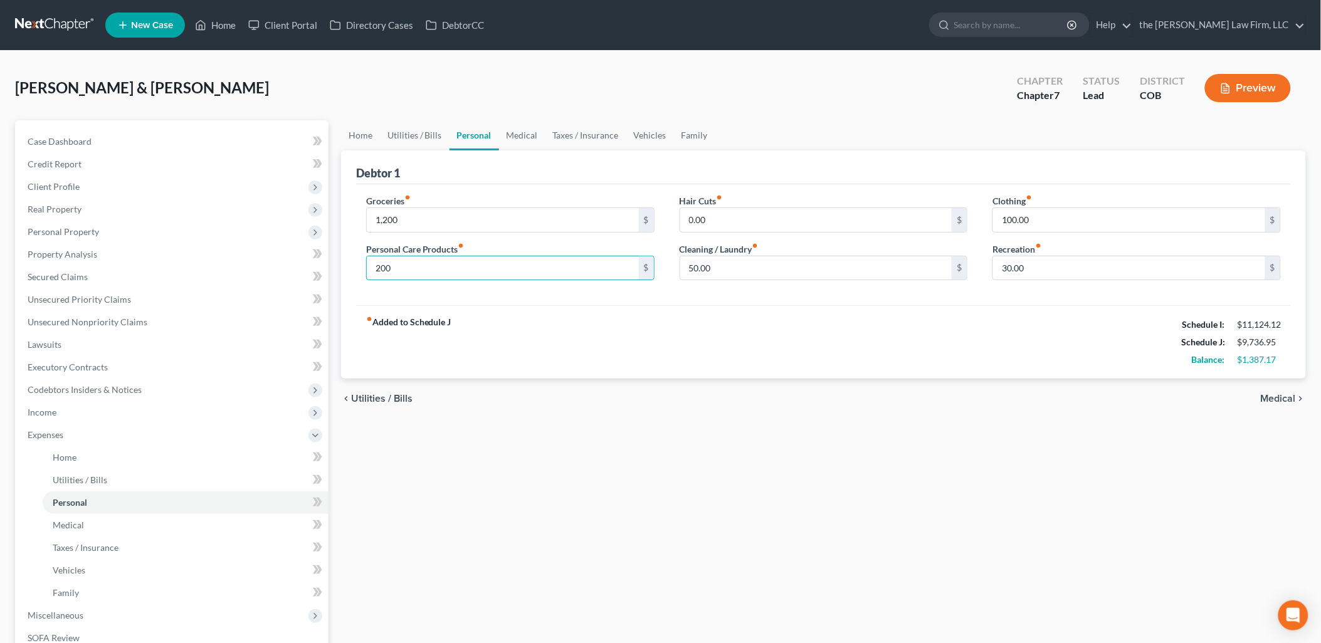
click at [478, 320] on div "fiber_manual_record Added to Schedule J Schedule I: $11,124.12 Schedule J: $9,7…" at bounding box center [823, 341] width 934 height 73
click at [392, 263] on input "200" at bounding box center [503, 268] width 272 height 24
click at [733, 207] on div "0.00 $" at bounding box center [823, 219] width 288 height 25
click at [736, 211] on input "0.00" at bounding box center [816, 220] width 272 height 24
type input "172.50"
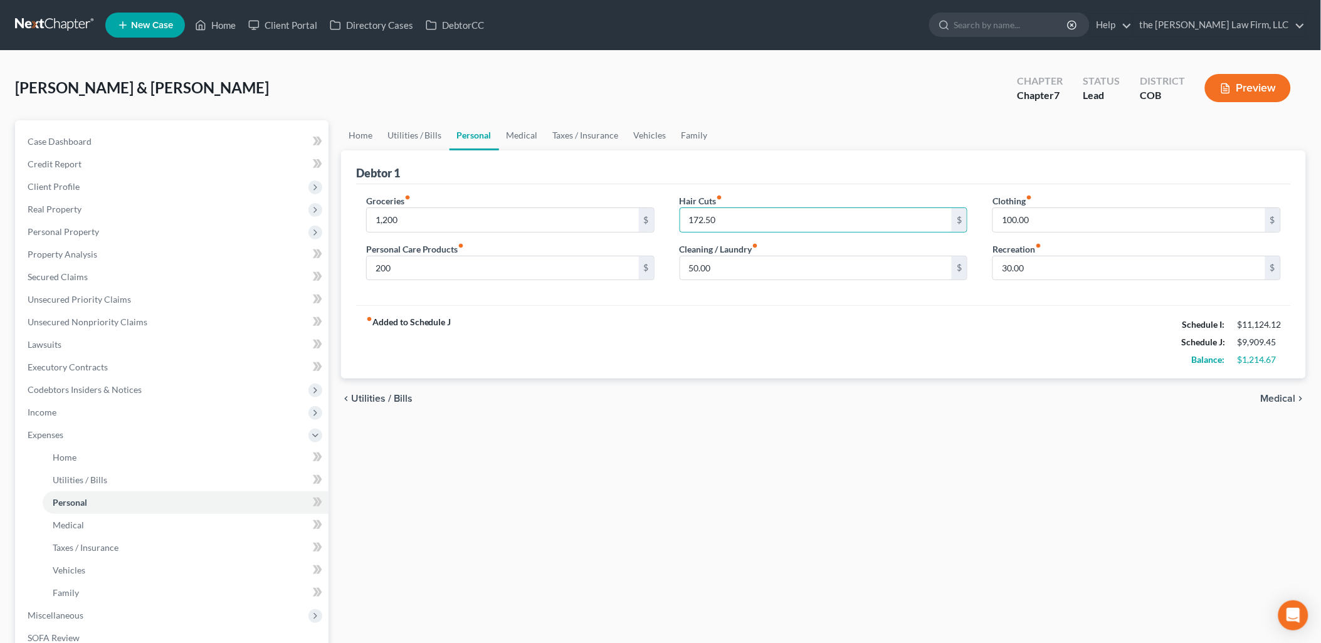
click at [743, 419] on div "Home Utilities / Bills Personal Medical Taxes / Insurance Vehicles Family Debto…" at bounding box center [823, 448] width 977 height 656
click at [524, 127] on link "Medical" at bounding box center [522, 135] width 46 height 30
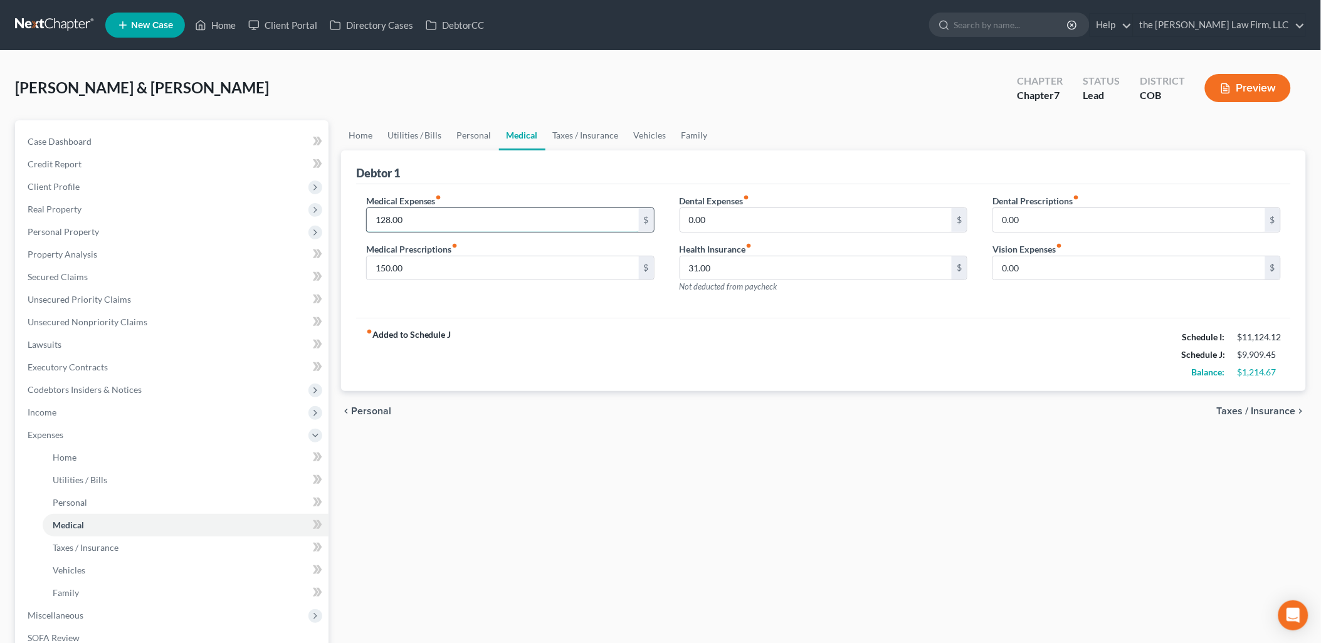
click at [462, 217] on input "128.00" at bounding box center [503, 220] width 272 height 24
click at [598, 137] on link "Taxes / Insurance" at bounding box center [585, 135] width 81 height 30
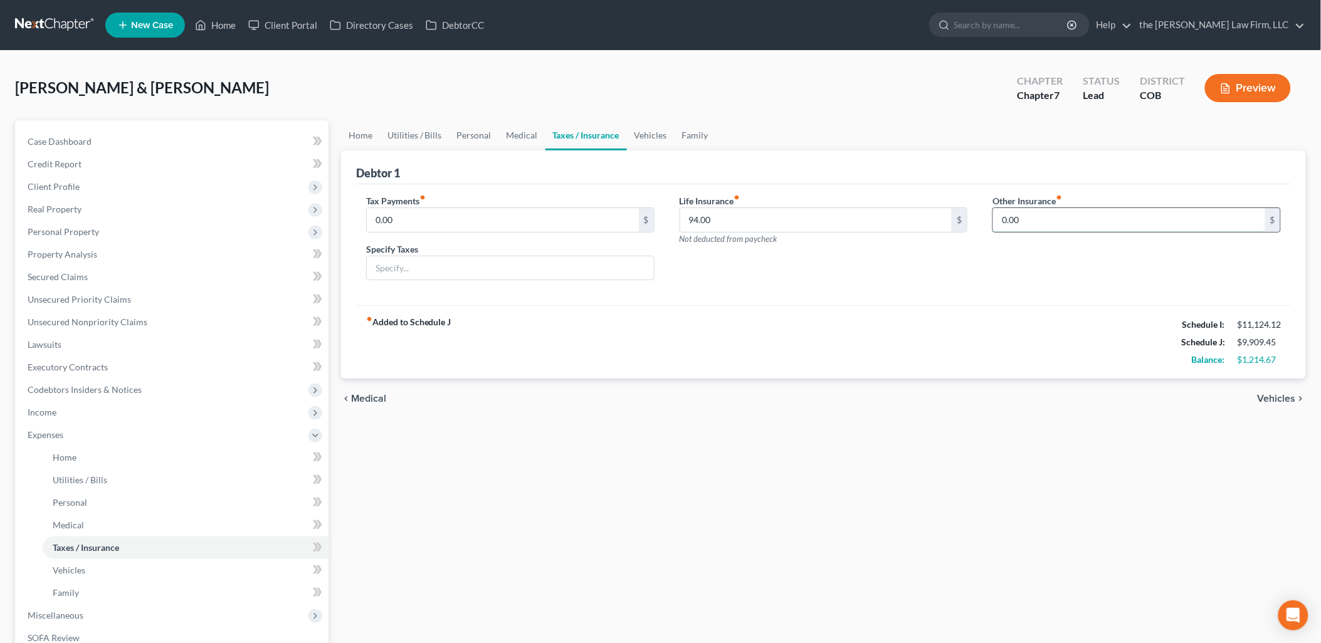
click at [1122, 210] on input "0.00" at bounding box center [1129, 220] width 272 height 24
type input "128"
click at [1051, 257] on input "text" at bounding box center [1136, 255] width 287 height 24
type input "Dental Insurance"
drag, startPoint x: 526, startPoint y: 137, endPoint x: 526, endPoint y: 146, distance: 9.4
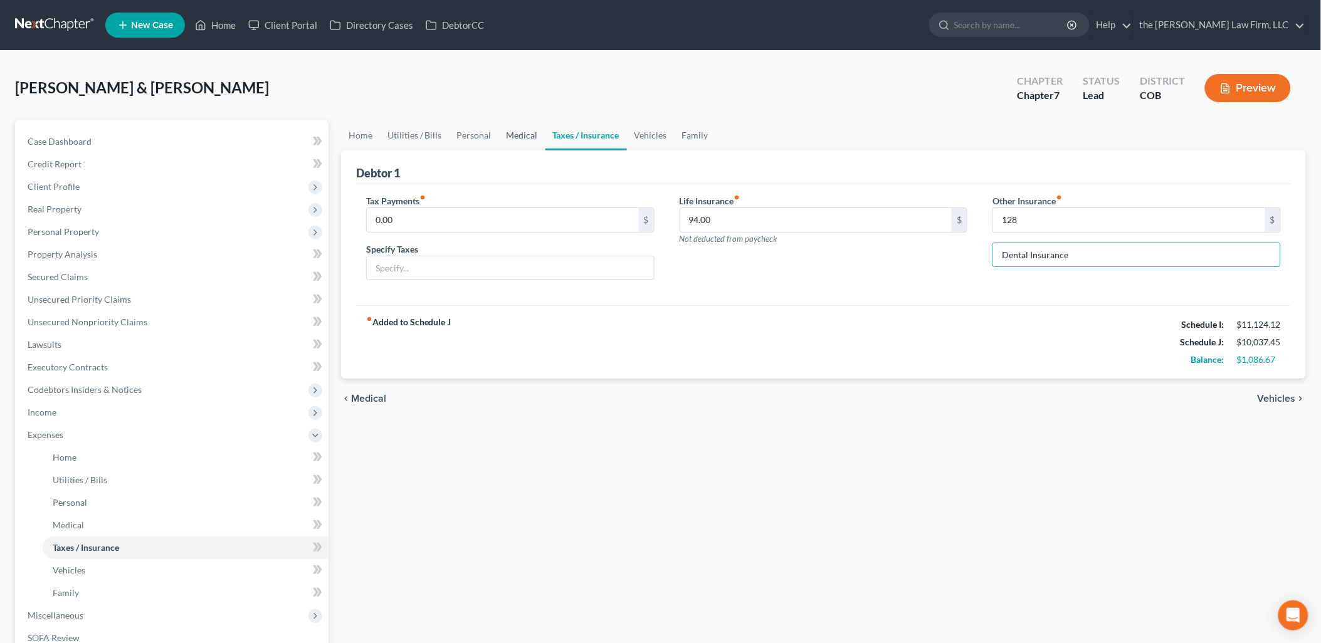
click at [526, 137] on link "Medical" at bounding box center [522, 135] width 46 height 30
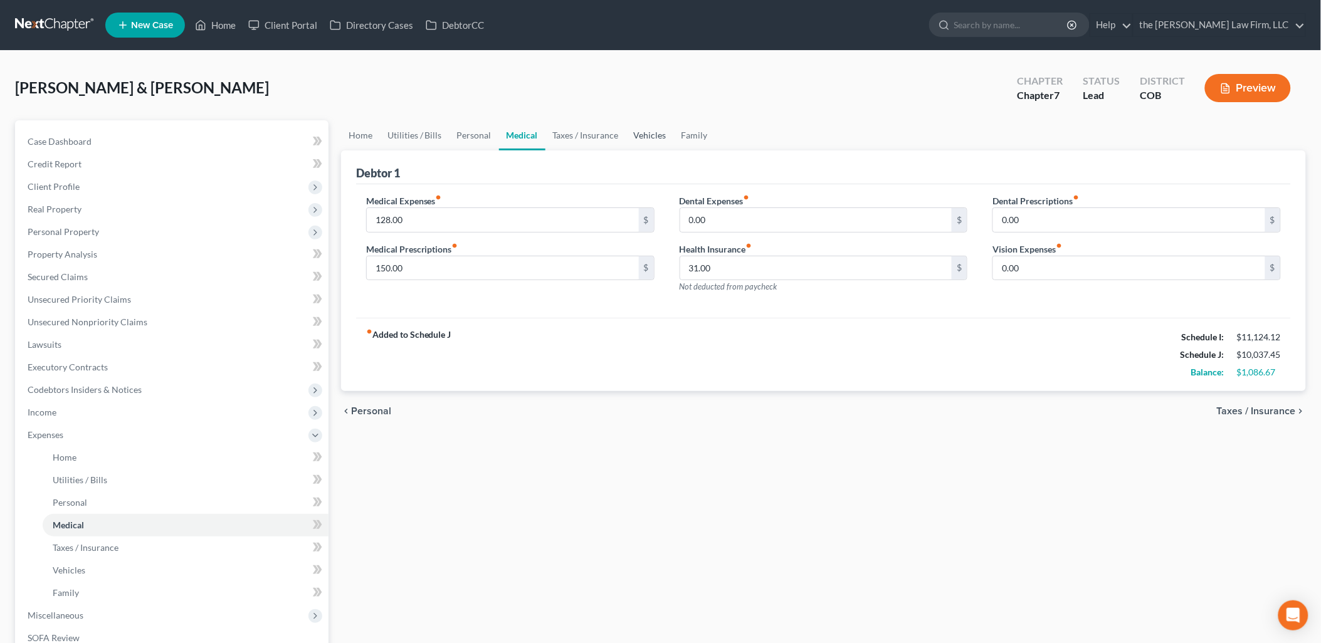
click at [654, 135] on link "Vehicles" at bounding box center [650, 135] width 48 height 30
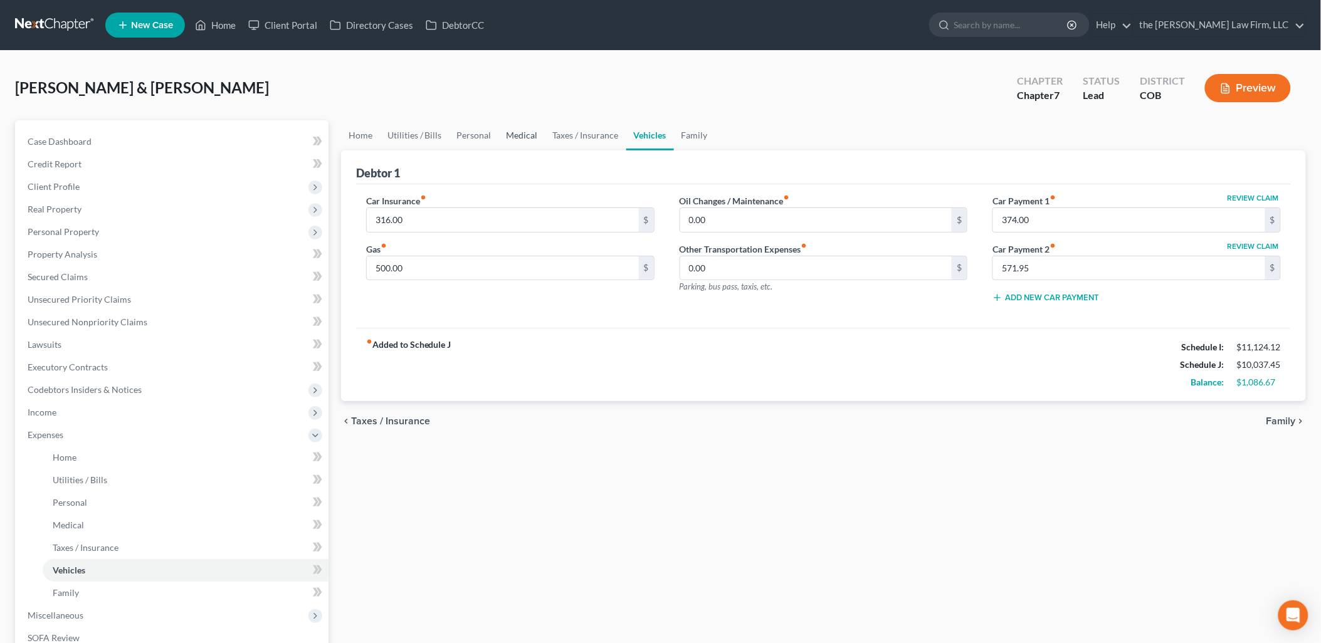
click at [526, 133] on link "Medical" at bounding box center [522, 135] width 46 height 30
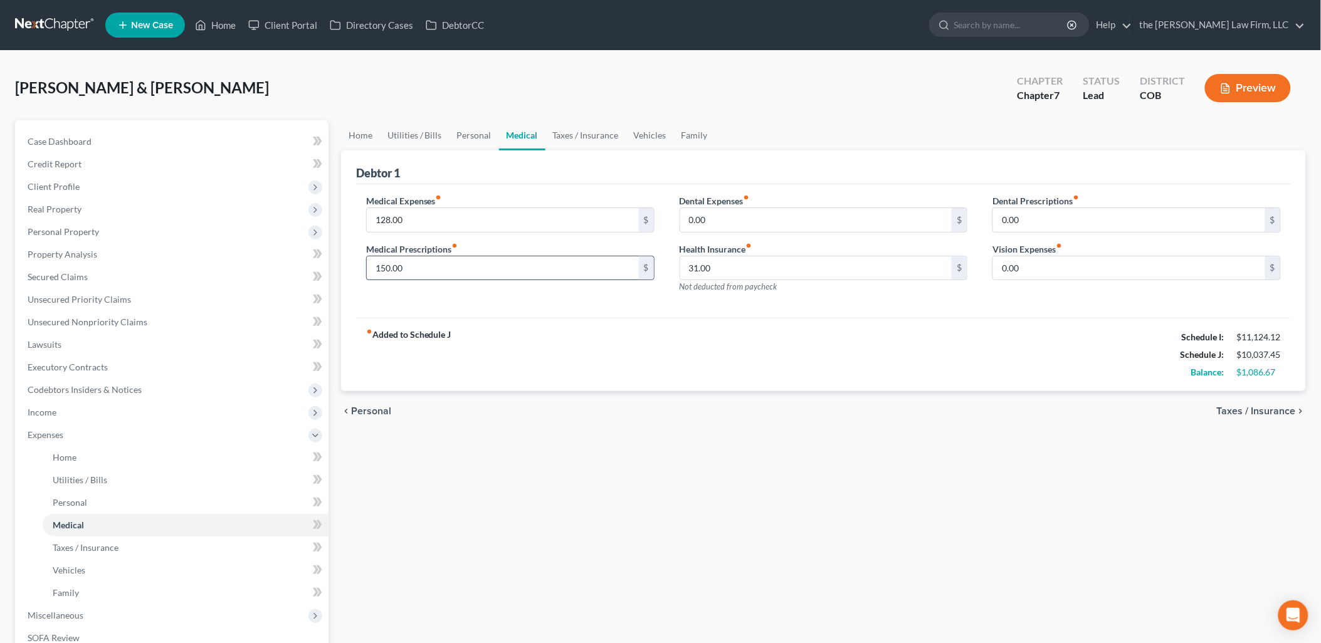
click at [416, 262] on input "150.00" at bounding box center [503, 268] width 272 height 24
click at [437, 220] on input "128.00" at bounding box center [503, 220] width 272 height 24
click at [558, 216] on input "text" at bounding box center [503, 220] width 272 height 24
type input "183.33"
click at [1015, 270] on input "0.00" at bounding box center [1129, 268] width 272 height 24
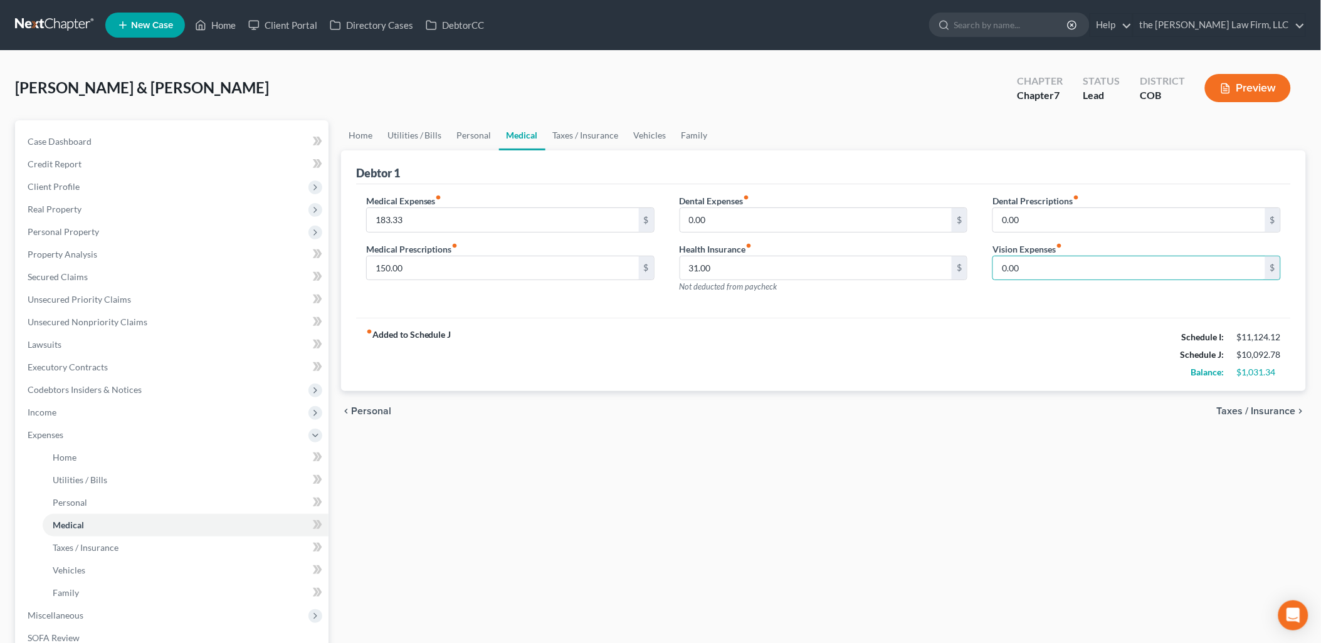
click at [928, 122] on ul "Home Utilities / Bills Personal Medical Taxes / Insurance Vehicles Family" at bounding box center [823, 135] width 965 height 30
click at [1023, 275] on input "0.00" at bounding box center [1129, 268] width 272 height 24
type input "8"
click at [1042, 349] on div "fiber_manual_record Added to Schedule J Schedule I: $11,124.12 Schedule J: $10,…" at bounding box center [823, 354] width 934 height 73
drag, startPoint x: 699, startPoint y: 133, endPoint x: 712, endPoint y: 140, distance: 14.9
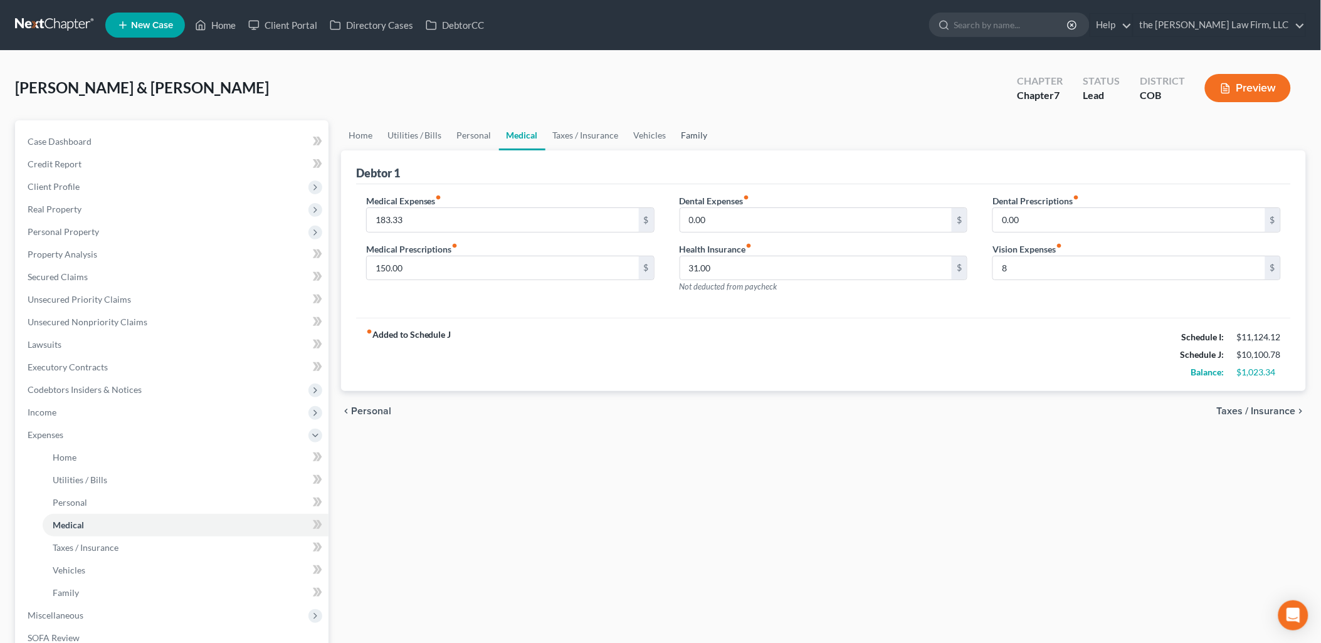
click at [699, 133] on link "Family" at bounding box center [694, 135] width 41 height 30
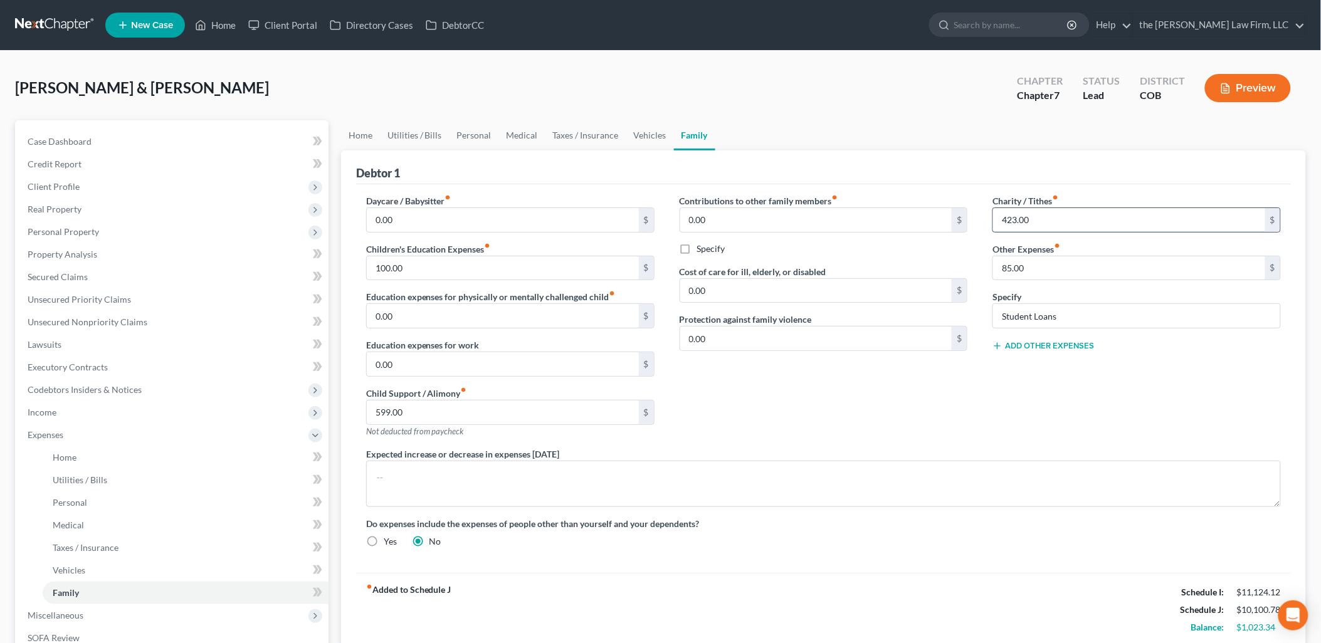
click at [1096, 228] on input "423.00" at bounding box center [1129, 220] width 272 height 24
click at [1104, 178] on div "Debtor 1" at bounding box center [823, 167] width 934 height 34
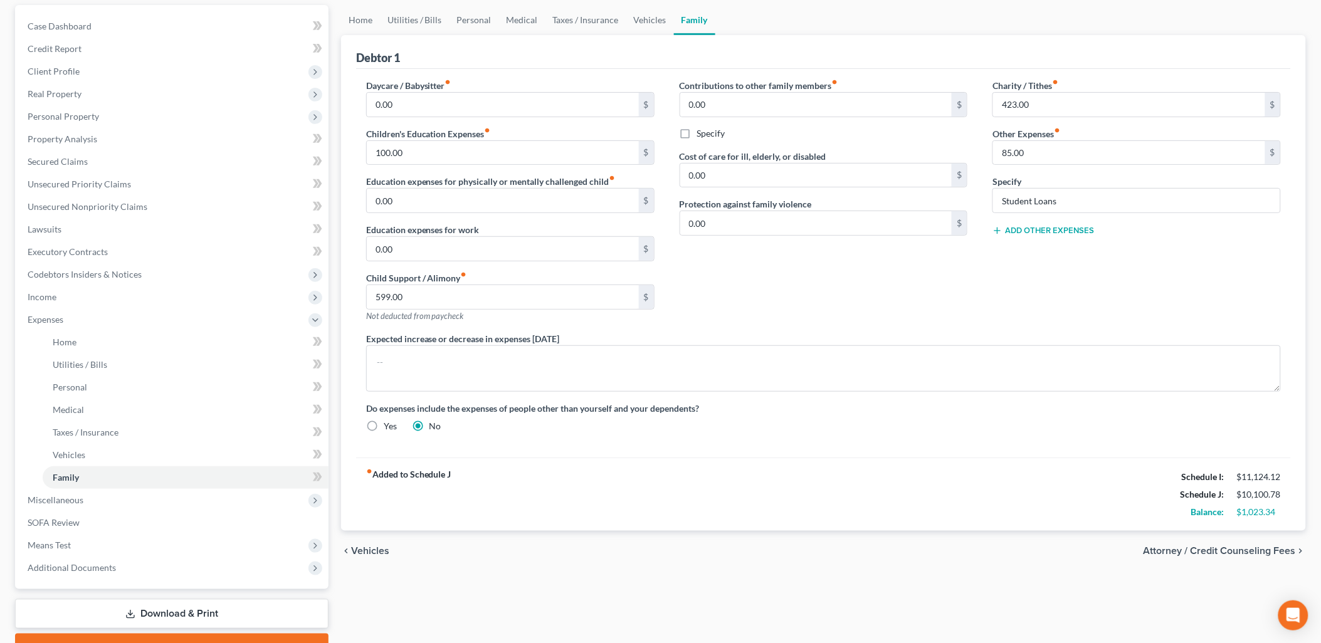
scroll to position [179, 0]
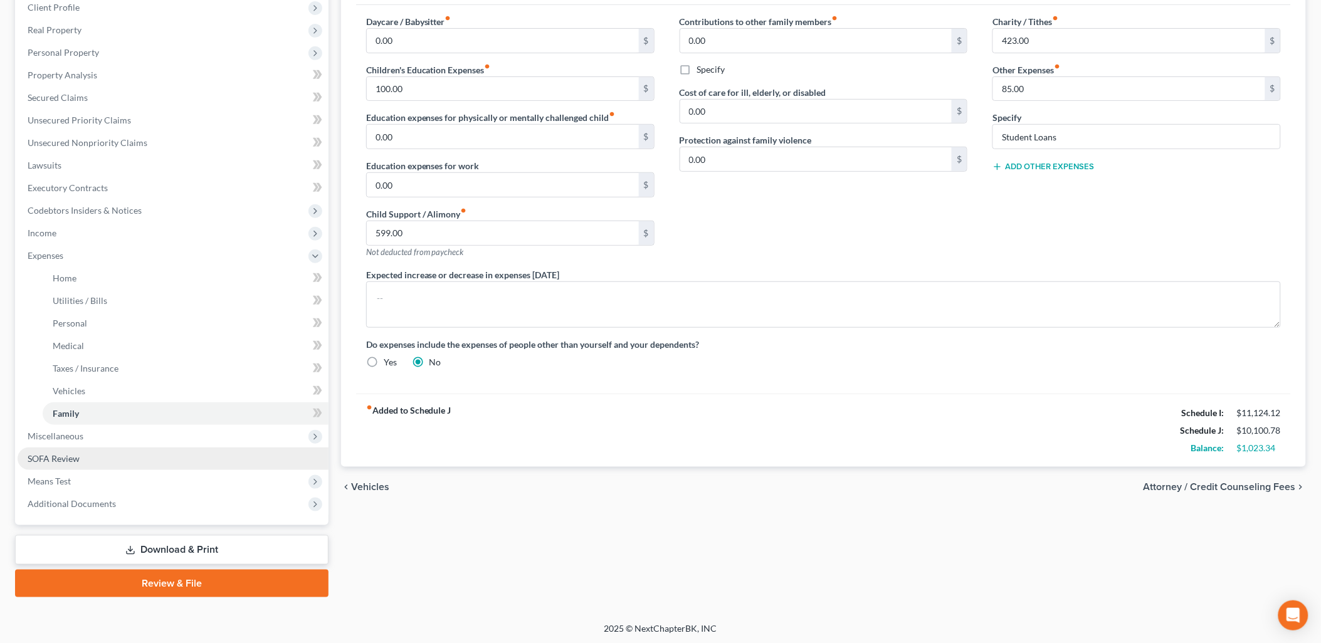
drag, startPoint x: 49, startPoint y: 454, endPoint x: 61, endPoint y: 456, distance: 12.6
click at [50, 454] on span "SOFA Review" at bounding box center [54, 458] width 52 height 11
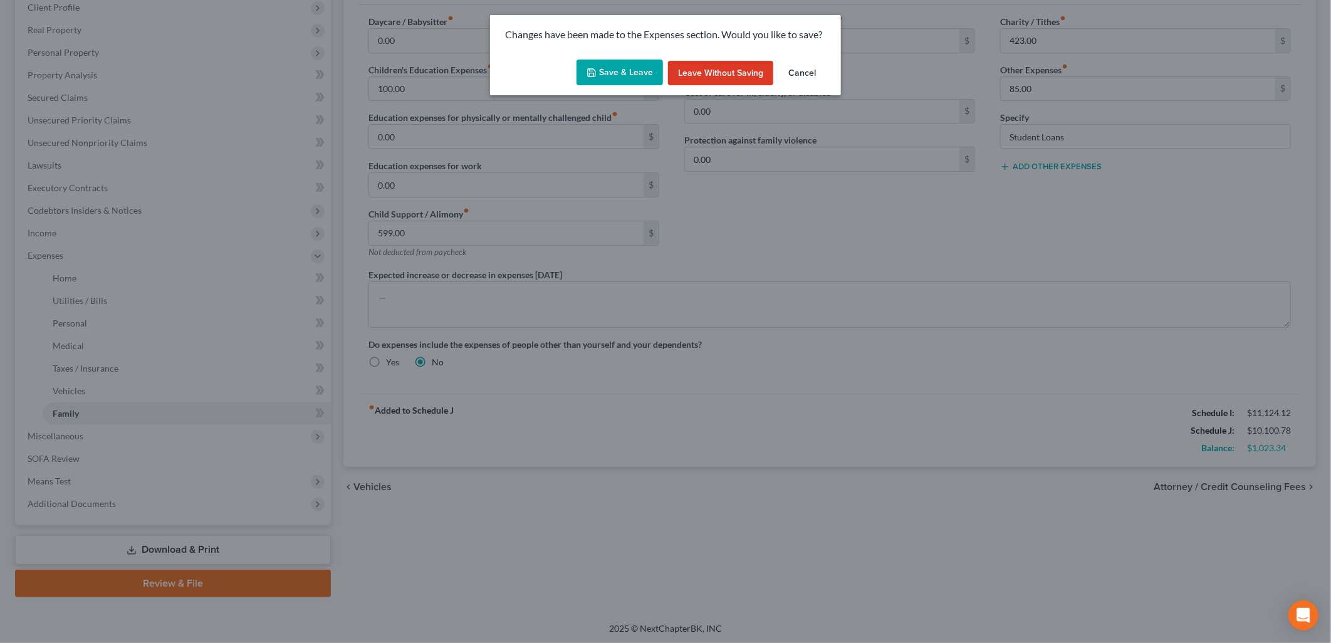
click at [628, 92] on div "Save & Leave Leave without Saving Cancel" at bounding box center [665, 75] width 351 height 41
click at [628, 80] on button "Save & Leave" at bounding box center [620, 73] width 86 height 26
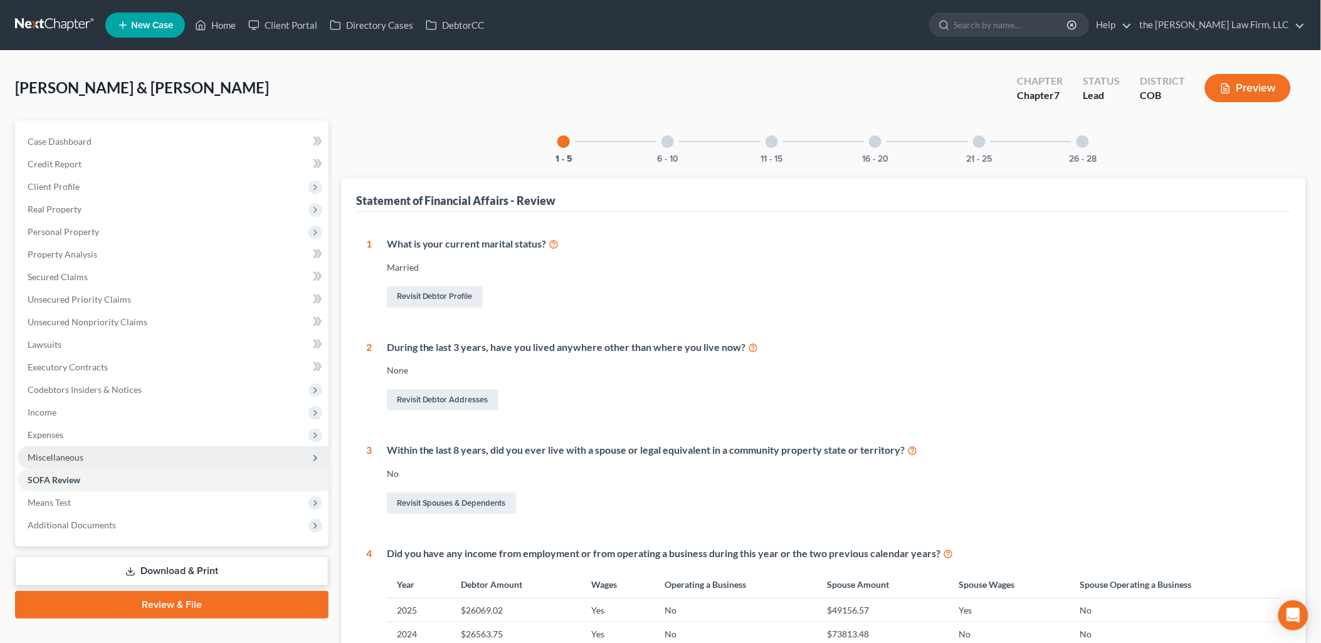
click at [66, 461] on span "Miscellaneous" at bounding box center [56, 457] width 56 height 11
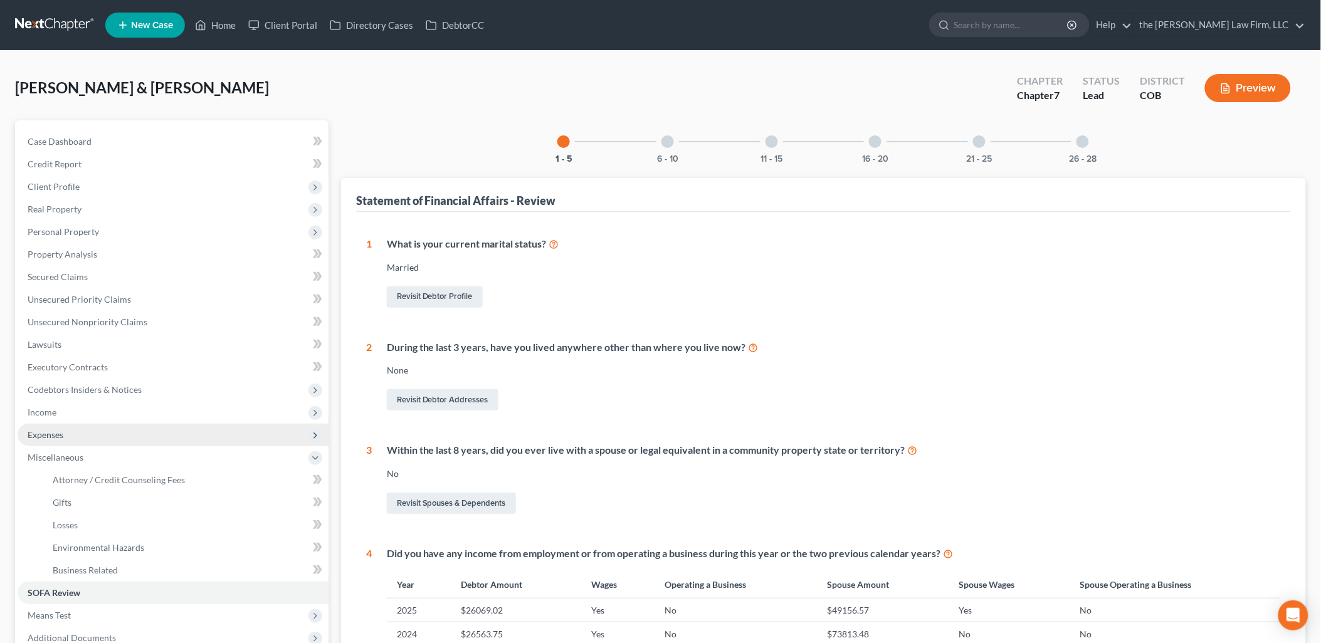
click at [38, 434] on span "Expenses" at bounding box center [46, 434] width 36 height 11
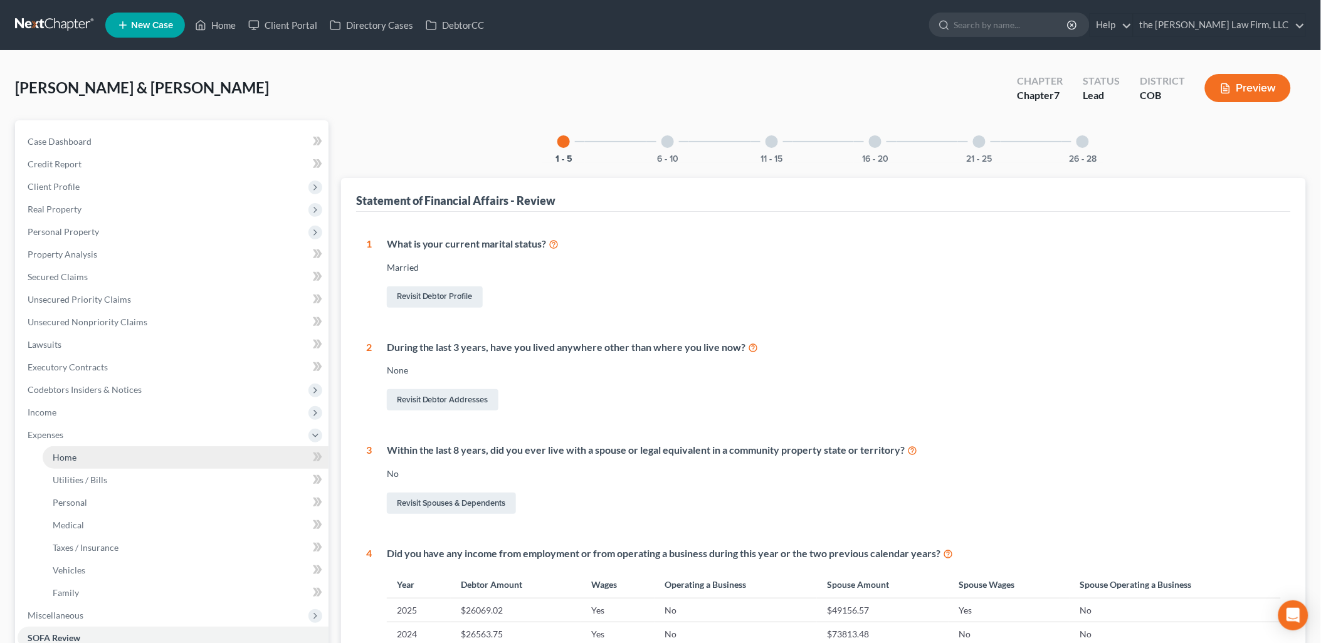
click at [57, 465] on link "Home" at bounding box center [186, 457] width 286 height 23
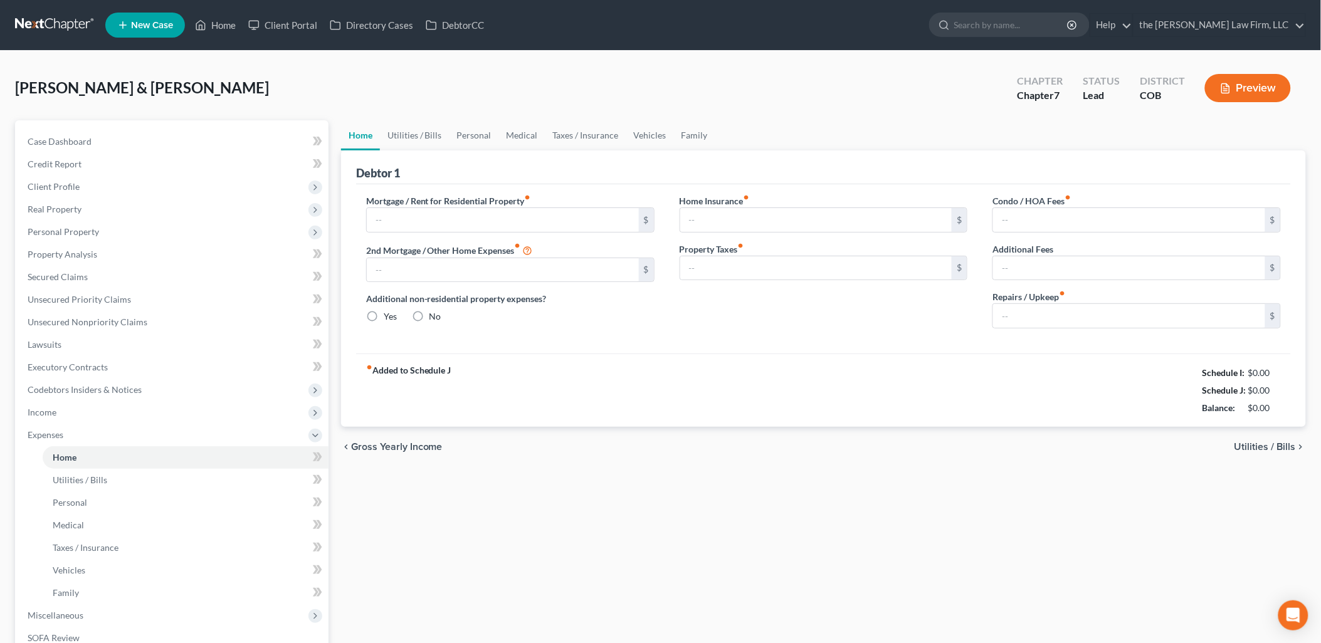
type input "3,160.00"
type input "0.00"
radio input "true"
type input "0.00"
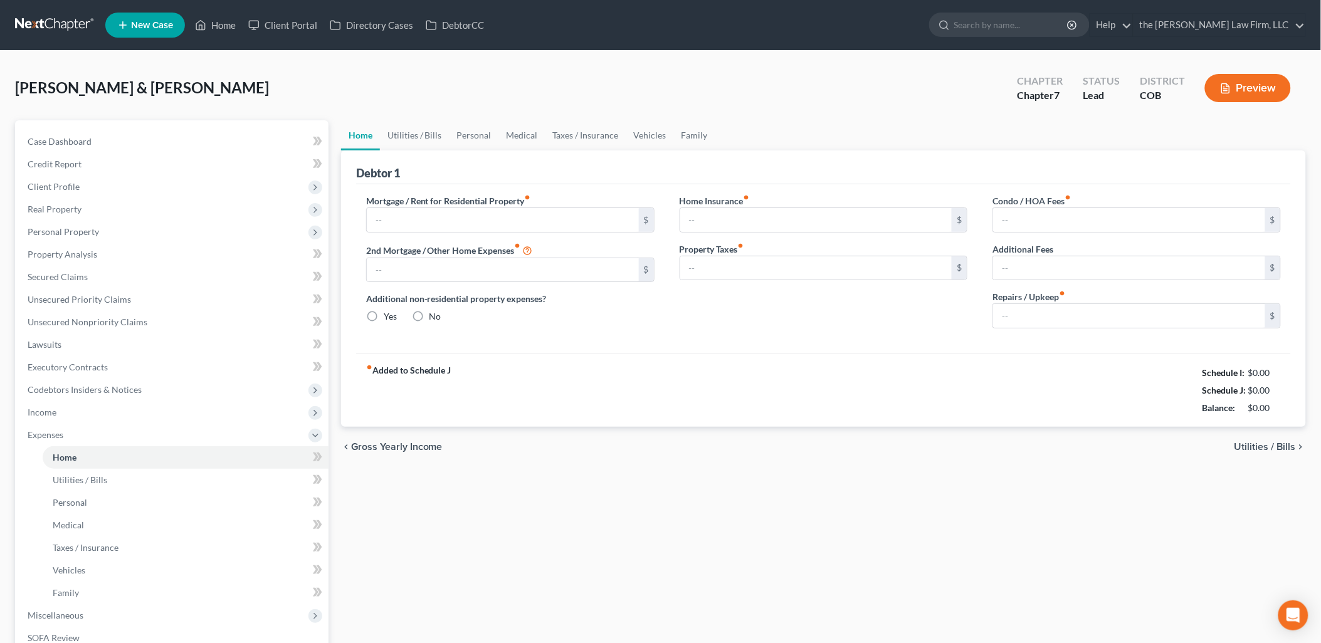
type input "95.00"
type input "0.00"
type input "360.00"
click at [677, 137] on link "Family" at bounding box center [694, 135] width 41 height 30
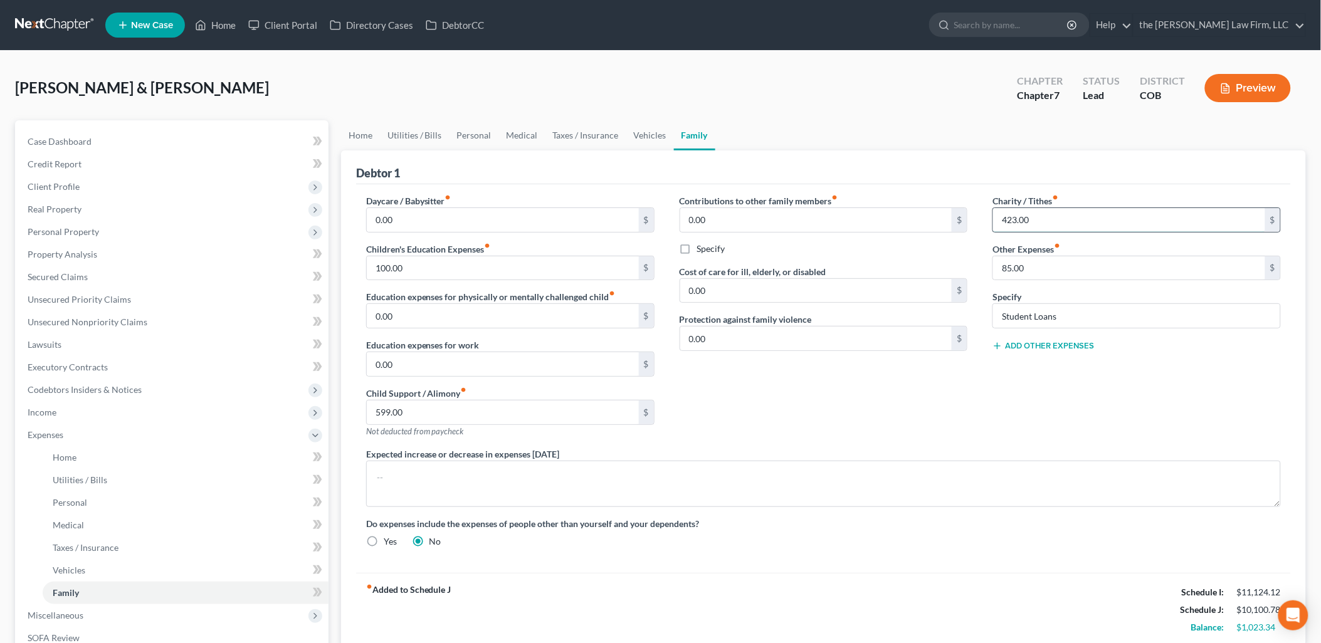
click at [1057, 216] on input "423.00" at bounding box center [1129, 220] width 272 height 24
click at [1012, 387] on div "Charity / Tithes fiber_manual_record $ Other Expenses fiber_manual_record 85.00…" at bounding box center [1136, 320] width 313 height 253
click at [361, 135] on link "Home" at bounding box center [360, 135] width 39 height 30
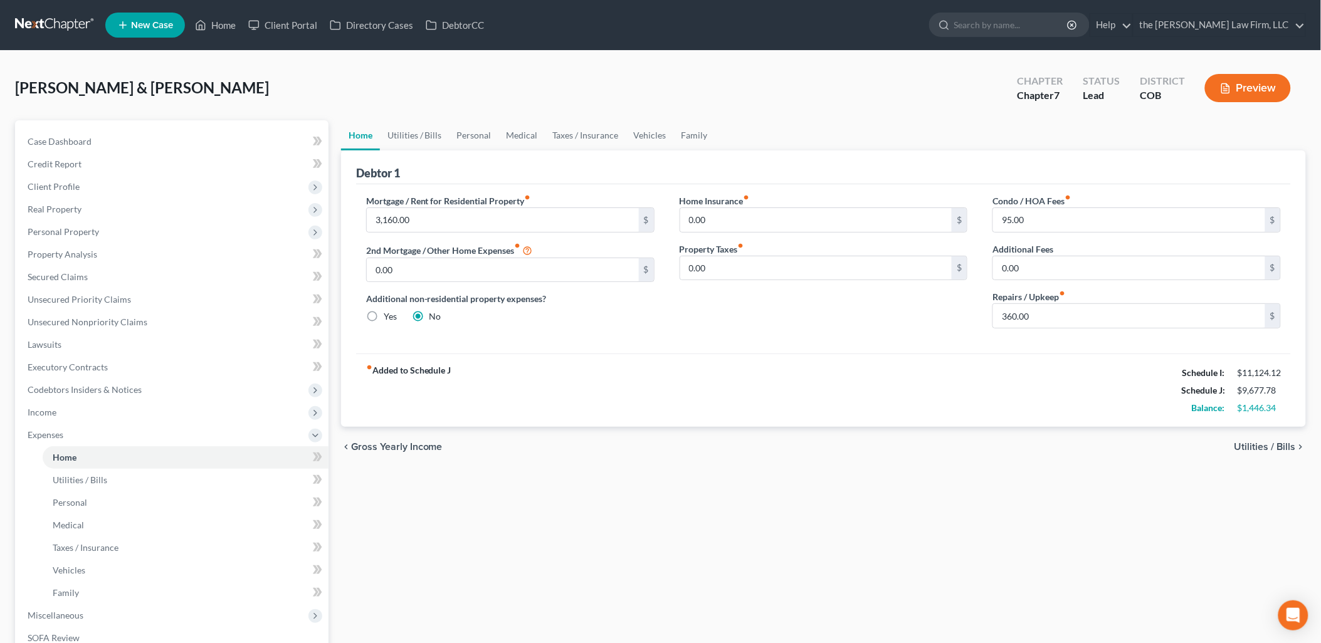
click at [1025, 345] on div "Mortgage / Rent for Residential Property fiber_manual_record 3,160.00 $ 2nd Mor…" at bounding box center [823, 268] width 934 height 169
click at [412, 133] on link "Utilities / Bills" at bounding box center [415, 135] width 70 height 30
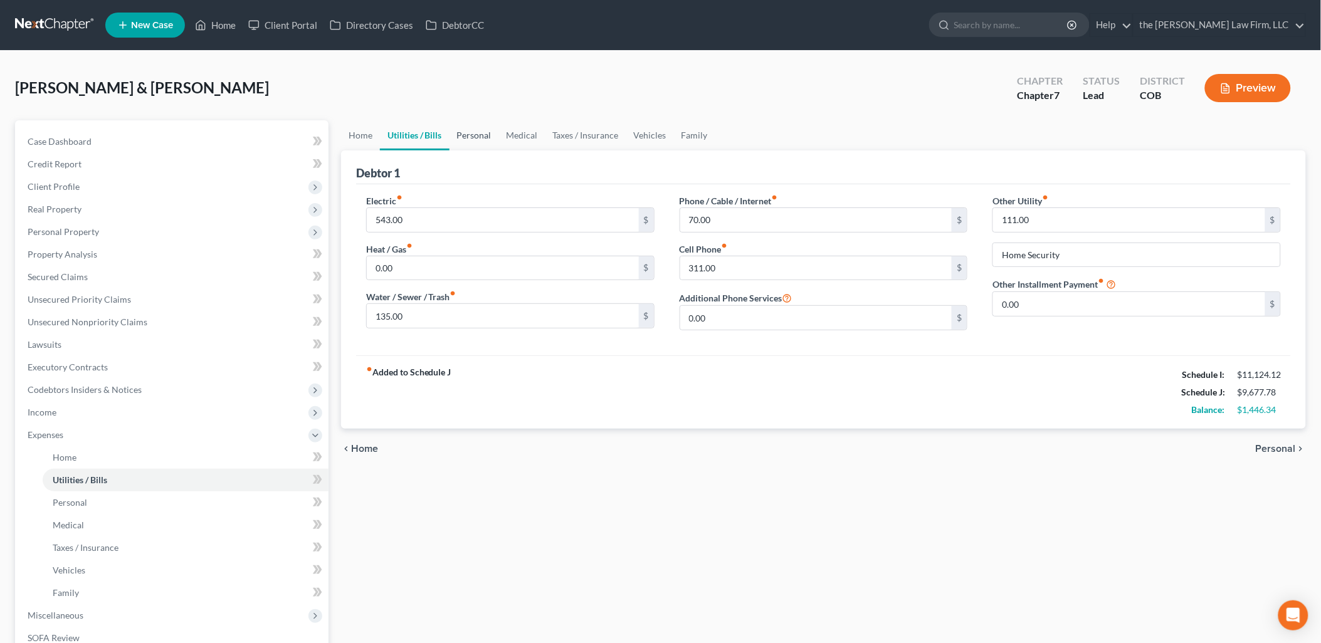
click at [478, 139] on link "Personal" at bounding box center [474, 135] width 50 height 30
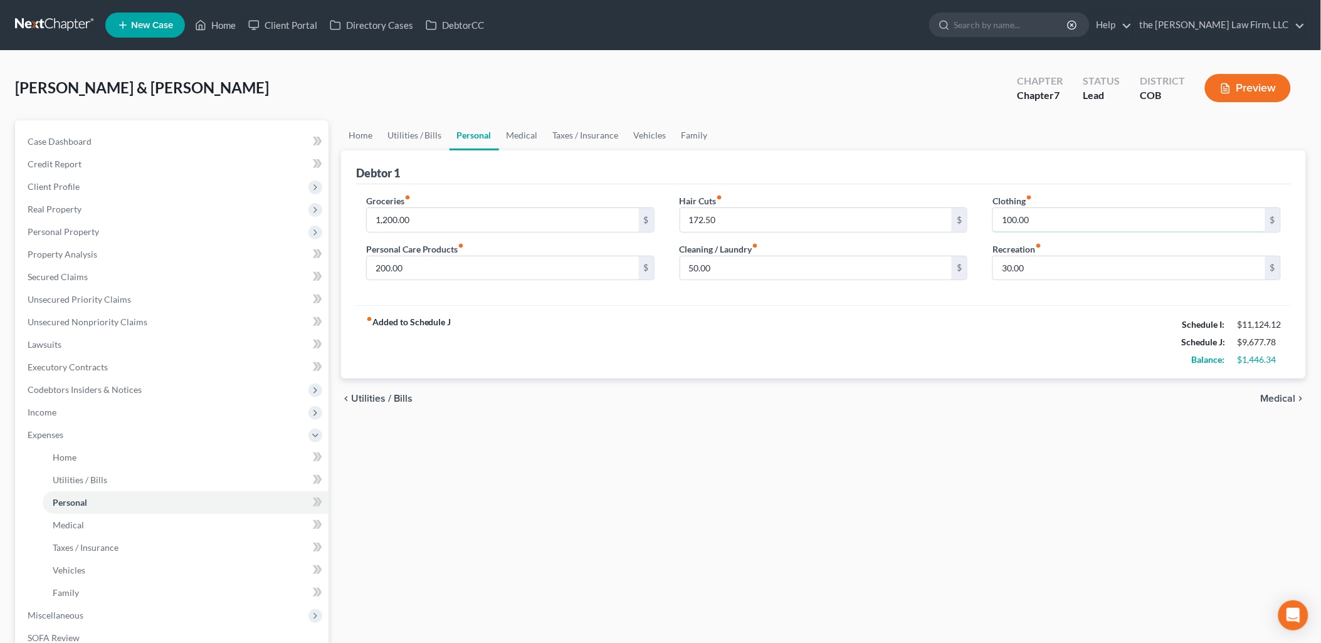
click at [1156, 230] on input "100.00" at bounding box center [1129, 220] width 272 height 24
click at [515, 130] on link "Medical" at bounding box center [522, 135] width 46 height 30
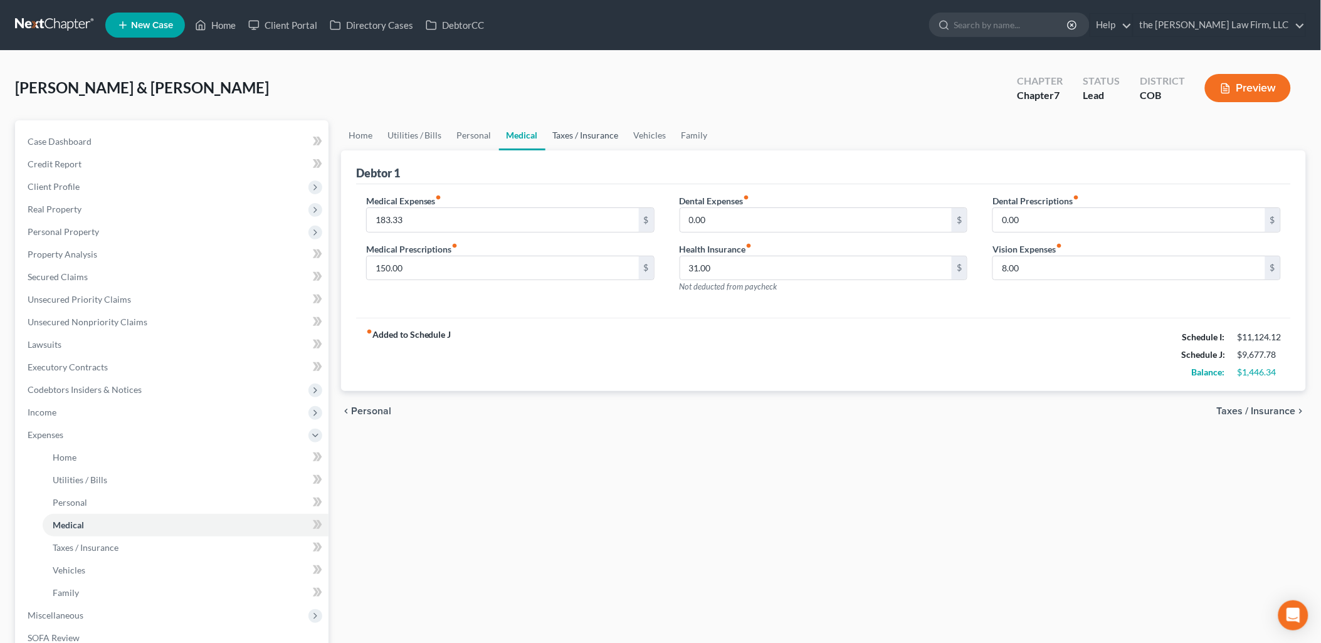
drag, startPoint x: 585, startPoint y: 135, endPoint x: 657, endPoint y: 130, distance: 72.2
click at [585, 135] on link "Taxes / Insurance" at bounding box center [585, 135] width 81 height 30
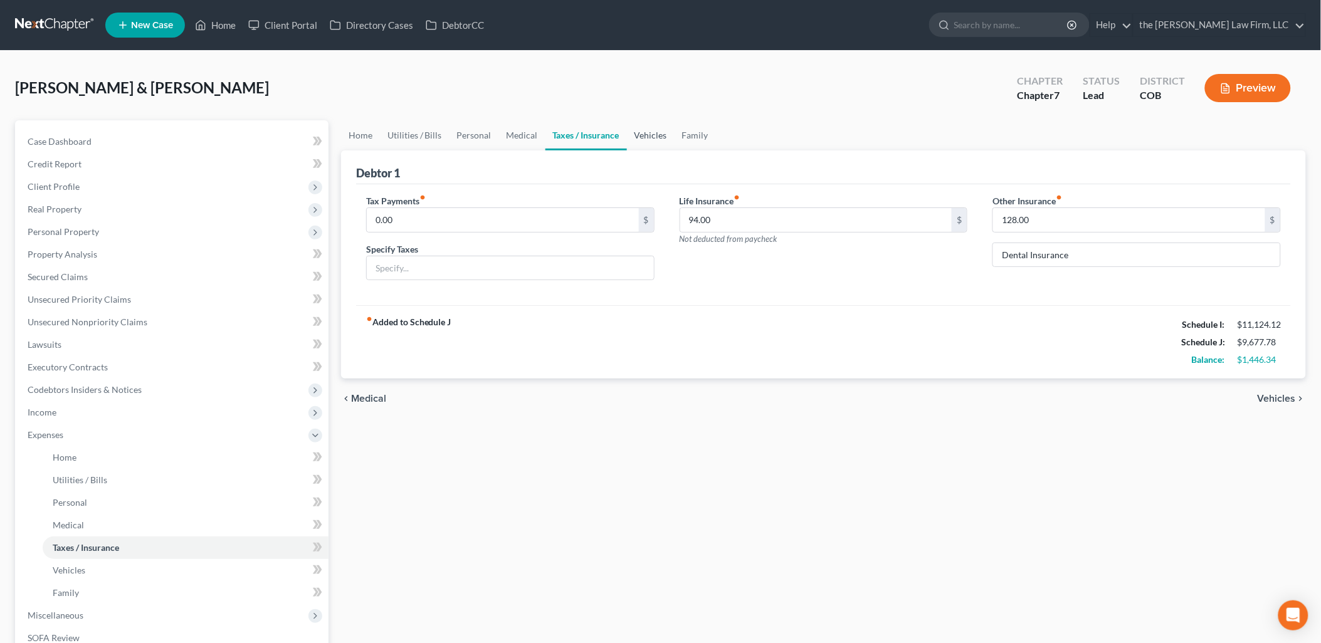
click at [652, 133] on link "Vehicles" at bounding box center [651, 135] width 48 height 30
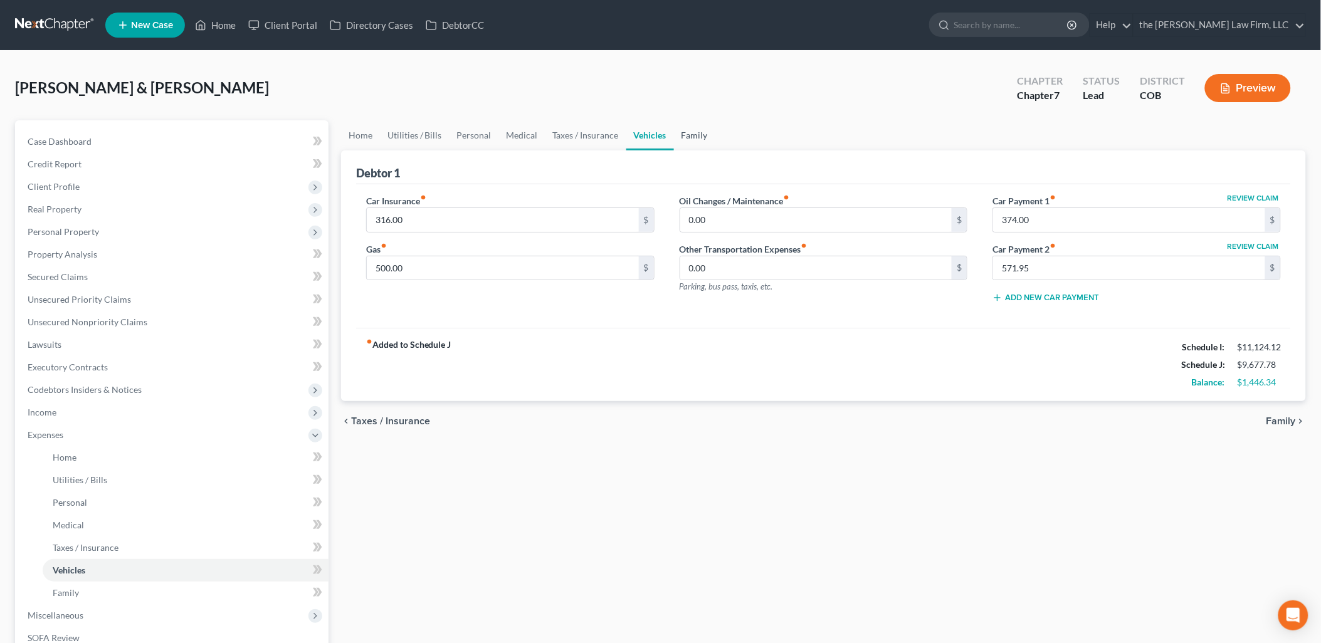
click at [694, 130] on link "Family" at bounding box center [694, 135] width 41 height 30
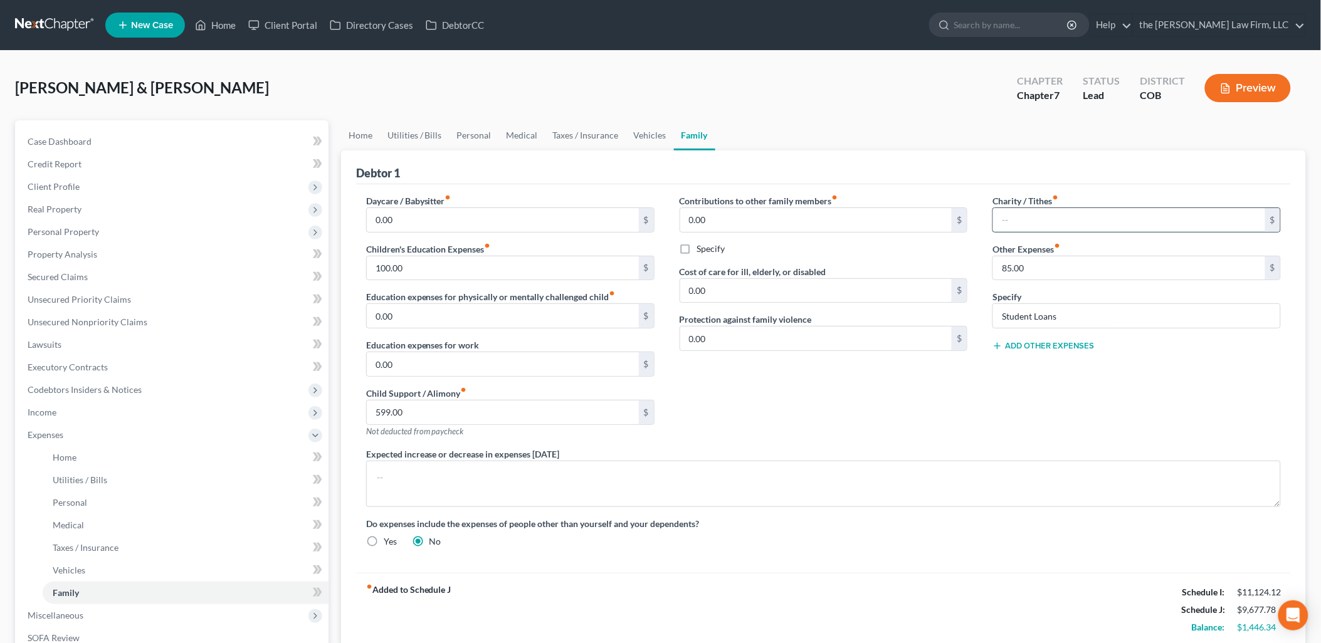
click at [1048, 222] on input "text" at bounding box center [1129, 220] width 272 height 24
type input "423"
click at [1018, 137] on ul "Home Utilities / Bills Personal Medical Taxes / Insurance Vehicles Family" at bounding box center [823, 135] width 965 height 30
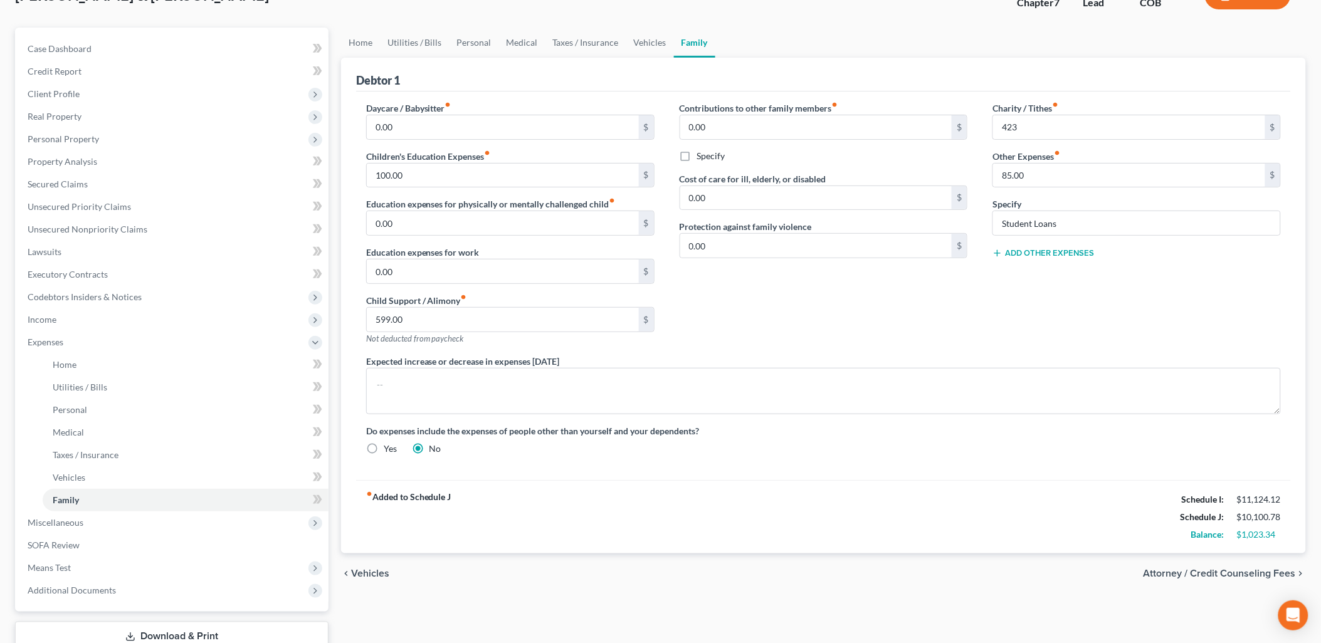
scroll to position [70, 0]
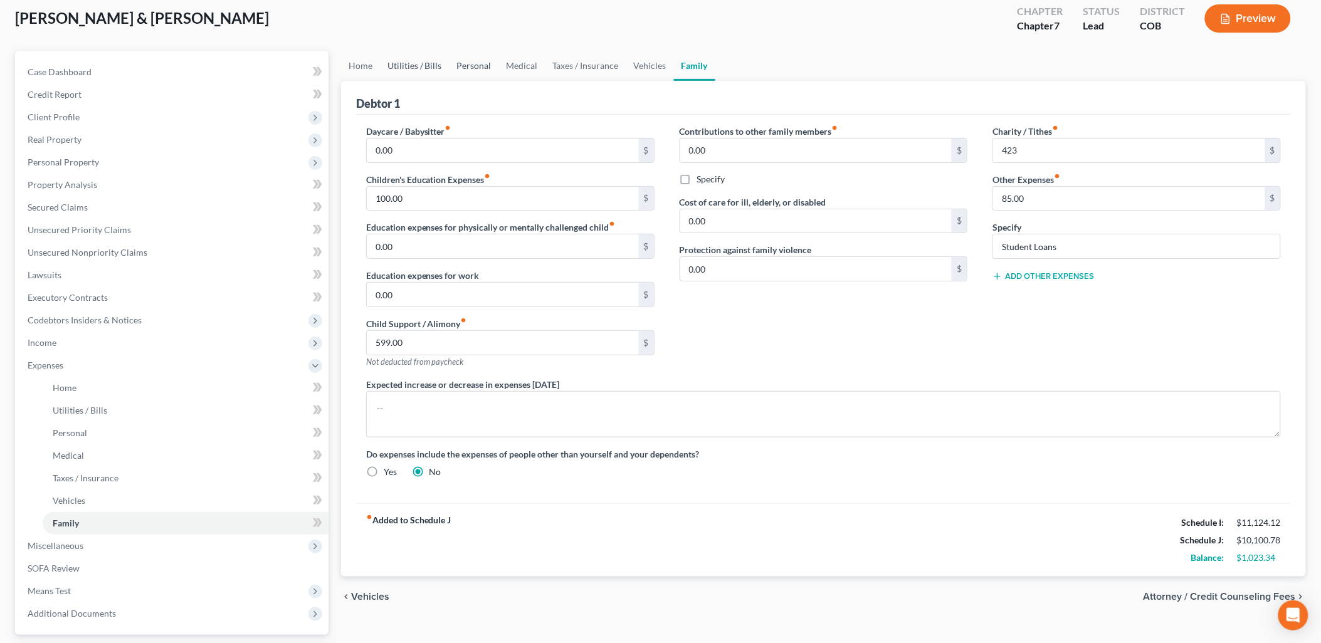
drag, startPoint x: 443, startPoint y: 65, endPoint x: 454, endPoint y: 66, distance: 10.8
click at [443, 65] on link "Utilities / Bills" at bounding box center [415, 66] width 70 height 30
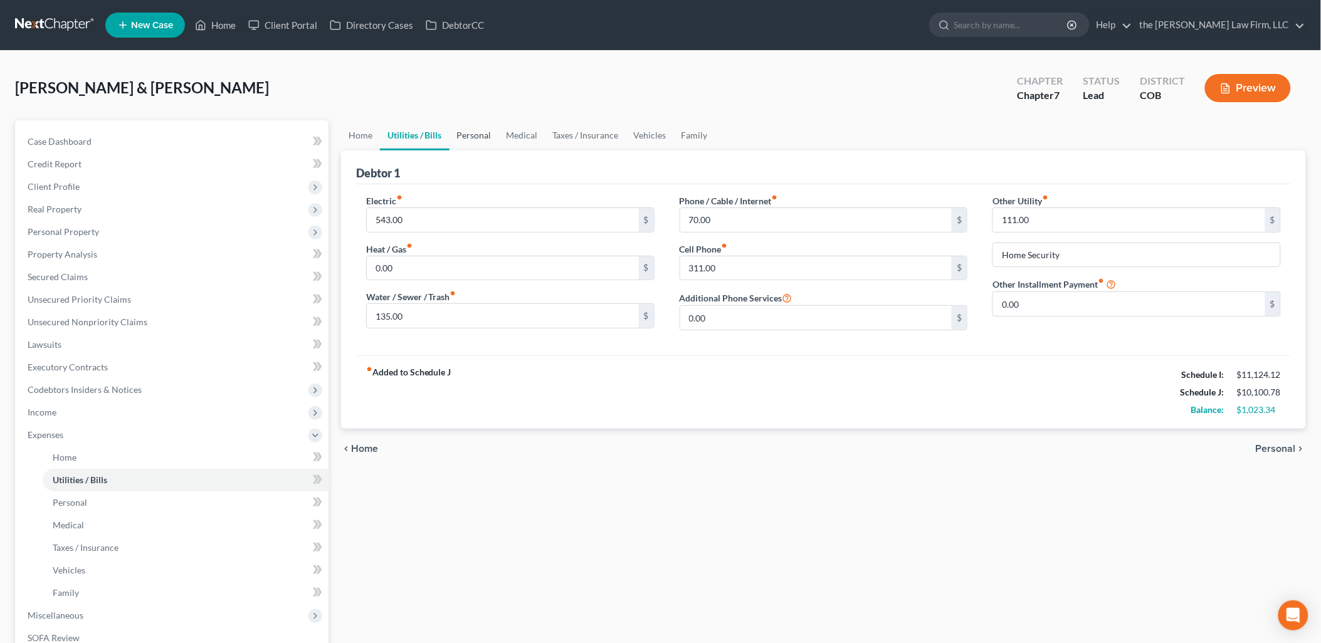
click at [470, 133] on link "Personal" at bounding box center [474, 135] width 50 height 30
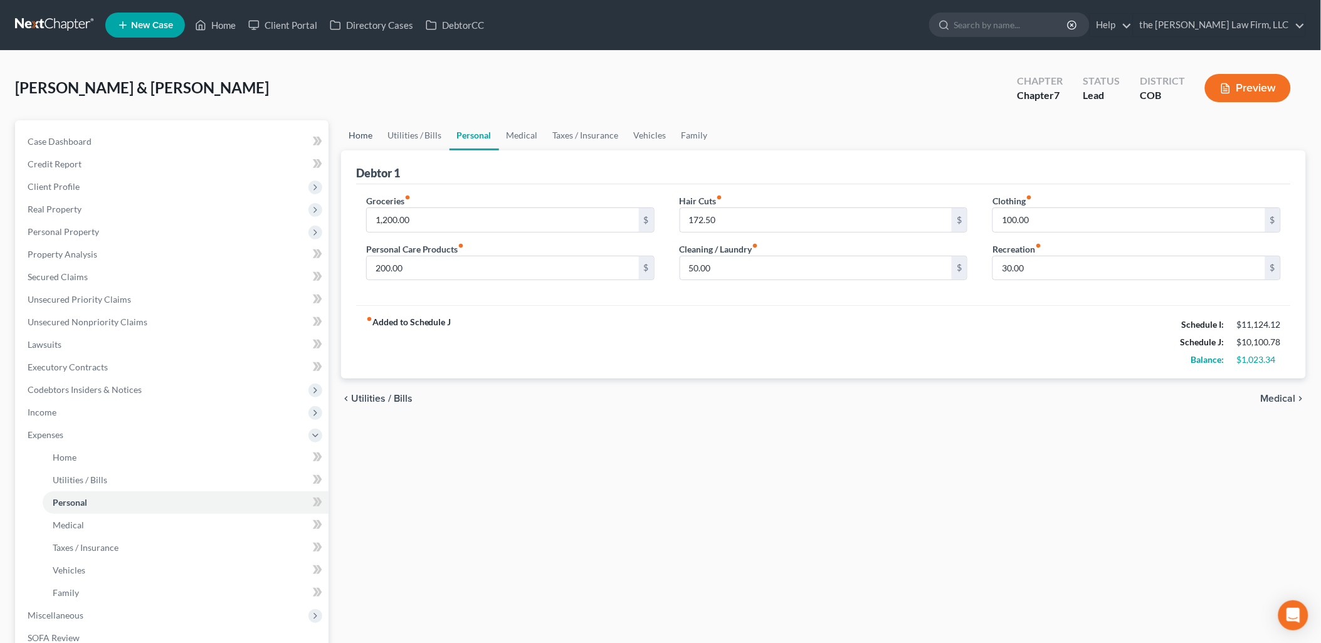
click at [364, 142] on link "Home" at bounding box center [360, 135] width 39 height 30
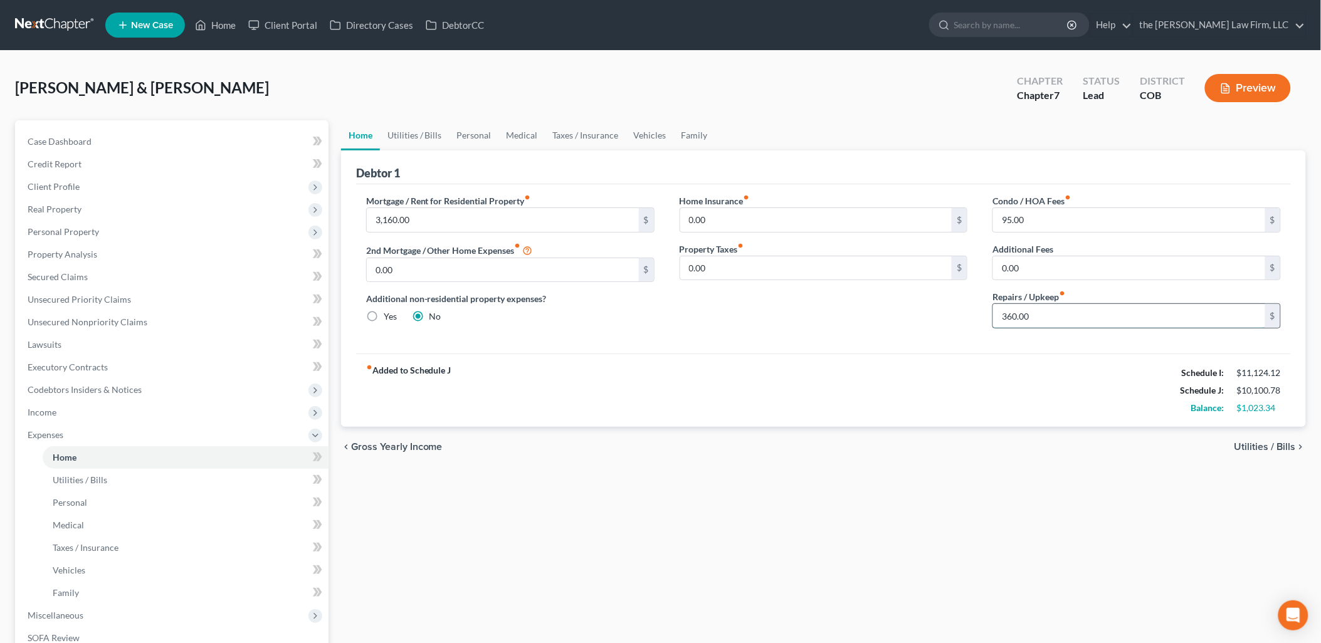
click at [1081, 318] on input "360.00" at bounding box center [1129, 316] width 272 height 24
click at [1080, 146] on ul "Home Utilities / Bills Personal Medical Taxes / Insurance Vehicles Family" at bounding box center [823, 135] width 965 height 30
click at [233, 25] on link "Home" at bounding box center [215, 25] width 53 height 23
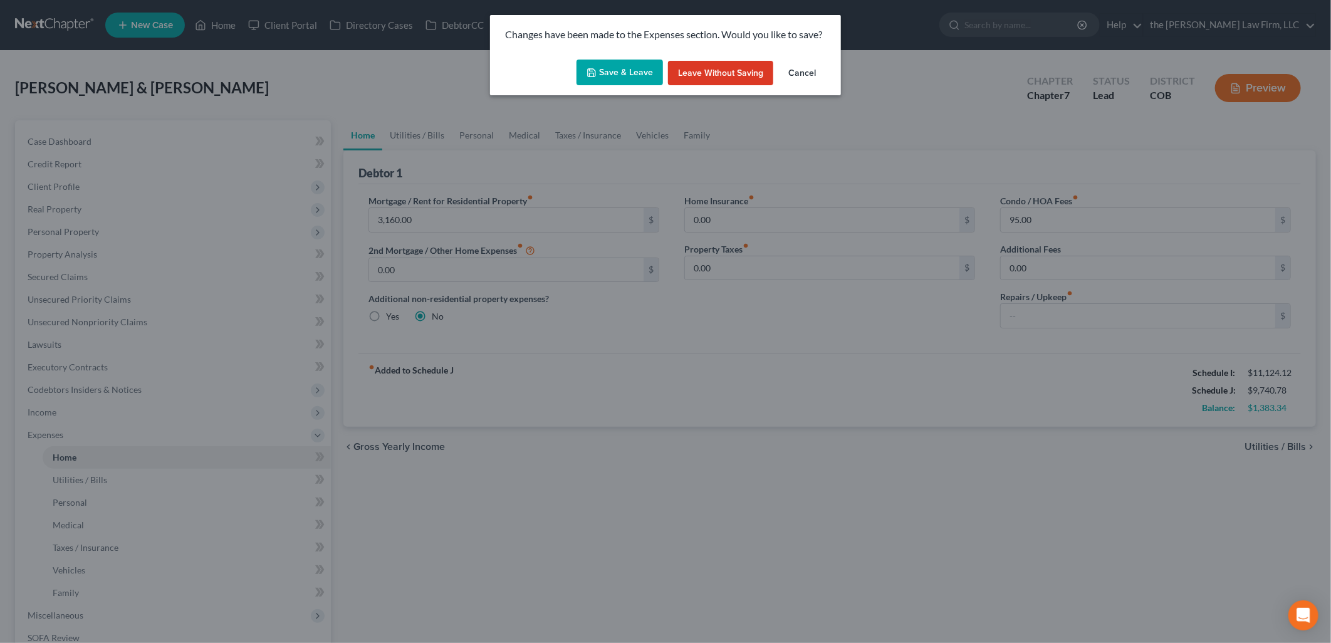
click at [646, 65] on button "Save & Leave" at bounding box center [620, 73] width 86 height 26
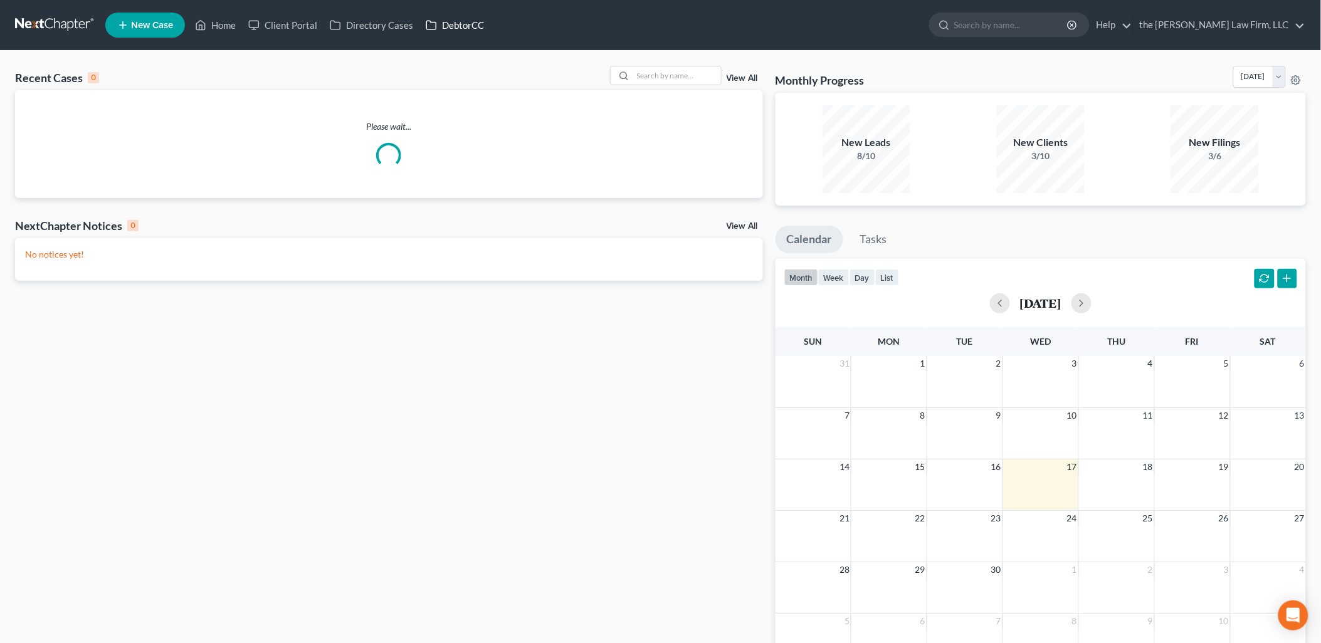
click at [473, 17] on link "DebtorCC" at bounding box center [454, 25] width 71 height 23
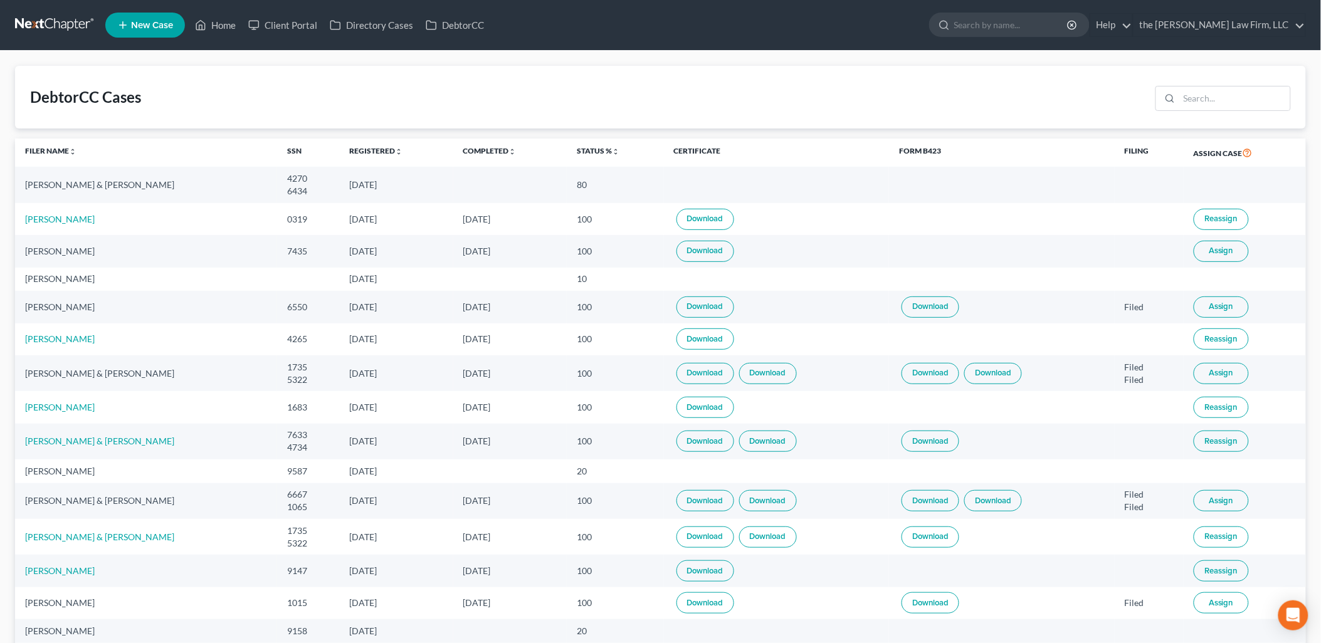
click at [721, 223] on link "Download" at bounding box center [705, 219] width 58 height 21
